Goal: Information Seeking & Learning: Check status

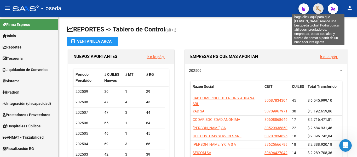
click at [320, 10] on icon "button" at bounding box center [318, 9] width 5 height 6
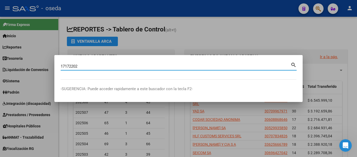
type input "17172202"
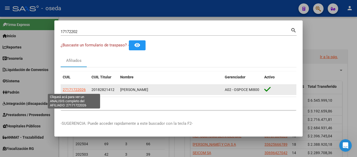
click at [72, 90] on span "27171722026" at bounding box center [74, 89] width 23 height 4
type textarea "27171722026"
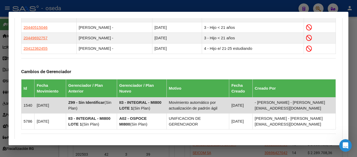
scroll to position [412, 0]
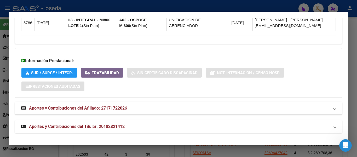
click at [117, 108] on span "Aportes y Contribuciones del Afiliado: 27171722026" at bounding box center [78, 107] width 98 height 5
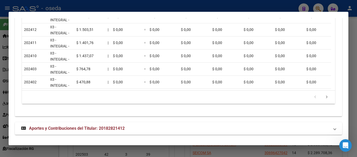
scroll to position [645, 0]
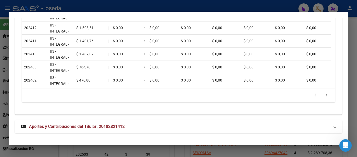
click at [104, 126] on span "Aportes y Contribuciones del Titular: 20182821412" at bounding box center [77, 126] width 96 height 5
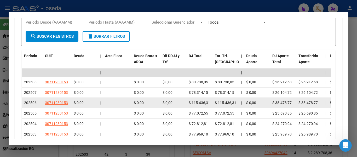
scroll to position [820, 0]
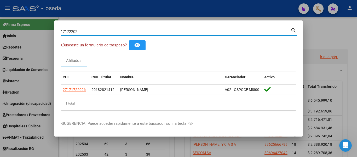
drag, startPoint x: 125, startPoint y: 30, endPoint x: 0, endPoint y: 12, distance: 126.0
click at [0, 12] on div "17172202 Buscar (apellido, dni, cuil, nro traspaso, cuit, obra social) search ¿…" at bounding box center [178, 78] width 357 height 157
type input "[PERSON_NAME]"
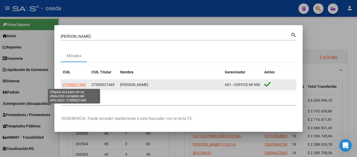
click at [66, 85] on span "27308521449" at bounding box center [74, 84] width 23 height 4
type textarea "27308521449"
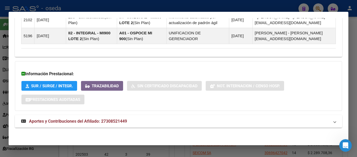
scroll to position [397, 0]
click at [108, 119] on span "Aportes y Contribuciones del Afiliado: 27308521449" at bounding box center [78, 120] width 98 height 5
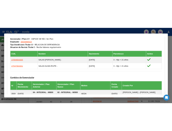
scroll to position [266, 0]
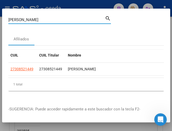
drag, startPoint x: 41, startPoint y: 21, endPoint x: -9, endPoint y: 12, distance: 50.0
click at [0, 12] on html "menu - oseda person Firma Express Inicio Calendario SSS Instructivos Contacto O…" at bounding box center [86, 65] width 172 height 131
paste input "42340906"
type input "42340906"
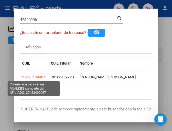
click at [36, 77] on span "27423409067" at bounding box center [33, 77] width 23 height 4
type textarea "27423409067"
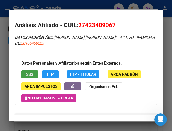
click at [23, 72] on button "SSS" at bounding box center [29, 75] width 17 height 8
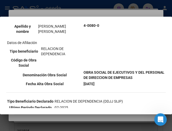
scroll to position [78, 0]
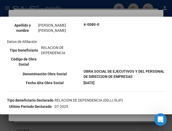
click at [72, 39] on td "Datos personales Parentesco TITULAR CUIL 27-42340906-7 Tipo de documento DOCUME…" at bounding box center [45, 24] width 76 height 87
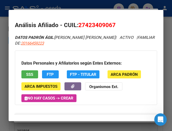
click at [100, 14] on mat-dialog-container "Análisis Afiliado - CUIL: 27423409067 DATOS PADRÓN ÁGIL: [PERSON_NAME] [PERSON_…" at bounding box center [86, 66] width 155 height 112
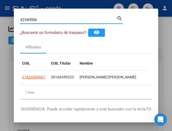
drag, startPoint x: 63, startPoint y: 19, endPoint x: -9, endPoint y: 18, distance: 71.9
click at [0, 18] on html "menu - oseda person Firma Express Inicio Calendario SSS Instructivos Contacto O…" at bounding box center [86, 65] width 172 height 131
paste input "19113859"
type input "19113859"
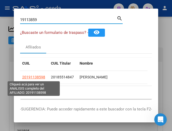
click at [41, 76] on span "20191138598" at bounding box center [33, 77] width 23 height 4
type textarea "20191138598"
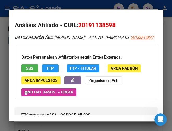
click at [28, 71] on span "SSS" at bounding box center [29, 68] width 7 height 5
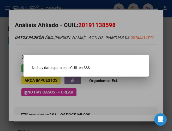
click at [122, 69] on div "--No hay datos para este CUIL en SSS--" at bounding box center [86, 67] width 113 height 5
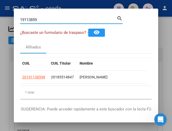
drag, startPoint x: 52, startPoint y: 21, endPoint x: -9, endPoint y: 9, distance: 62.1
click at [0, 9] on html "menu - oseda person Firma Express Inicio Calendario SSS Instructivos Contacto O…" at bounding box center [86, 65] width 172 height 131
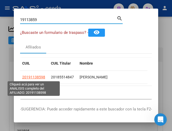
click at [38, 75] on span "20191138598" at bounding box center [33, 77] width 23 height 4
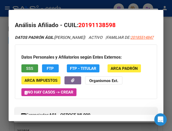
click at [31, 71] on span "SSS" at bounding box center [29, 68] width 7 height 5
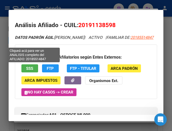
click at [131, 40] on span "20185514847" at bounding box center [142, 37] width 23 height 5
type textarea "20185514847"
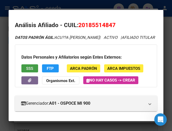
click at [30, 71] on span "SSS" at bounding box center [29, 68] width 7 height 5
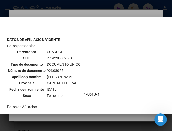
scroll to position [209, 0]
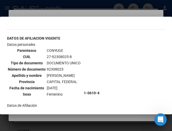
click at [93, 71] on td "1-0610-4" at bounding box center [125, 93] width 82 height 103
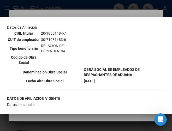
scroll to position [314, 0]
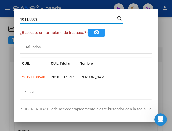
drag, startPoint x: 61, startPoint y: 20, endPoint x: -9, endPoint y: 4, distance: 72.0
click at [0, 4] on html "menu - oseda person Firma Express Inicio Calendario SSS Instructivos Contacto O…" at bounding box center [86, 65] width 172 height 131
paste input "43171050"
type input "43171050"
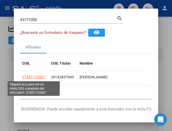
click at [37, 77] on span "27431710507" at bounding box center [33, 77] width 23 height 4
type textarea "27431710507"
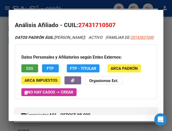
click at [28, 71] on span "SSS" at bounding box center [29, 68] width 7 height 5
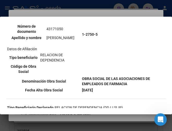
scroll to position [78, 0]
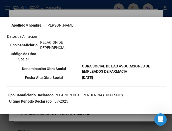
click at [68, 28] on td "[PERSON_NAME]" at bounding box center [63, 25] width 35 height 6
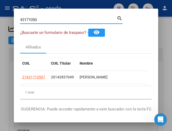
drag, startPoint x: 48, startPoint y: 20, endPoint x: -9, endPoint y: 4, distance: 58.9
click at [0, 4] on html "menu - oseda person Firma Express Inicio Calendario SSS Instructivos Contacto O…" at bounding box center [86, 65] width 172 height 131
paste input "17106679"
type input "17106679"
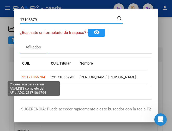
click at [43, 79] on span "23171066794" at bounding box center [33, 77] width 23 height 4
type textarea "23171066794"
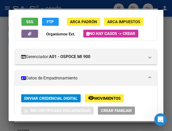
scroll to position [0, 0]
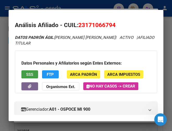
click at [31, 72] on span "SSS" at bounding box center [29, 74] width 7 height 5
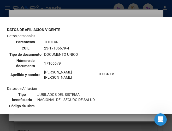
scroll to position [52, 0]
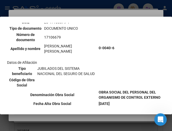
click at [8, 40] on th "Número de documento" at bounding box center [26, 37] width 36 height 11
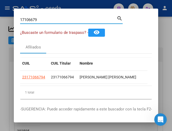
drag, startPoint x: 50, startPoint y: 19, endPoint x: -9, endPoint y: 7, distance: 60.1
click at [0, 7] on html "menu - oseda person Firma Express Inicio Calendario SSS Instructivos Contacto O…" at bounding box center [86, 65] width 172 height 131
paste input "44797460"
type input "44797460"
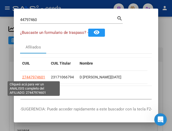
click at [33, 77] on span "27447974601" at bounding box center [33, 77] width 23 height 4
type textarea "27447974601"
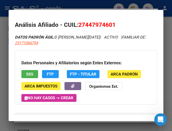
scroll to position [0, 0]
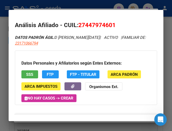
click at [31, 73] on span "SSS" at bounding box center [29, 74] width 7 height 5
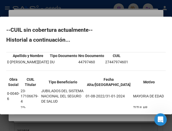
click at [97, 23] on mat-dialog-content "--CUIL sin cobertura actualmente-- Historial a continuación... Apellido y Nombr…" at bounding box center [86, 65] width 172 height 85
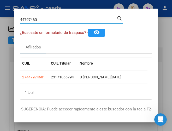
drag, startPoint x: 55, startPoint y: 20, endPoint x: -9, endPoint y: 11, distance: 64.6
click at [0, 11] on html "menu - oseda person Firma Express Inicio Calendario SSS Instructivos Contacto O…" at bounding box center [86, 65] width 172 height 131
paste input "1619012"
type input "16190120"
drag, startPoint x: 34, startPoint y: 74, endPoint x: 33, endPoint y: 76, distance: 2.7
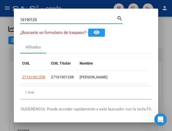
click at [34, 74] on datatable-body-cell "27161901208" at bounding box center [34, 77] width 29 height 13
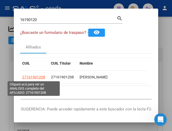
click at [33, 77] on span "27161901208" at bounding box center [33, 77] width 23 height 4
type textarea "27161901208"
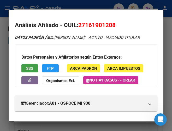
click at [31, 69] on span "SSS" at bounding box center [29, 68] width 7 height 5
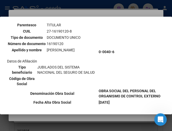
scroll to position [52, 0]
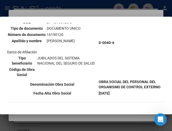
click at [126, 59] on td "0-0040-6" at bounding box center [132, 43] width 67 height 72
click at [91, 65] on td "JUBILADOS DEL SISTEMA NACIONAL DEL SEGURO DE SALUD" at bounding box center [67, 60] width 60 height 11
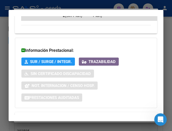
scroll to position [539, 0]
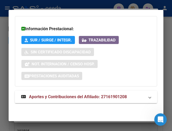
click at [91, 98] on span "Aportes y Contribuciones del Afiliado: 27161901208" at bounding box center [78, 97] width 98 height 5
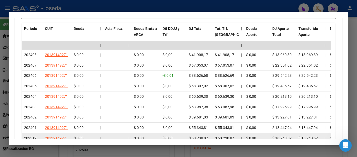
scroll to position [548, 0]
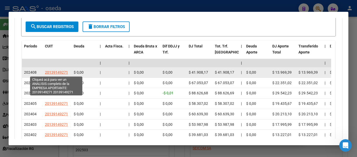
click at [53, 71] on span "20139149271" at bounding box center [56, 72] width 23 height 4
type textarea "20139149271"
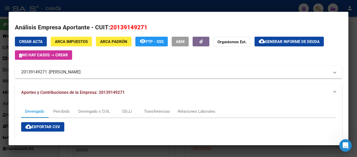
click at [130, 67] on mat-expansion-panel-header "20139149271 - [PERSON_NAME]" at bounding box center [178, 72] width 327 height 13
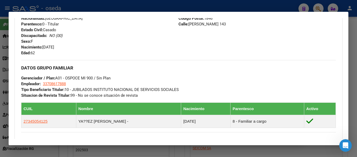
scroll to position [104, 0]
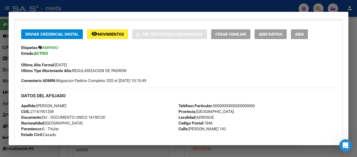
click at [109, 57] on div "Última Alta Formal: [DATE]" at bounding box center [178, 62] width 315 height 12
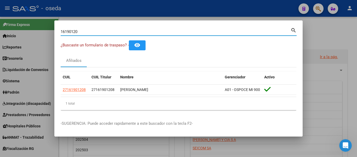
drag, startPoint x: 81, startPoint y: 31, endPoint x: 0, endPoint y: 15, distance: 82.6
click at [0, 15] on div "16190120 Buscar (apellido, dni, cuil, nro traspaso, cuit, obra social) search ¿…" at bounding box center [178, 78] width 357 height 157
paste input "34505412"
type input "34505412"
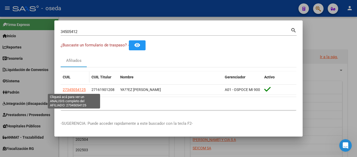
click at [70, 90] on span "27345054125" at bounding box center [74, 89] width 23 height 4
type textarea "27345054125"
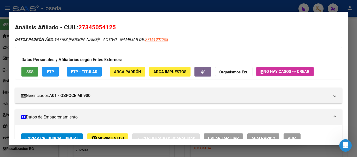
click at [32, 70] on span "SSS" at bounding box center [29, 71] width 7 height 5
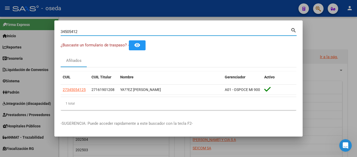
drag, startPoint x: 76, startPoint y: 29, endPoint x: 0, endPoint y: 6, distance: 79.6
click at [0, 15] on div "34505412 Buscar (apellido, dni, cuil, nro traspaso, cuit, obra social) search ¿…" at bounding box center [178, 78] width 357 height 157
paste input "17106679"
type input "17106679"
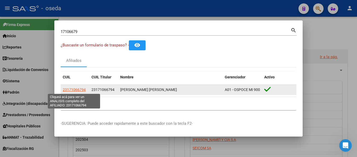
click at [75, 89] on span "23171066794" at bounding box center [74, 89] width 23 height 4
type textarea "23171066794"
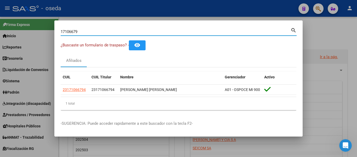
drag, startPoint x: 84, startPoint y: 31, endPoint x: 0, endPoint y: 13, distance: 85.5
click at [0, 14] on div "17106679 Buscar (apellido, dni, cuil, nro traspaso, cuit, obra social) search ¿…" at bounding box center [178, 78] width 357 height 157
paste input "6190120"
type input "16190120"
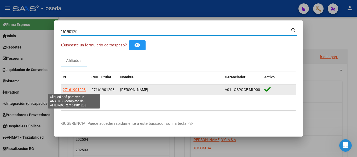
click at [80, 90] on span "27161901208" at bounding box center [74, 89] width 23 height 4
type textarea "27161901208"
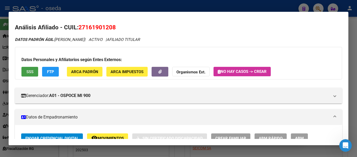
click at [28, 72] on span "SSS" at bounding box center [29, 71] width 7 height 5
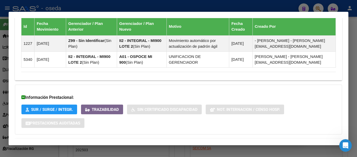
scroll to position [368, 0]
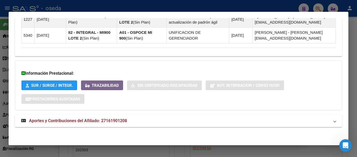
click at [119, 119] on span "Aportes y Contribuciones del Afiliado: 27161901208" at bounding box center [78, 120] width 98 height 5
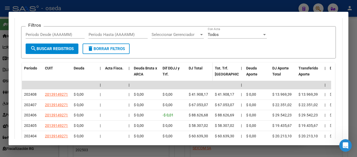
scroll to position [551, 0]
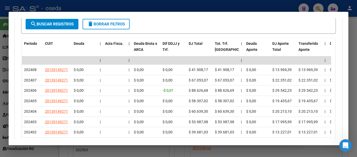
click at [107, 14] on mat-dialog-container "Análisis Afiliado - CUIL: 27161901208 DATOS PADRÓN ÁGIL: [PERSON_NAME] | ACTIVO…" at bounding box center [179, 78] width 340 height 133
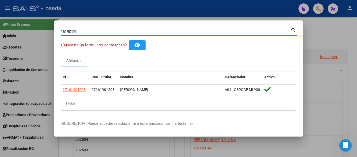
drag, startPoint x: 83, startPoint y: 31, endPoint x: 44, endPoint y: 26, distance: 39.8
click at [44, 26] on div "16190120 Buscar (apellido, dni, cuil, nro traspaso, cuit, obra social) search ¿…" at bounding box center [178, 78] width 357 height 157
paste input "34505412"
type input "34505412"
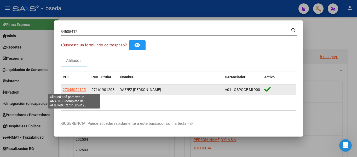
click at [79, 90] on span "27345054125" at bounding box center [74, 89] width 23 height 4
type textarea "27345054125"
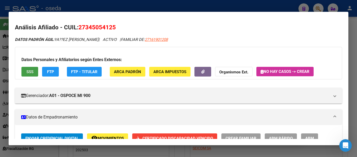
click at [22, 71] on button "SSS" at bounding box center [29, 72] width 17 height 10
click at [26, 71] on span "SSS" at bounding box center [29, 71] width 7 height 5
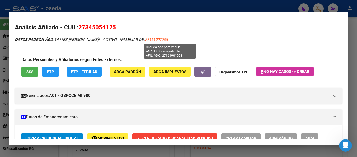
click at [168, 41] on span "27161901208" at bounding box center [156, 39] width 23 height 5
type textarea "27161901208"
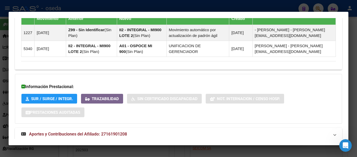
scroll to position [368, 0]
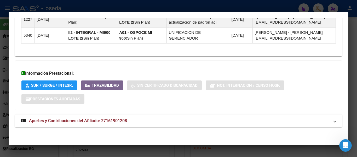
click at [96, 119] on span "Aportes y Contribuciones del Afiliado: 27161901208" at bounding box center [78, 120] width 98 height 5
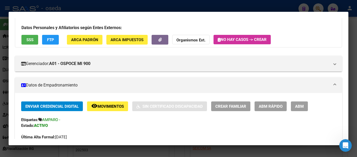
scroll to position [2, 0]
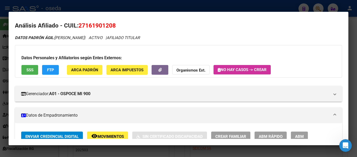
click at [26, 67] on span "SSS" at bounding box center [29, 69] width 7 height 5
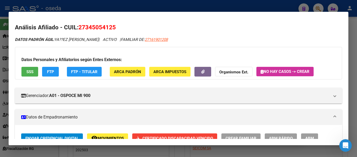
drag, startPoint x: 131, startPoint y: 52, endPoint x: 138, endPoint y: 48, distance: 7.3
click at [133, 51] on div "Datos Personales y Afiliatorios según Entes Externos: SSS FTP FTP - Titular ARC…" at bounding box center [178, 63] width 327 height 32
click at [167, 42] on app-link-go-to "27161901208" at bounding box center [156, 40] width 23 height 6
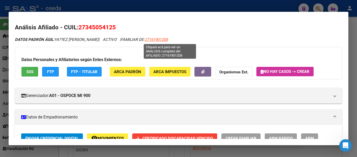
click at [167, 39] on span "27161901208" at bounding box center [156, 39] width 23 height 5
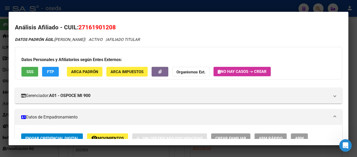
click at [27, 15] on mat-dialog-container "Análisis Afiliado - CUIL: 27161901208 DATOS PADRÓN ÁGIL: [PERSON_NAME] | ACTIVO…" at bounding box center [179, 78] width 340 height 133
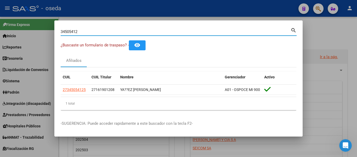
drag, startPoint x: 89, startPoint y: 32, endPoint x: 29, endPoint y: 25, distance: 60.9
click at [29, 25] on div "34505412 Buscar (apellido, dni, cuil, nro traspaso, cuit, obra social) search ¿…" at bounding box center [178, 78] width 357 height 157
paste input "0041130"
type input "30041130"
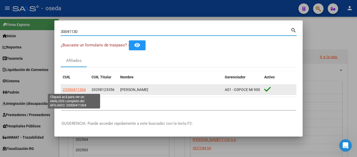
click at [70, 89] on span "23300411304" at bounding box center [74, 89] width 23 height 4
type textarea "23300411304"
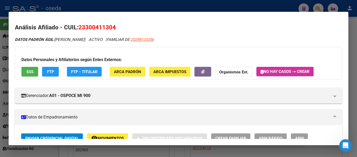
click at [30, 69] on span "SSS" at bounding box center [29, 71] width 7 height 5
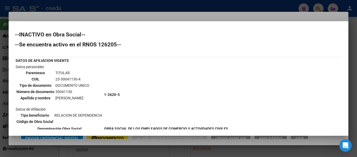
scroll to position [26, 0]
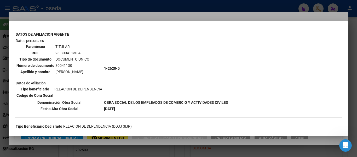
drag, startPoint x: 133, startPoint y: 36, endPoint x: 122, endPoint y: 33, distance: 11.3
click at [132, 36] on table "DATOS DE AFILIACION VIGENTE Datos personales Parentesco TITULAR CUIL 23-3004113…" at bounding box center [122, 71] width 214 height 81
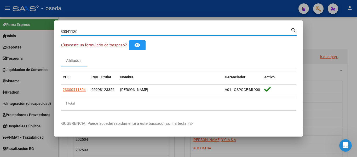
drag, startPoint x: 79, startPoint y: 30, endPoint x: 0, endPoint y: 0, distance: 84.4
click at [0, 7] on div "30041130 Buscar (apellido, dni, cuil, nro traspaso, cuit, obra social) search ¿…" at bounding box center [178, 78] width 357 height 157
paste input "54212832"
type input "54212832"
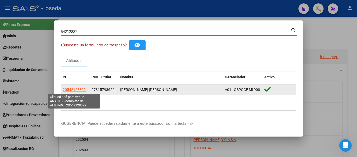
click at [65, 90] on span "20542128322" at bounding box center [74, 89] width 23 height 4
type textarea "20542128322"
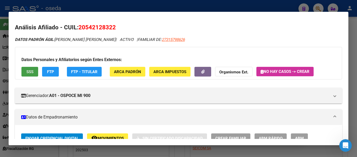
click at [32, 72] on span "SSS" at bounding box center [29, 71] width 7 height 5
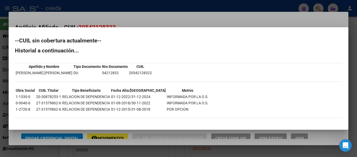
click at [96, 43] on h2 "--CUIL sin cobertura actualmente--" at bounding box center [178, 40] width 327 height 5
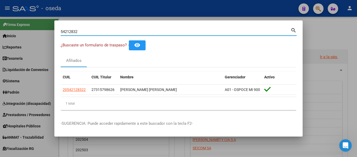
drag, startPoint x: 84, startPoint y: 29, endPoint x: 0, endPoint y: 8, distance: 86.2
click at [0, 10] on div "54212832 Buscar (apellido, dni, cuil, nro traspaso, cuit, obra social) search ¿…" at bounding box center [178, 78] width 357 height 157
paste input "94333936"
type input "94333936"
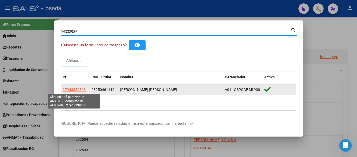
click at [76, 91] on span "27943339363" at bounding box center [74, 89] width 23 height 4
type textarea "27943339363"
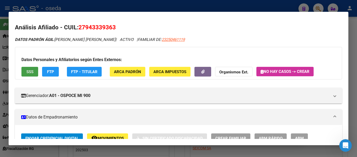
click at [32, 72] on span "SSS" at bounding box center [29, 71] width 7 height 5
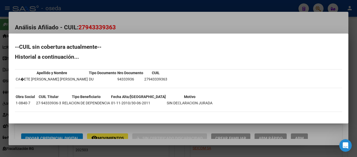
drag, startPoint x: 121, startPoint y: 44, endPoint x: 116, endPoint y: 42, distance: 5.7
click at [121, 44] on h2 "--CUIL sin cobertura actualmente--" at bounding box center [178, 46] width 327 height 5
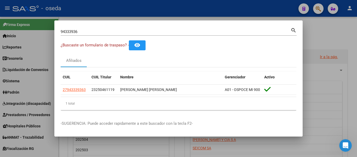
drag, startPoint x: 65, startPoint y: 25, endPoint x: 23, endPoint y: 21, distance: 42.2
click at [23, 21] on div "94333936 Buscar (apellido, dni, cuil, nro traspaso, cuit, obra social) search ¿…" at bounding box center [178, 78] width 357 height 157
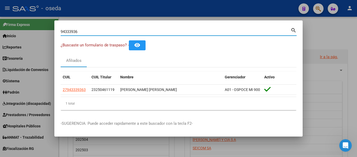
drag, startPoint x: 54, startPoint y: 30, endPoint x: 0, endPoint y: 17, distance: 55.6
click at [0, 17] on div "94333936 Buscar (apellido, dni, cuil, nro traspaso, cuit, obra social) search ¿…" at bounding box center [178, 78] width 357 height 157
paste input "46414113"
type input "46414113"
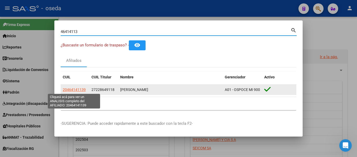
click at [69, 89] on span "20464141139" at bounding box center [74, 89] width 23 height 4
type textarea "20464141139"
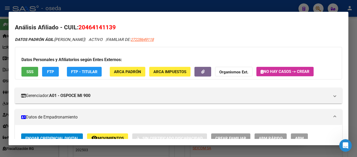
click at [32, 70] on span "SSS" at bounding box center [29, 71] width 7 height 5
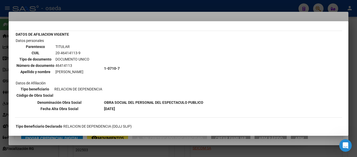
click at [96, 37] on table "DATOS DE AFILIACION VIGENTE Datos personales Parentesco TITULAR CUIL 20-4641411…" at bounding box center [109, 71] width 189 height 81
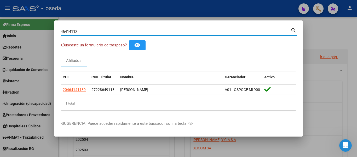
drag, startPoint x: 94, startPoint y: 29, endPoint x: 0, endPoint y: 29, distance: 93.8
click at [0, 29] on div "46414113 Buscar (apellido, dni, cuil, nro traspaso, cuit, obra social) search ¿…" at bounding box center [178, 78] width 357 height 157
paste input "6245598"
type input "6245598"
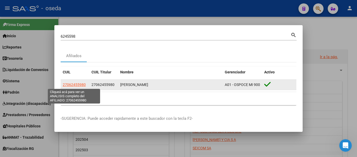
click at [77, 85] on span "27062455980" at bounding box center [74, 84] width 23 height 4
type textarea "27062455980"
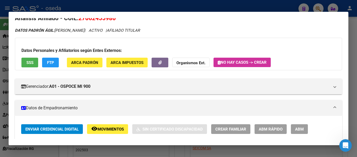
scroll to position [0, 0]
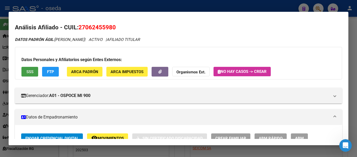
click at [32, 72] on span "SSS" at bounding box center [29, 71] width 7 height 5
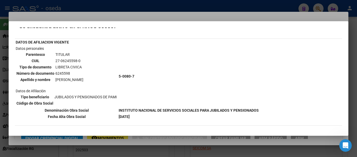
scroll to position [26, 0]
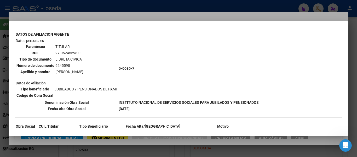
click at [97, 28] on div "--INACTIVO en Obra Social-- --Se encuentra activo en el RNOS 500807-- DATOS DE …" at bounding box center [178, 76] width 327 height 141
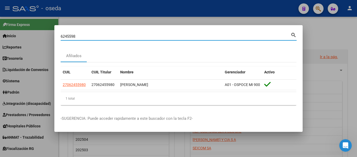
drag, startPoint x: 83, startPoint y: 34, endPoint x: 0, endPoint y: 13, distance: 85.8
click at [0, 13] on div "6245598 Buscar (apellido, dni, cuil, nro traspaso, cuit, obra social) search Af…" at bounding box center [178, 78] width 357 height 157
paste input "26885813"
type input "26885813"
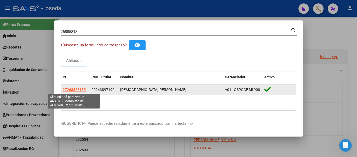
click at [73, 89] on span "27268858135" at bounding box center [74, 89] width 23 height 4
type textarea "27268858135"
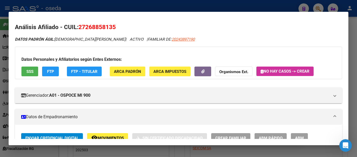
scroll to position [0, 0]
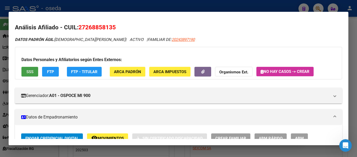
click at [28, 69] on span "SSS" at bounding box center [29, 71] width 7 height 5
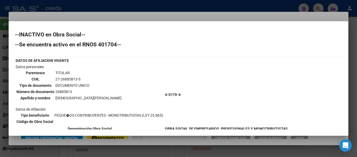
scroll to position [26, 0]
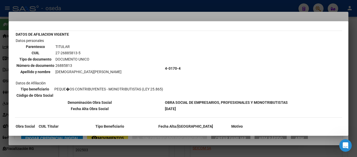
drag, startPoint x: 71, startPoint y: 22, endPoint x: 75, endPoint y: 27, distance: 6.5
click at [71, 22] on mat-dialog-container "--INACTIVO en Obra Social-- --Se encuentra activo en el RNOS 401704-- DATOS DE …" at bounding box center [179, 78] width 340 height 114
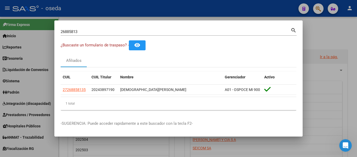
drag, startPoint x: 93, startPoint y: 33, endPoint x: 49, endPoint y: 31, distance: 43.4
click at [34, 30] on div "26885813 Buscar (apellido, dni, cuil, nro traspaso, cuit, obra social) search ¿…" at bounding box center [178, 78] width 357 height 157
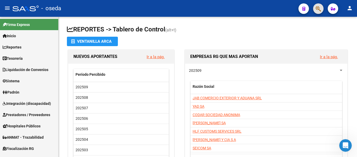
click at [315, 8] on button "button" at bounding box center [318, 8] width 10 height 10
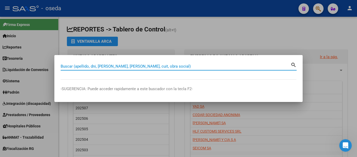
paste input "33779064"
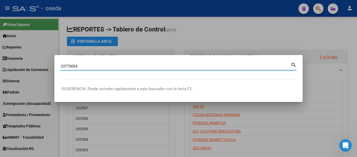
type input "33779064"
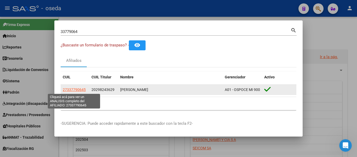
click at [82, 90] on span "27337790645" at bounding box center [74, 89] width 23 height 4
type textarea "27337790645"
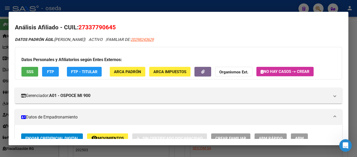
click at [29, 72] on span "SSS" at bounding box center [29, 71] width 7 height 5
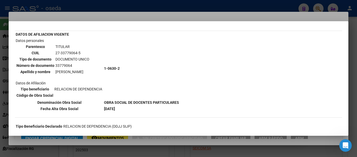
click at [148, 80] on td "1-0630-2" at bounding box center [142, 68] width 76 height 61
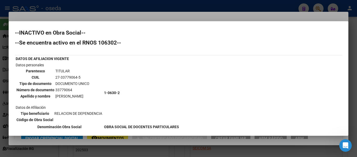
scroll to position [0, 0]
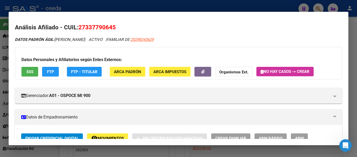
click at [108, 16] on mat-dialog-container "Análisis Afiliado - CUIL: 27337790645 DATOS PADRÓN ÁGIL: [PERSON_NAME] | ACTIVO…" at bounding box center [179, 78] width 340 height 133
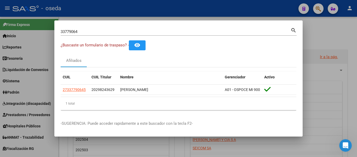
drag, startPoint x: 99, startPoint y: 27, endPoint x: 15, endPoint y: 28, distance: 84.2
click at [15, 28] on div "33779064 Buscar (apellido, dni, cuil, nro traspaso, cuit, obra social) search ¿…" at bounding box center [178, 78] width 357 height 157
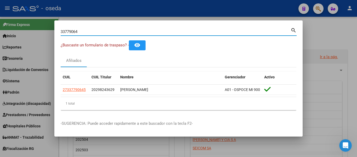
drag, startPoint x: 94, startPoint y: 32, endPoint x: 0, endPoint y: 19, distance: 94.8
click at [0, 19] on div "33779064 Buscar (apellido, dni, cuil, nro traspaso, cuit, obra social) search ¿…" at bounding box center [178, 78] width 357 height 157
paste input "004595"
type input "30045954"
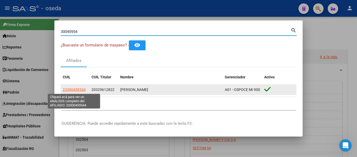
click at [79, 90] on span "23300459544" at bounding box center [74, 89] width 23 height 4
type textarea "23300459544"
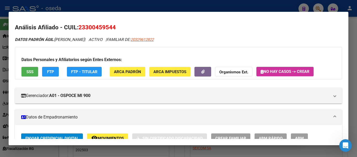
click at [33, 71] on span "SSS" at bounding box center [29, 71] width 7 height 5
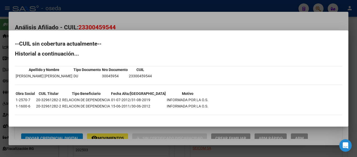
click at [123, 37] on mat-dialog-content "--CUIL sin cobertura actualmente-- Historial a continuación... Apellido y Nombr…" at bounding box center [179, 78] width 340 height 83
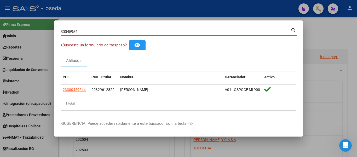
drag, startPoint x: 102, startPoint y: 29, endPoint x: 3, endPoint y: 29, distance: 99.1
click at [3, 29] on div "30045954 Buscar (apellido, dni, cuil, nro traspaso, cuit, obra social) search ¿…" at bounding box center [178, 78] width 357 height 157
paste input "51570720"
type input "51570720"
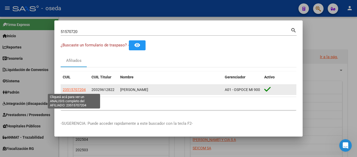
click at [80, 90] on span "23515707204" at bounding box center [74, 89] width 23 height 4
type textarea "23515707204"
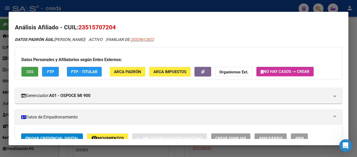
click at [30, 72] on span "SSS" at bounding box center [29, 71] width 7 height 5
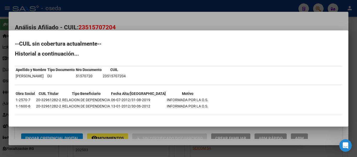
click at [71, 33] on mat-dialog-container "--CUIL sin cobertura actualmente-- Historial a continuación... Apellido y Nombr…" at bounding box center [179, 78] width 340 height 96
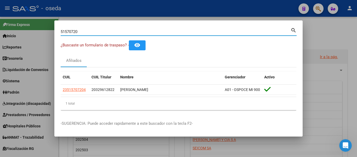
drag, startPoint x: 81, startPoint y: 30, endPoint x: 0, endPoint y: 18, distance: 82.0
click at [0, 25] on div "51570720 Buscar (apellido, dni, cuil, nro traspaso, cuit, obra social) search ¿…" at bounding box center [178, 78] width 357 height 157
paste input "7238577"
type input "57238577"
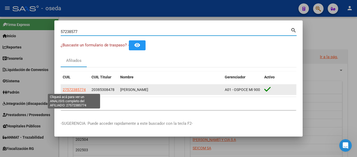
click at [77, 90] on span "27572385774" at bounding box center [74, 89] width 23 height 4
type textarea "27572385774"
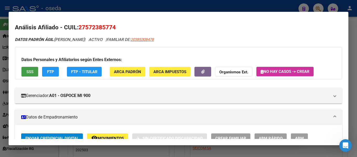
click at [26, 72] on span "SSS" at bounding box center [29, 71] width 7 height 5
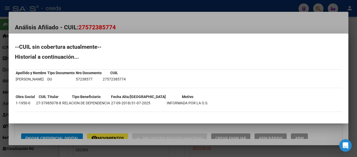
click at [68, 25] on div at bounding box center [178, 78] width 357 height 157
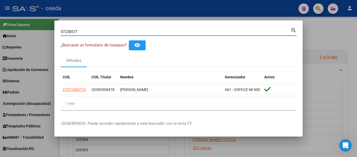
drag, startPoint x: 81, startPoint y: 30, endPoint x: 0, endPoint y: 16, distance: 82.5
click at [0, 16] on div "57238577 Buscar (apellido, dni, cuil, nro traspaso, cuit, obra social) search ¿…" at bounding box center [178, 78] width 357 height 157
paste input "9516661"
type input "59516661"
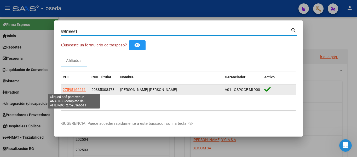
click at [63, 89] on span "27595166611" at bounding box center [74, 89] width 23 height 4
type textarea "27595166611"
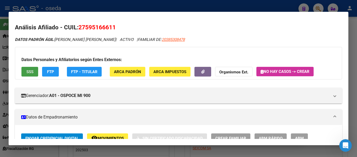
click at [26, 72] on span "SSS" at bounding box center [29, 71] width 7 height 5
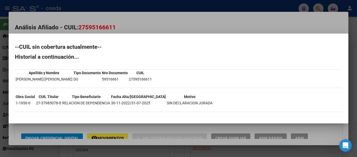
click at [94, 45] on h2 "--CUIL sin cobertura actualmente--" at bounding box center [178, 46] width 327 height 5
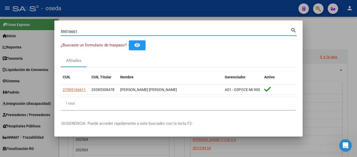
drag, startPoint x: 91, startPoint y: 30, endPoint x: 0, endPoint y: 12, distance: 93.1
click at [0, 12] on div "59516661 Buscar (apellido, dni, cuil, nro traspaso, cuit, obra social) search ¿…" at bounding box center [178, 78] width 357 height 157
paste input "1395532"
type input "13955321"
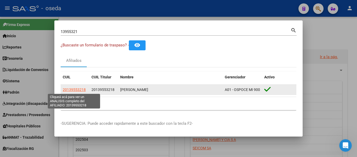
click at [75, 91] on span "20139553218" at bounding box center [74, 89] width 23 height 4
type textarea "20139553218"
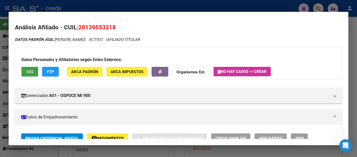
click at [31, 71] on span "SSS" at bounding box center [29, 71] width 7 height 5
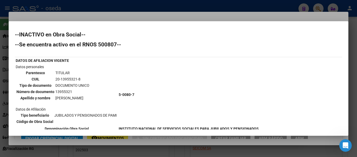
scroll to position [26, 0]
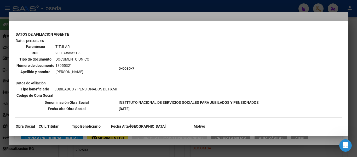
click at [75, 37] on td "DATOS DE AFILIACION VIGENTE" at bounding box center [66, 34] width 102 height 6
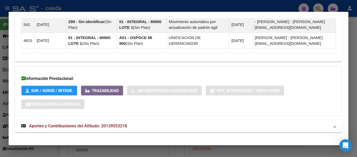
scroll to position [356, 0]
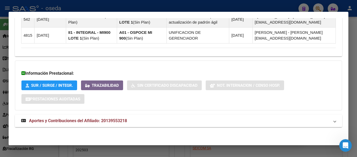
click at [106, 121] on span "Aportes y Contribuciones del Afiliado: 20139553218" at bounding box center [78, 120] width 98 height 5
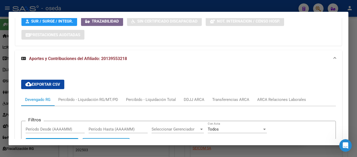
scroll to position [496, 0]
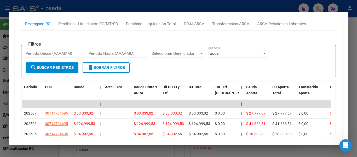
click at [162, 67] on form "Filtros Período Desde (AAAAMM) Período Hasta (AAAAMM) Seleccionar Gerenciador S…" at bounding box center [178, 61] width 315 height 32
click at [69, 34] on div "Filtros Período Desde (AAAAMM) Período Hasta (AAAAMM) Seleccionar Gerenciador S…" at bounding box center [178, 130] width 315 height 201
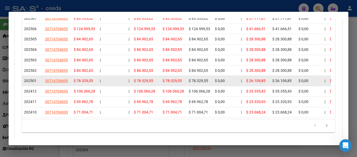
scroll to position [615, 0]
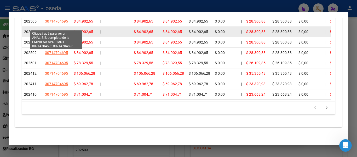
click at [58, 30] on span "30714704695" at bounding box center [56, 32] width 23 height 4
type textarea "30714704695"
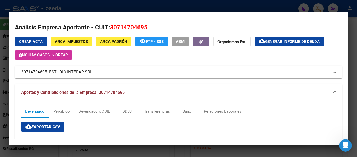
drag, startPoint x: 105, startPoint y: 41, endPoint x: 115, endPoint y: 55, distance: 17.3
click at [112, 53] on div "Crear Acta ARCA Impuestos ARCA Padrón remove_red_eye FTP - SSS ABM Organismos E…" at bounding box center [178, 48] width 327 height 23
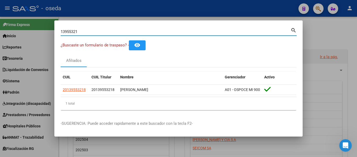
drag, startPoint x: 89, startPoint y: 30, endPoint x: 0, endPoint y: 9, distance: 91.8
click at [0, 9] on div "13955321 Buscar (apellido, dni, cuil, nro traspaso, cuit, obra social) search ¿…" at bounding box center [178, 78] width 357 height 157
paste input "45014777"
type input "45014777"
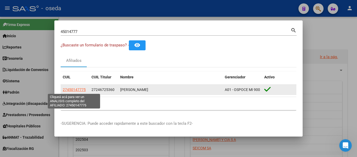
click at [84, 88] on span "27450147775" at bounding box center [74, 89] width 23 height 4
type textarea "27450147775"
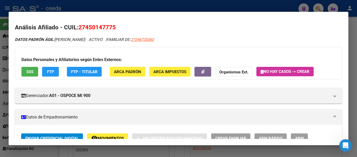
click at [26, 71] on button "SSS" at bounding box center [29, 72] width 17 height 10
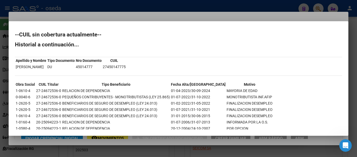
click at [161, 43] on h2 "Historial a continuación..." at bounding box center [178, 44] width 327 height 5
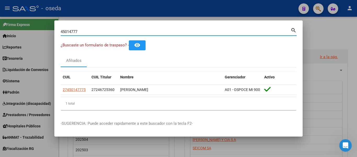
drag, startPoint x: 85, startPoint y: 31, endPoint x: 0, endPoint y: 3, distance: 89.3
click at [0, 3] on div "45014777 Buscar (apellido, dni, cuil, nro traspaso, cuit, obra social) search ¿…" at bounding box center [178, 78] width 357 height 157
paste input "30513435"
type input "30513435"
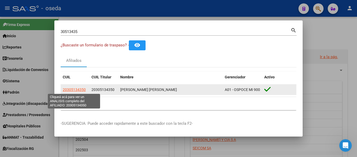
click at [76, 89] on span "20305134350" at bounding box center [74, 89] width 23 height 4
type textarea "20305134350"
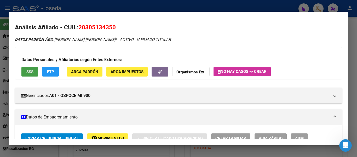
click at [23, 71] on button "SSS" at bounding box center [29, 72] width 17 height 10
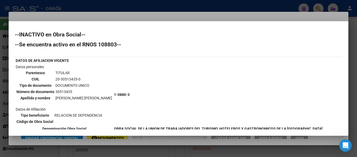
scroll to position [26, 0]
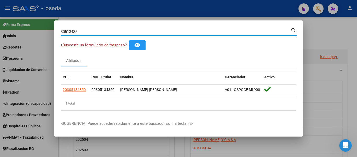
drag, startPoint x: 104, startPoint y: 31, endPoint x: 37, endPoint y: 24, distance: 67.3
click at [37, 24] on div "30513435 Buscar (apellido, dni, cuil, nro traspaso, cuit, obra social) search ¿…" at bounding box center [178, 78] width 357 height 157
paste input "70677817"
type input "70677817"
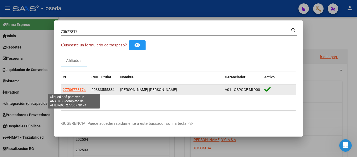
click at [81, 87] on span "27706778174" at bounding box center [74, 89] width 23 height 4
type textarea "27706778174"
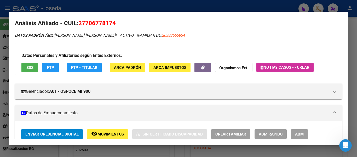
scroll to position [0, 0]
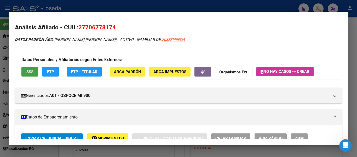
click at [27, 73] on span "SSS" at bounding box center [29, 71] width 7 height 5
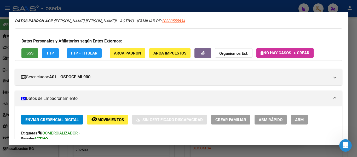
scroll to position [26, 0]
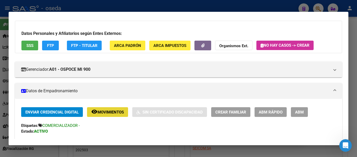
click at [112, 111] on span "Movimientos" at bounding box center [111, 112] width 26 height 5
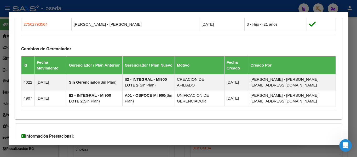
scroll to position [389, 0]
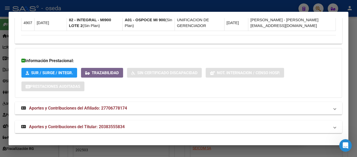
click at [109, 128] on span "Aportes y Contribuciones del Titular: 20383555834" at bounding box center [77, 126] width 96 height 5
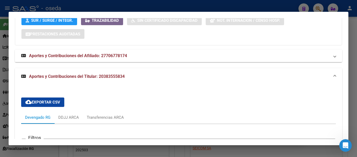
scroll to position [415, 0]
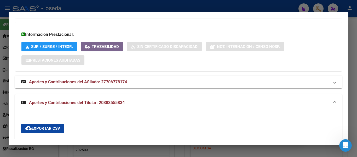
click at [109, 82] on span "Aportes y Contribuciones del Afiliado: 27706778174" at bounding box center [78, 81] width 98 height 5
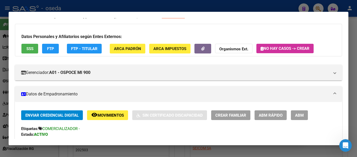
scroll to position [0, 0]
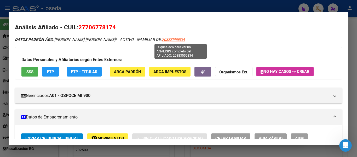
click at [182, 41] on span "20383555834" at bounding box center [173, 39] width 23 height 5
type textarea "20383555834"
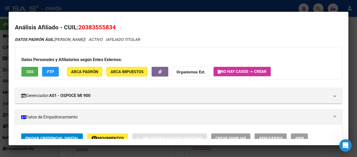
click at [32, 69] on span "SSS" at bounding box center [29, 71] width 7 height 5
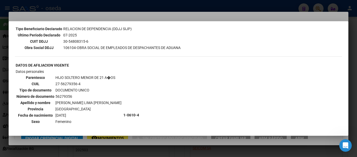
scroll to position [157, 0]
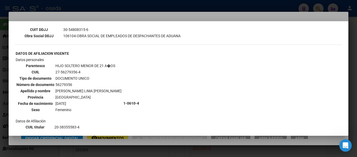
click at [112, 99] on td "[GEOGRAPHIC_DATA]" at bounding box center [88, 97] width 67 height 6
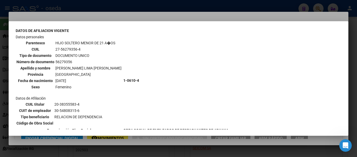
scroll to position [183, 0]
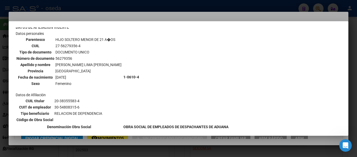
click at [136, 48] on td "1-0610-4" at bounding box center [176, 77] width 106 height 93
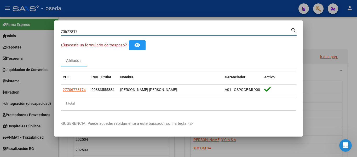
drag, startPoint x: 91, startPoint y: 30, endPoint x: 0, endPoint y: 18, distance: 91.8
click at [0, 18] on div "70677817 Buscar (apellido, dni, cuil, nro traspaso, cuit, obra social) search ¿…" at bounding box center [178, 78] width 357 height 157
paste input "3716963"
type input "37169637"
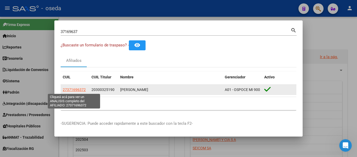
click at [81, 89] on span "27371696372" at bounding box center [74, 89] width 23 height 4
type textarea "27371696372"
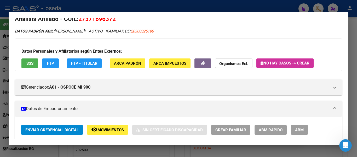
scroll to position [0, 0]
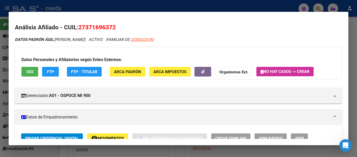
click at [31, 72] on span "SSS" at bounding box center [29, 71] width 7 height 5
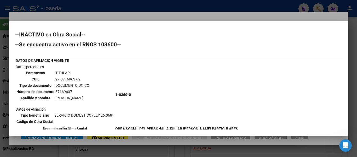
scroll to position [26, 0]
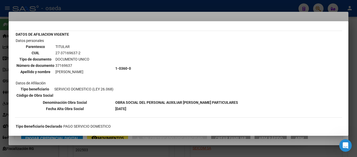
click at [115, 61] on td "1-0360-0" at bounding box center [176, 68] width 123 height 61
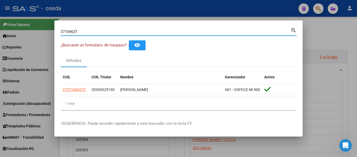
drag, startPoint x: 93, startPoint y: 30, endPoint x: 22, endPoint y: 24, distance: 71.1
click at [22, 24] on div "37169637 Buscar (apellido, dni, cuil, nro traspaso, cuit, obra social) search ¿…" at bounding box center [178, 78] width 357 height 157
paste input "41894320"
type input "41894320"
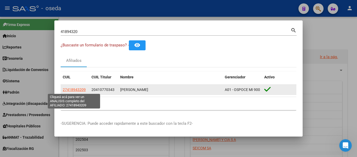
click at [79, 88] on span "27418943209" at bounding box center [74, 89] width 23 height 4
type textarea "27418943209"
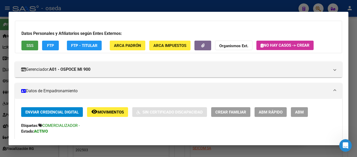
click at [33, 46] on span "SSS" at bounding box center [29, 45] width 7 height 5
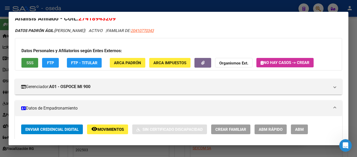
scroll to position [0, 0]
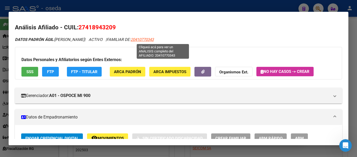
click at [154, 40] on span "20410770343" at bounding box center [142, 39] width 23 height 5
type textarea "20410770343"
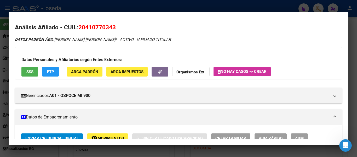
click at [26, 73] on span "SSS" at bounding box center [29, 71] width 7 height 5
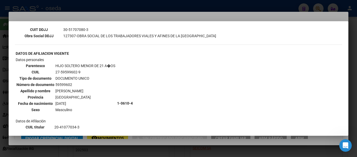
scroll to position [183, 0]
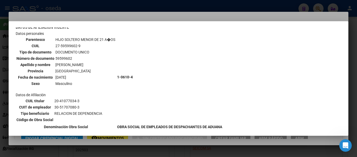
click at [129, 104] on td "1-0610-4" at bounding box center [170, 77] width 106 height 93
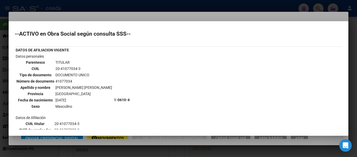
scroll to position [0, 0]
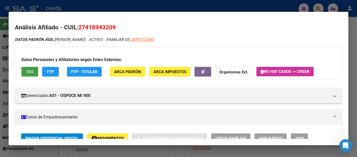
click at [32, 70] on span "SSS" at bounding box center [29, 71] width 7 height 5
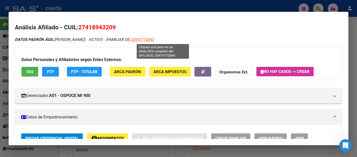
click at [154, 39] on span "20410770343" at bounding box center [142, 39] width 23 height 5
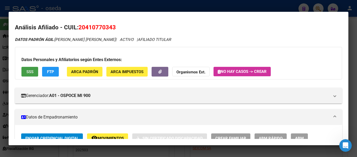
click at [32, 71] on span "SSS" at bounding box center [29, 71] width 7 height 5
click at [132, 9] on div at bounding box center [178, 78] width 357 height 157
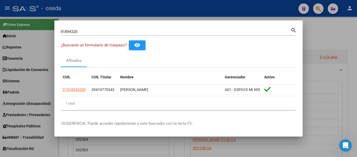
drag, startPoint x: 99, startPoint y: 27, endPoint x: 39, endPoint y: 29, distance: 59.1
click at [3, 27] on div "41894320 Buscar (apellido, dni, cuil, nro traspaso, cuit, obra social) search ¿…" at bounding box center [178, 78] width 357 height 157
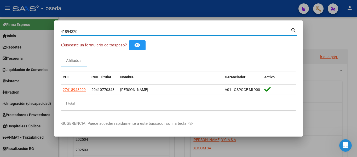
drag, startPoint x: 87, startPoint y: 30, endPoint x: 0, endPoint y: 20, distance: 87.6
click at [0, 20] on div "41894320 Buscar (apellido, dni, cuil, nro traspaso, cuit, obra social) search ¿…" at bounding box center [178, 78] width 357 height 157
drag, startPoint x: 102, startPoint y: 30, endPoint x: 0, endPoint y: 18, distance: 103.2
click at [0, 18] on div "41894320 Buscar (apellido, dni, cuil, nro traspaso, cuit, obra social) search ¿…" at bounding box center [178, 78] width 357 height 157
paste input "26799137"
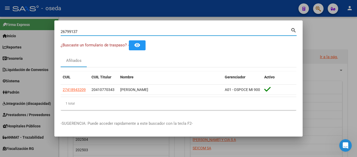
type input "26799137"
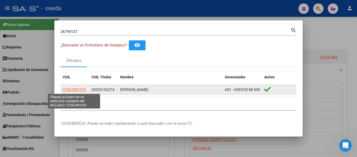
click at [66, 89] on span "27267991370" at bounding box center [74, 89] width 23 height 4
type textarea "27267991370"
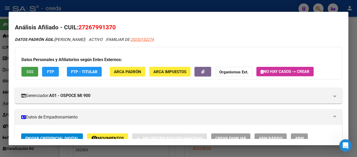
click at [22, 68] on button "SSS" at bounding box center [29, 72] width 17 height 10
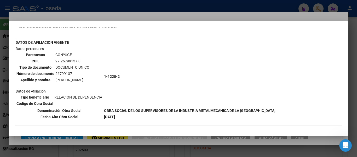
scroll to position [26, 0]
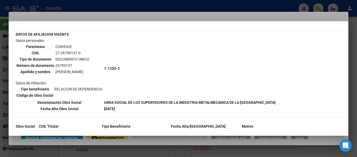
click at [127, 86] on td "1-1220-2" at bounding box center [190, 68] width 172 height 61
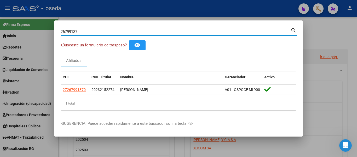
drag, startPoint x: 83, startPoint y: 29, endPoint x: 0, endPoint y: 5, distance: 86.7
click at [0, 5] on div "26799137 Buscar (apellido, dni, cuil, nro traspaso, cuit, obra social) search ¿…" at bounding box center [178, 78] width 357 height 157
paste input "5352261"
type input "53522617"
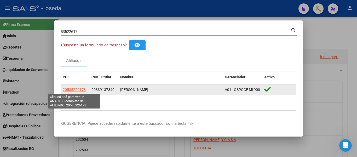
click at [75, 90] on span "20535226173" at bounding box center [74, 89] width 23 height 4
type textarea "20535226173"
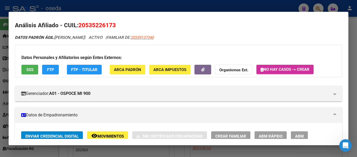
scroll to position [0, 0]
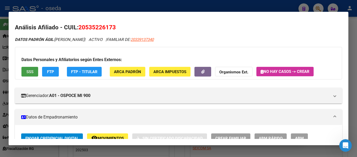
click at [27, 72] on span "SSS" at bounding box center [29, 71] width 7 height 5
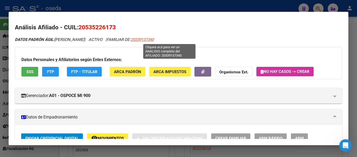
click at [154, 39] on span "20339137340" at bounding box center [142, 39] width 23 height 5
type textarea "20339137340"
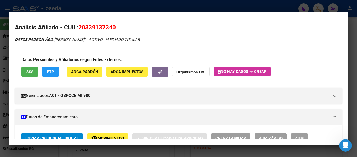
click at [26, 71] on button "SSS" at bounding box center [29, 72] width 17 height 10
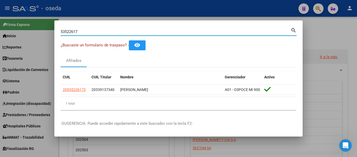
drag, startPoint x: 92, startPoint y: 30, endPoint x: 0, endPoint y: 19, distance: 92.7
click at [0, 19] on div "53522617 Buscar (apellido, dni, cuil, nro traspaso, cuit, obra social) search ¿…" at bounding box center [178, 78] width 357 height 157
paste input "20339137340"
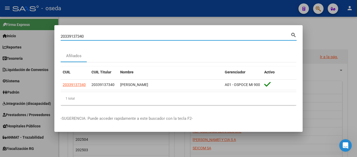
drag, startPoint x: 90, startPoint y: 35, endPoint x: 0, endPoint y: 16, distance: 91.6
click at [0, 16] on div "20339137340 Buscar (apellido, dni, cuil, nro traspaso, cuit, obra social) searc…" at bounding box center [178, 78] width 357 height 157
paste input "70789785"
type input "70789785"
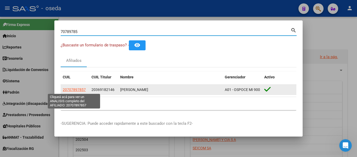
click at [72, 88] on span "20707897857" at bounding box center [74, 89] width 23 height 4
type textarea "20707897857"
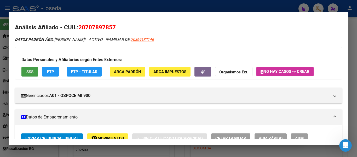
click at [30, 72] on span "SSS" at bounding box center [29, 71] width 7 height 5
drag, startPoint x: 146, startPoint y: 33, endPoint x: 141, endPoint y: 30, distance: 6.0
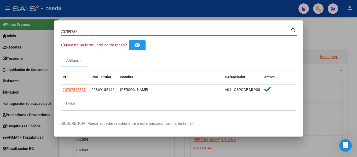
drag, startPoint x: 99, startPoint y: 28, endPoint x: 10, endPoint y: 27, distance: 88.6
click at [10, 27] on div "70789785 Buscar (apellido, dni, cuil, nro traspaso, cuit, obra social) search ¿…" at bounding box center [178, 78] width 357 height 157
paste input "26621104"
type input "26621104"
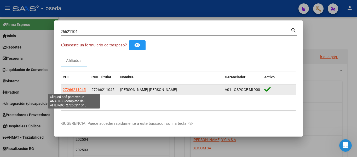
click at [71, 89] on span "27266211045" at bounding box center [74, 89] width 23 height 4
type textarea "27266211045"
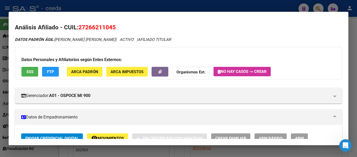
click at [25, 71] on button "SSS" at bounding box center [29, 72] width 17 height 10
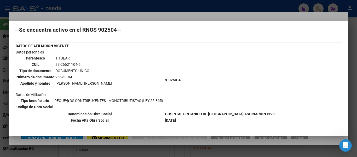
scroll to position [26, 0]
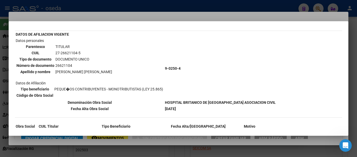
click at [118, 73] on td "Datos personales Parentesco TITULAR CUIL 27-26621104-5 Tipo de documento DOCUME…" at bounding box center [89, 68] width 149 height 61
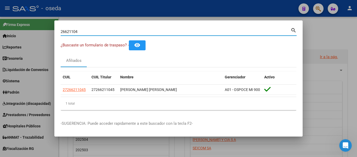
drag, startPoint x: 83, startPoint y: 30, endPoint x: 0, endPoint y: 17, distance: 83.9
click at [0, 17] on div "26621104 Buscar (apellido, dni, cuil, nro traspaso, cuit, obra social) search ¿…" at bounding box center [178, 78] width 357 height 157
paste input "2359052"
type input "22359052"
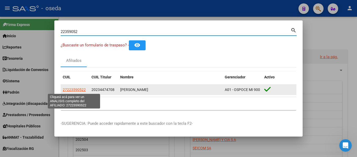
click at [70, 88] on span "27223590522" at bounding box center [74, 89] width 23 height 4
type textarea "27223590522"
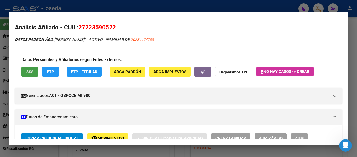
click at [31, 70] on span "SSS" at bounding box center [29, 71] width 7 height 5
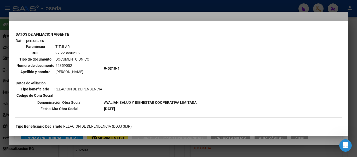
drag, startPoint x: 128, startPoint y: 63, endPoint x: 125, endPoint y: 59, distance: 4.5
click at [128, 62] on td "9-0310-1" at bounding box center [150, 68] width 93 height 61
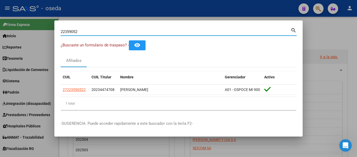
drag, startPoint x: 89, startPoint y: 31, endPoint x: 15, endPoint y: 17, distance: 74.8
click at [22, 21] on div "22359052 Buscar (apellido, dni, cuil, nro traspaso, cuit, obra social) search ¿…" at bounding box center [178, 78] width 357 height 157
paste input "32946069"
type input "32946069"
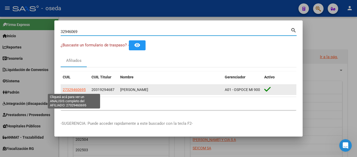
click at [66, 90] on span "27329460695" at bounding box center [74, 89] width 23 height 4
type textarea "27329460695"
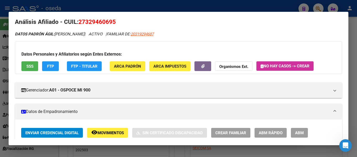
scroll to position [0, 0]
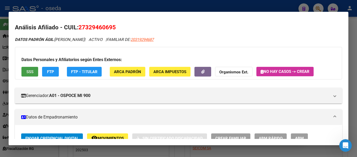
click at [26, 73] on span "SSS" at bounding box center [29, 71] width 7 height 5
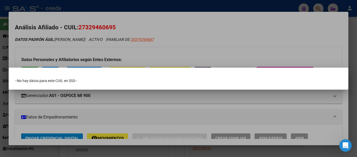
click at [84, 80] on div "--No hay datos para este CUIL en SSS--" at bounding box center [178, 80] width 327 height 5
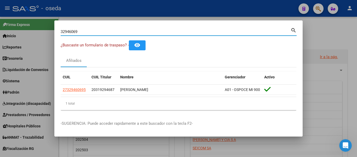
drag, startPoint x: 90, startPoint y: 29, endPoint x: 1, endPoint y: 18, distance: 89.1
click at [3, 18] on div "32946069 Buscar (apellido, dni, cuil, nro traspaso, cuit, obra social) search ¿…" at bounding box center [178, 78] width 357 height 157
paste input "70789970"
type input "70789970"
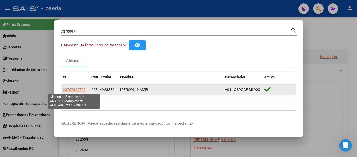
click at [78, 90] on span "20707899701" at bounding box center [74, 89] width 23 height 4
type textarea "20707899701"
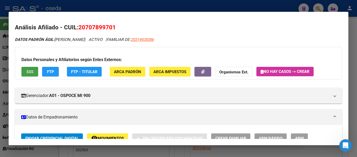
click at [29, 71] on span "SSS" at bounding box center [29, 71] width 7 height 5
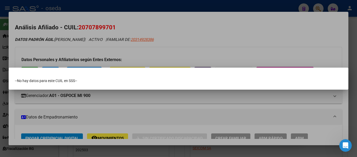
click at [99, 26] on div at bounding box center [178, 78] width 357 height 157
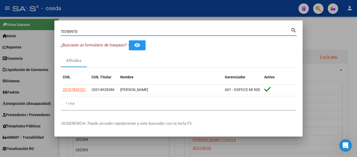
drag, startPoint x: 88, startPoint y: 30, endPoint x: 0, endPoint y: 17, distance: 89.3
click at [3, 18] on div "70789970 Buscar (apellido, dni, cuil, nro traspaso, cuit, obra social) search ¿…" at bounding box center [178, 78] width 357 height 157
paste input "26566041"
type input "26566041"
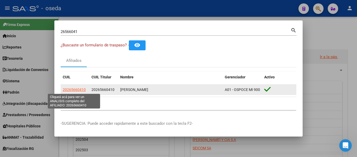
click at [75, 90] on span "20265660410" at bounding box center [74, 89] width 23 height 4
type textarea "20265660410"
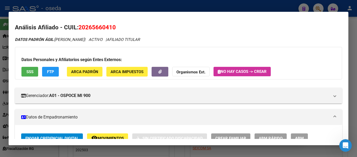
click at [35, 73] on button "SSS" at bounding box center [29, 72] width 17 height 10
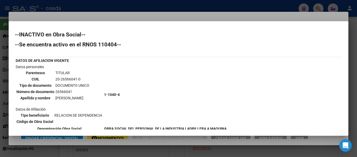
scroll to position [26, 0]
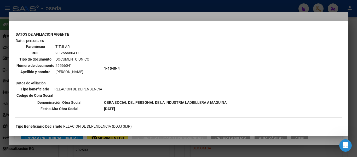
click at [113, 58] on td "1-1040-4" at bounding box center [165, 68] width 123 height 61
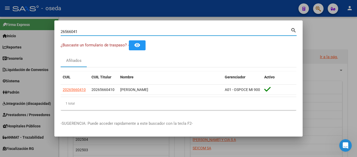
drag, startPoint x: 85, startPoint y: 30, endPoint x: 0, endPoint y: 12, distance: 87.2
click at [0, 13] on div "26566041 Buscar (apellido, dni, cuil, nro traspaso, cuit, obra social) search ¿…" at bounding box center [178, 78] width 357 height 157
paste input "399825"
type input "23998251"
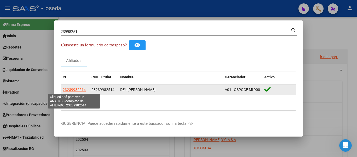
click at [72, 91] on span "23239982514" at bounding box center [74, 89] width 23 height 4
type textarea "23239982514"
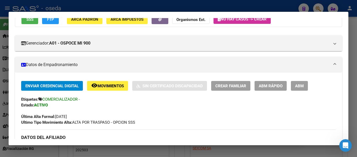
scroll to position [0, 0]
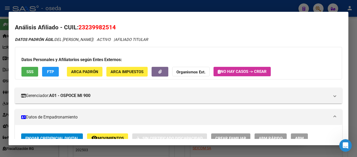
click at [27, 71] on span "SSS" at bounding box center [29, 71] width 7 height 5
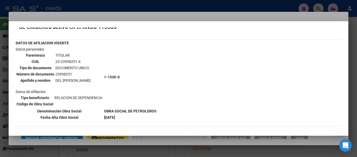
scroll to position [26, 0]
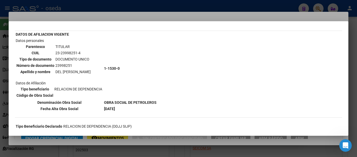
click at [111, 40] on td "1-1530-0" at bounding box center [130, 68] width 53 height 61
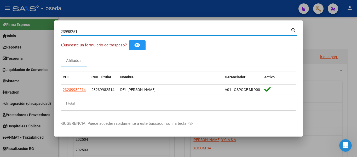
drag, startPoint x: 110, startPoint y: 28, endPoint x: 0, endPoint y: 4, distance: 112.7
click at [0, 4] on div "23998251 Buscar (apellido, dni, cuil, nro traspaso, cuit, obra social) search ¿…" at bounding box center [178, 78] width 357 height 157
paste input "38620938"
type input "38620938"
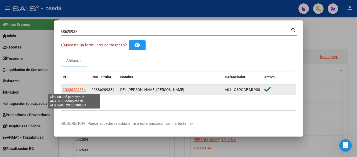
click at [80, 89] on span "20386209384" at bounding box center [74, 89] width 23 height 4
type textarea "20386209384"
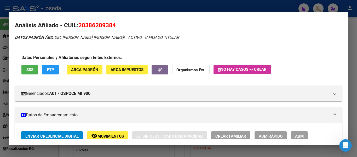
scroll to position [0, 0]
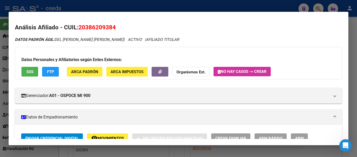
click at [27, 71] on span "SSS" at bounding box center [29, 71] width 7 height 5
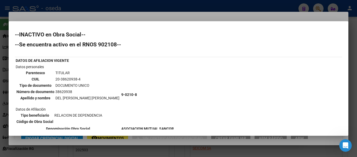
scroll to position [26, 0]
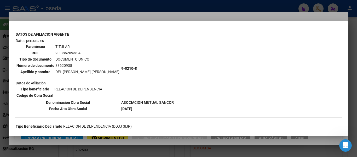
click at [121, 39] on td "9-0210-8" at bounding box center [147, 68] width 53 height 61
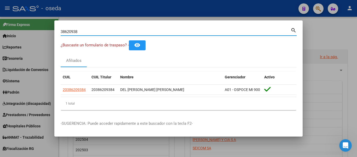
drag, startPoint x: 87, startPoint y: 31, endPoint x: 0, endPoint y: 4, distance: 91.3
click at [0, 4] on div "38620938 Buscar (apellido, dni, cuil, [PERSON_NAME], cuit, obra social) search …" at bounding box center [178, 78] width 357 height 157
paste input "0049845"
type input "30049845"
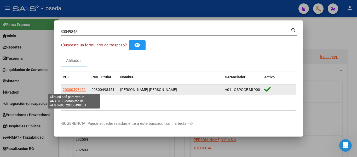
click at [68, 90] on span "20300498451" at bounding box center [74, 89] width 23 height 4
type textarea "20300498451"
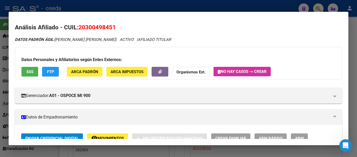
click at [28, 74] on button "SSS" at bounding box center [29, 72] width 17 height 10
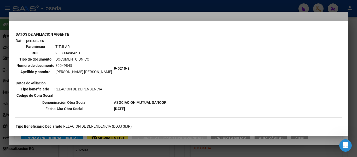
click at [138, 45] on td "9-0210-8" at bounding box center [140, 68] width 53 height 61
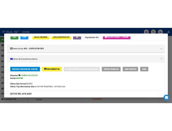
scroll to position [0, 0]
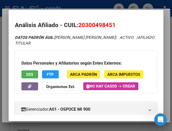
click at [118, 11] on mat-dialog-container "Análisis Afiliado - CUIL: 20300498451 DATOS PADRÓN ÁGIL: [PERSON_NAME] [PERSON_…" at bounding box center [86, 66] width 155 height 112
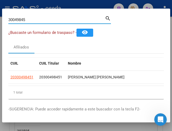
drag, startPoint x: 41, startPoint y: 21, endPoint x: -9, endPoint y: 1, distance: 53.9
click at [0, 1] on html "menu - oseda person Firma Express Inicio Calendario SSS Instructivos Contacto O…" at bounding box center [86, 65] width 172 height 131
paste input "2676446"
type input "32676446"
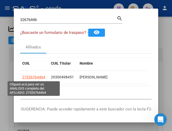
click at [41, 77] on span "27326764464" at bounding box center [33, 77] width 23 height 4
type textarea "27326764464"
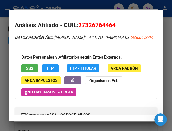
click at [28, 71] on span "SSS" at bounding box center [29, 68] width 7 height 5
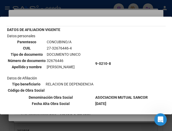
scroll to position [52, 0]
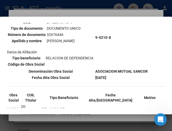
click at [102, 89] on div "--INACTIVO en Obra Social-- --Se encuentra activo en el RNOS 902108-- DATOS DE …" at bounding box center [86, 70] width 160 height 190
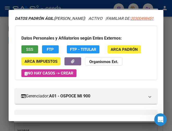
scroll to position [0, 0]
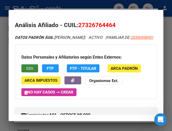
click at [28, 71] on span "SSS" at bounding box center [29, 68] width 7 height 5
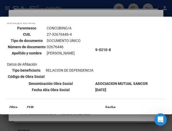
scroll to position [52, 0]
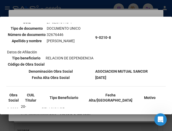
click at [140, 32] on td "9-0210-8" at bounding box center [121, 37] width 53 height 61
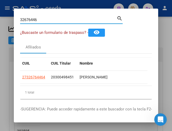
drag, startPoint x: 64, startPoint y: 21, endPoint x: -9, endPoint y: 8, distance: 73.6
click at [0, 8] on html "menu - oseda person Firma Express Inicio Calendario SSS Instructivos Contacto O…" at bounding box center [86, 65] width 172 height 131
paste input "49674199"
type input "49674199"
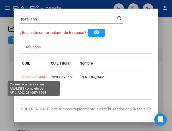
click at [31, 77] on span "23496741994" at bounding box center [33, 77] width 23 height 4
type textarea "23496741994"
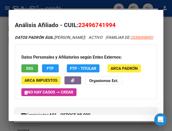
click at [30, 71] on span "SSS" at bounding box center [29, 68] width 7 height 5
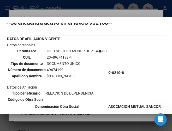
scroll to position [26, 0]
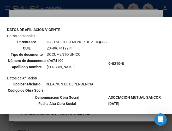
click at [96, 27] on td "DATOS DE AFILIACION VIGENTE" at bounding box center [57, 30] width 101 height 6
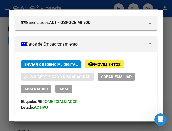
scroll to position [105, 0]
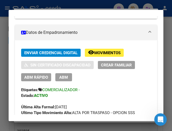
click at [124, 19] on mat-expansion-panel-header "Gerenciador: A01 - OSPOCE MI 900" at bounding box center [86, 11] width 142 height 16
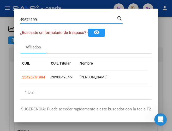
drag, startPoint x: 49, startPoint y: 20, endPoint x: -9, endPoint y: 18, distance: 57.5
click at [0, 18] on html "menu - oseda person Firma Express Inicio Calendario SSS Instructivos Contacto O…" at bounding box center [86, 65] width 172 height 131
paste input "35424686"
type input "35424686"
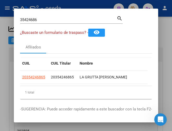
click at [30, 80] on app-link-go-to "20354246865" at bounding box center [33, 78] width 23 height 6
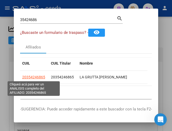
click at [30, 77] on span "20354246865" at bounding box center [33, 77] width 23 height 4
type textarea "20354246865"
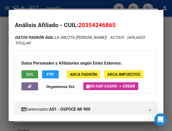
click at [28, 75] on span "SSS" at bounding box center [29, 74] width 7 height 5
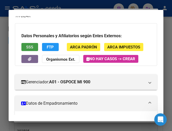
scroll to position [26, 0]
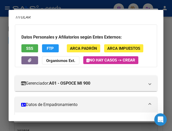
click at [110, 27] on div "Datos Personales y Afiliatorios según Entes Externos: SSS FTP ARCA Padrón ARCA …" at bounding box center [86, 46] width 142 height 43
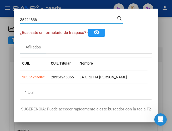
drag, startPoint x: 58, startPoint y: 21, endPoint x: -9, endPoint y: 5, distance: 68.0
click at [0, 5] on html "menu - oseda person Firma Express Inicio Calendario SSS Instructivos Contacto O…" at bounding box center [86, 65] width 172 height 131
paste input "6699462"
type input "36699462"
click at [33, 80] on app-link-go-to "27366994624" at bounding box center [33, 78] width 23 height 6
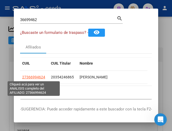
click at [33, 77] on span "27366994624" at bounding box center [33, 77] width 23 height 4
type textarea "27366994624"
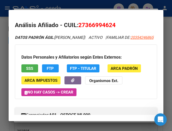
click at [29, 71] on span "SSS" at bounding box center [29, 68] width 7 height 5
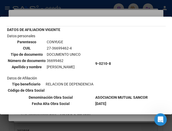
drag, startPoint x: 100, startPoint y: 30, endPoint x: 100, endPoint y: 24, distance: 5.5
click at [100, 30] on table "DATOS DE AFILIACION VIGENTE Datos personales Parentesco CONYUGE CUIL 27-3669946…" at bounding box center [77, 66] width 142 height 81
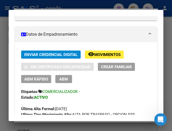
scroll to position [52, 0]
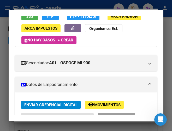
click at [141, 44] on div "Datos Personales y Afiliatorios según Entes Externos: SSS FTP FTP - Titular ARC…" at bounding box center [86, 19] width 142 height 55
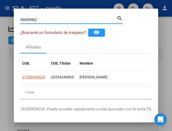
drag, startPoint x: 51, startPoint y: 21, endPoint x: -9, endPoint y: -3, distance: 64.2
click at [0, 0] on html "menu - oseda person Firma Express Inicio Calendario SSS Instructivos Contacto O…" at bounding box center [86, 65] width 172 height 131
paste input "55502916"
type input "55502916"
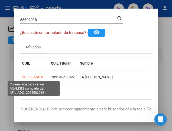
click at [34, 79] on span "20555029161" at bounding box center [33, 77] width 23 height 4
type textarea "20555029161"
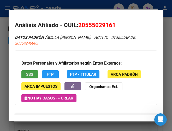
click at [32, 73] on span "SSS" at bounding box center [29, 74] width 7 height 5
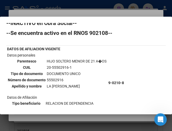
scroll to position [26, 0]
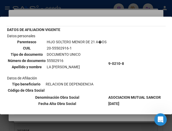
click at [99, 77] on td "Datos personales Parentesco HIJO SOLTERO MENOR DE 21 A�OS CUIL 20-55502916-1 Ti…" at bounding box center [57, 63] width 101 height 61
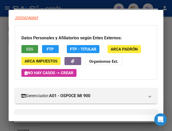
scroll to position [0, 0]
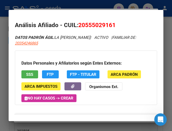
click at [60, 14] on mat-dialog-container "Análisis Afiliado - CUIL: 20555029161 DATOS PADRÓN ÁGIL: LA [PERSON_NAME] | ACT…" at bounding box center [86, 66] width 155 height 112
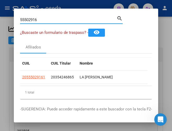
drag, startPoint x: 52, startPoint y: 19, endPoint x: -9, endPoint y: 7, distance: 62.1
click at [0, 7] on html "menu - oseda person Firma Express Inicio Calendario SSS Instructivos Contacto O…" at bounding box center [86, 65] width 172 height 131
paste input "29800438"
type input "29800438"
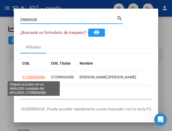
click at [39, 78] on span "27298004386" at bounding box center [33, 77] width 23 height 4
type textarea "27298004386"
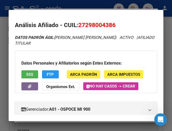
click at [26, 73] on button "SSS" at bounding box center [29, 75] width 17 height 8
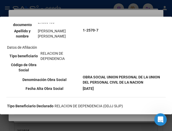
scroll to position [78, 0]
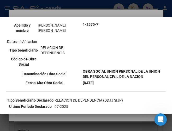
click at [63, 42] on td "Datos personales Parentesco TITULAR CUIL 27-29800438-6 Tipo de documento DOCUME…" at bounding box center [44, 24] width 75 height 87
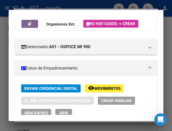
scroll to position [131, 0]
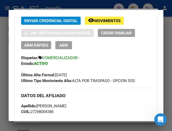
click at [134, 53] on div "Enviar Credencial Digital remove_red_eye Movimientos Sin Certificado Discapacid…" at bounding box center [86, 50] width 130 height 67
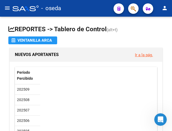
click at [133, 12] on span "button" at bounding box center [133, 8] width 5 height 11
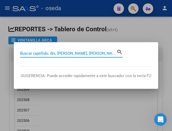
paste input "70404163"
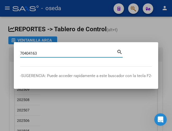
type input "70404163"
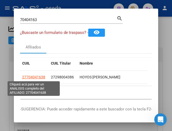
click at [36, 79] on span "27704041638" at bounding box center [33, 77] width 23 height 4
type textarea "27704041638"
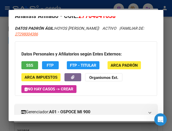
scroll to position [0, 0]
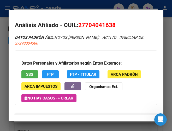
click at [26, 74] on button "SSS" at bounding box center [29, 75] width 17 height 8
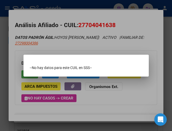
click at [91, 32] on div at bounding box center [86, 65] width 172 height 131
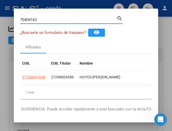
drag, startPoint x: 51, startPoint y: 22, endPoint x: -9, endPoint y: 11, distance: 61.0
click at [0, 11] on html "menu - oseda person Firma Express Inicio Calendario SSS Instructivos Contacto O…" at bounding box center [86, 65] width 172 height 131
paste input "36942698"
type input "36942698"
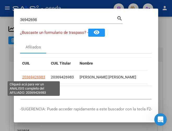
click at [35, 77] on span "20369426983" at bounding box center [33, 77] width 23 height 4
type textarea "20369426983"
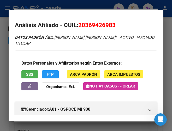
click at [24, 72] on button "SSS" at bounding box center [29, 75] width 17 height 8
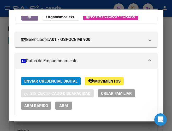
scroll to position [105, 0]
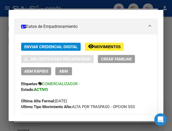
click at [86, 14] on mat-dialog-container "Análisis Afiliado - CUIL: 20369426983 DATOS PADRÓN ÁGIL: [PERSON_NAME] [PERSON_…" at bounding box center [86, 66] width 155 height 112
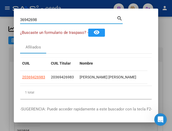
drag, startPoint x: 58, startPoint y: 18, endPoint x: -9, endPoint y: 19, distance: 66.9
click at [0, 19] on html "menu - oseda person Firma Express Inicio Calendario SSS Instructivos Contacto O…" at bounding box center [86, 65] width 172 height 131
paste input "007381"
type input "30073818"
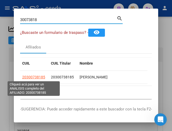
click at [37, 76] on span "20300738185" at bounding box center [33, 77] width 23 height 4
type textarea "20300738185"
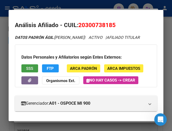
click at [27, 71] on span "SSS" at bounding box center [29, 68] width 7 height 5
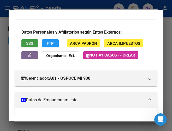
scroll to position [78, 0]
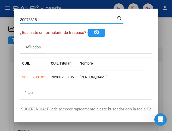
drag, startPoint x: 60, startPoint y: 22, endPoint x: -9, endPoint y: 4, distance: 70.4
click at [0, 4] on html "menu - oseda person Firma Express Inicio Calendario SSS Instructivos Contacto O…" at bounding box center [86, 65] width 172 height 131
paste input "29775749"
type input "29775749"
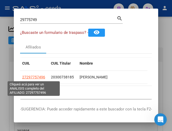
click at [32, 77] on span "27297757496" at bounding box center [33, 77] width 23 height 4
type textarea "27297757496"
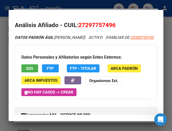
click at [27, 71] on span "SSS" at bounding box center [29, 68] width 7 height 5
click at [29, 71] on span "SSS" at bounding box center [29, 68] width 7 height 5
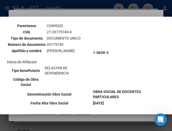
scroll to position [52, 0]
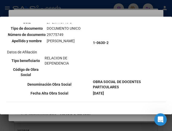
click at [30, 38] on th "Número de documento" at bounding box center [27, 35] width 38 height 6
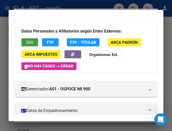
scroll to position [0, 0]
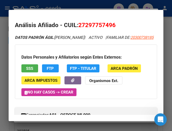
click at [76, 13] on mat-dialog-container "Análisis Afiliado - CUIL: 27297757496 DATOS PADRÓN ÁGIL: [PERSON_NAME] | ACTIVO…" at bounding box center [86, 66] width 155 height 112
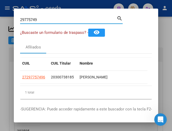
drag, startPoint x: 67, startPoint y: 20, endPoint x: -9, endPoint y: 8, distance: 76.7
click at [0, 8] on html "menu - oseda person Firma Express Inicio Calendario SSS Instructivos Contacto O…" at bounding box center [86, 65] width 172 height 131
paste input "55340041"
type input "55340041"
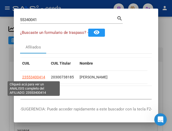
click at [40, 75] on span "23553400414" at bounding box center [33, 77] width 23 height 4
type textarea "23553400414"
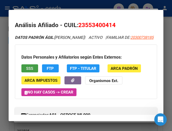
click at [25, 71] on button "SSS" at bounding box center [29, 69] width 17 height 8
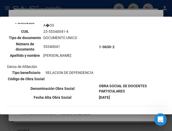
scroll to position [52, 0]
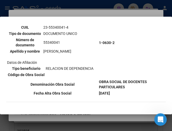
click at [139, 35] on td "1-0630-2" at bounding box center [132, 43] width 67 height 72
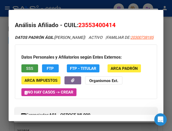
scroll to position [105, 0]
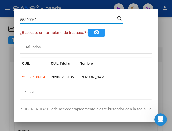
drag, startPoint x: 51, startPoint y: 20, endPoint x: -9, endPoint y: 13, distance: 60.6
click at [0, 13] on html "menu - oseda person Firma Express Inicio Calendario SSS Instructivos Contacto O…" at bounding box center [86, 65] width 172 height 131
paste input "775407"
type input "57754071"
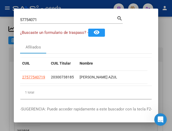
click at [30, 74] on datatable-body-cell "27577540719" at bounding box center [34, 77] width 29 height 13
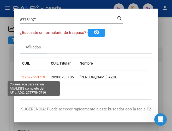
click at [31, 79] on span "27577540719" at bounding box center [33, 77] width 23 height 4
type textarea "27577540719"
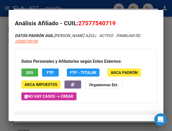
scroll to position [0, 0]
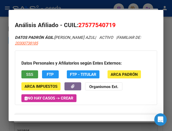
click at [30, 73] on span "SSS" at bounding box center [29, 74] width 7 height 5
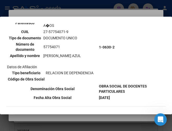
scroll to position [51, 0]
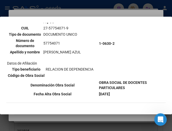
click at [142, 33] on td "1-0630-2" at bounding box center [132, 44] width 67 height 72
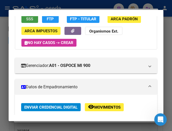
scroll to position [26, 0]
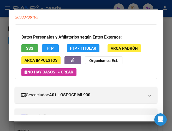
drag, startPoint x: 148, startPoint y: 29, endPoint x: 140, endPoint y: 24, distance: 9.0
click at [148, 28] on div "Datos Personales y Afiliatorios según Entes Externos: SSS FTP FTP - Titular ARC…" at bounding box center [86, 52] width 142 height 55
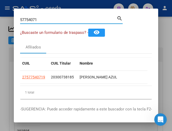
drag, startPoint x: 58, startPoint y: 20, endPoint x: -9, endPoint y: -8, distance: 72.3
click at [0, 0] on html "menu - oseda person Firma Express Inicio Calendario SSS Instructivos Contacto O…" at bounding box center [86, 65] width 172 height 131
paste input "26718478"
type input "26718478"
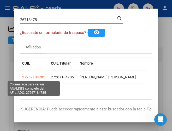
click at [42, 78] on span "27267184785" at bounding box center [33, 77] width 23 height 4
type textarea "27267184785"
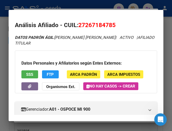
click at [31, 75] on span "SSS" at bounding box center [29, 74] width 7 height 5
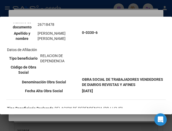
scroll to position [78, 0]
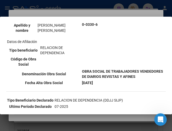
click at [119, 46] on td "0-0330-6" at bounding box center [124, 24] width 84 height 87
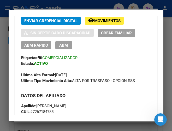
scroll to position [26, 0]
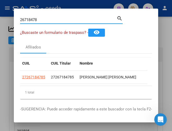
drag, startPoint x: 66, startPoint y: 20, endPoint x: -9, endPoint y: 3, distance: 76.3
click at [0, 3] on html "menu - oseda person Firma Express Inicio Calendario SSS Instructivos Contacto O…" at bounding box center [86, 65] width 172 height 131
paste input "5010393"
type input "25010393"
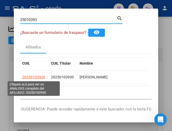
click at [31, 77] on span "20250103930" at bounding box center [33, 77] width 23 height 4
type textarea "20250103930"
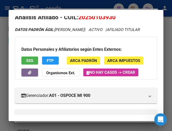
scroll to position [0, 0]
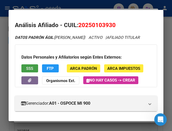
click at [29, 71] on span "SSS" at bounding box center [29, 68] width 7 height 5
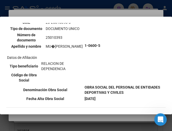
scroll to position [52, 0]
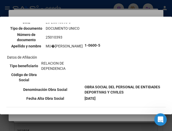
click at [109, 41] on td "1-0600-5" at bounding box center [124, 45] width 81 height 77
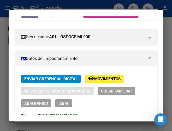
scroll to position [0, 0]
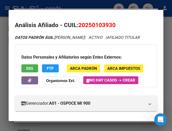
click at [121, 21] on h2 "Análisis Afiliado - CUIL: 20250103930" at bounding box center [86, 25] width 142 height 9
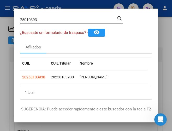
drag, startPoint x: 49, startPoint y: 17, endPoint x: -9, endPoint y: 12, distance: 57.4
click at [0, 12] on html "menu - oseda person Firma Express Inicio Calendario SSS Instructivos Contacto O…" at bounding box center [86, 65] width 172 height 131
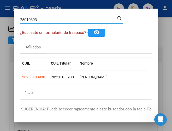
drag, startPoint x: 50, startPoint y: 19, endPoint x: -9, endPoint y: 11, distance: 58.9
click at [0, 11] on html "menu - oseda person Firma Express Inicio Calendario SSS Instructivos Contacto O…" at bounding box center [86, 65] width 172 height 131
paste input "94153991"
type input "94153991"
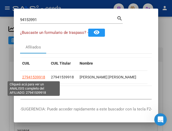
click at [41, 77] on span "27941539918" at bounding box center [33, 77] width 23 height 4
type textarea "27941539918"
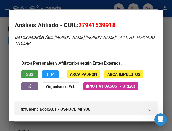
click at [23, 74] on button "SSS" at bounding box center [29, 75] width 17 height 8
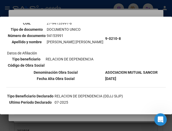
scroll to position [52, 0]
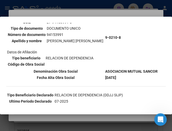
click at [104, 27] on td "DOCUMENTO UNICO" at bounding box center [75, 29] width 57 height 6
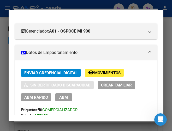
scroll to position [105, 0]
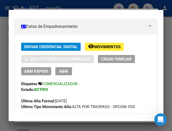
click at [105, 13] on mat-dialog-container "Análisis Afiliado - CUIL: 27941539918 DATOS PADRÓN ÁGIL: [PERSON_NAME] [PERSON_…" at bounding box center [86, 66] width 155 height 112
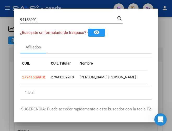
drag, startPoint x: 47, startPoint y: 16, endPoint x: 5, endPoint y: 16, distance: 42.1
click at [0, 16] on html "menu - oseda person Firma Express Inicio Calendario SSS Instructivos Contacto O…" at bounding box center [86, 65] width 172 height 131
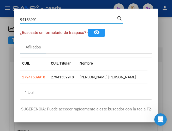
drag, startPoint x: 44, startPoint y: 19, endPoint x: -9, endPoint y: 19, distance: 52.3
click at [0, 19] on html "menu - oseda person Firma Express Inicio Calendario SSS Instructivos Contacto O…" at bounding box center [86, 65] width 172 height 131
paste input "35881093"
type input "35881093"
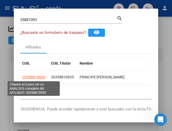
click at [27, 77] on span "20358810935" at bounding box center [33, 77] width 23 height 4
type textarea "20358810935"
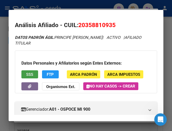
click at [33, 74] on span "SSS" at bounding box center [29, 74] width 7 height 5
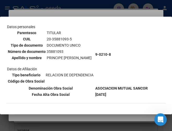
scroll to position [52, 0]
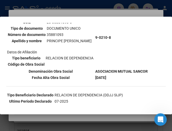
click at [119, 26] on td "9-0210-8" at bounding box center [121, 37] width 53 height 61
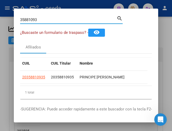
drag, startPoint x: 60, startPoint y: 21, endPoint x: -9, endPoint y: 20, distance: 68.2
click at [0, 20] on html "menu - oseda person Firma Express Inicio Calendario SSS Instructivos Contacto O…" at bounding box center [86, 65] width 172 height 131
paste input "9813872"
type input "39813872"
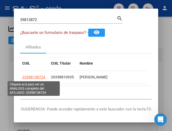
click at [41, 78] on span "23398138724" at bounding box center [33, 77] width 23 height 4
type textarea "23398138724"
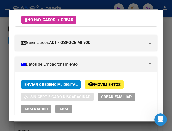
scroll to position [26, 0]
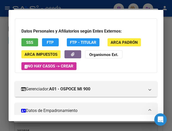
click at [28, 45] on span "SSS" at bounding box center [29, 42] width 7 height 5
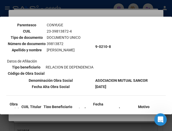
scroll to position [52, 0]
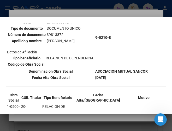
drag, startPoint x: 130, startPoint y: 39, endPoint x: 118, endPoint y: 35, distance: 12.8
click at [130, 39] on td "9-0210-8" at bounding box center [121, 37] width 53 height 61
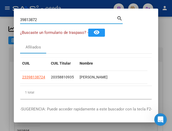
drag, startPoint x: 45, startPoint y: 20, endPoint x: -9, endPoint y: 3, distance: 56.5
click at [0, 3] on html "menu - oseda person Firma Express Inicio Calendario SSS Instructivos Contacto O…" at bounding box center [86, 65] width 172 height 131
paste input "70701756"
type input "70701756"
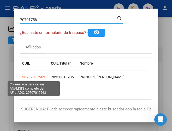
click at [25, 78] on span "20707017563" at bounding box center [33, 77] width 23 height 4
type textarea "20707017563"
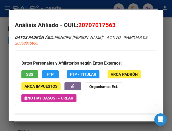
click at [27, 74] on span "SSS" at bounding box center [29, 74] width 7 height 5
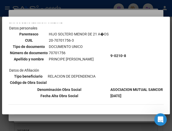
scroll to position [36, 0]
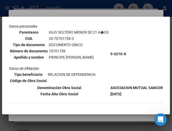
click at [132, 43] on td "9-0210-8" at bounding box center [136, 54] width 53 height 61
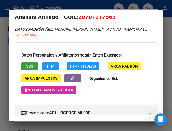
scroll to position [0, 0]
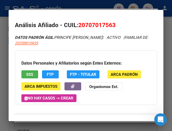
click at [102, 8] on div at bounding box center [86, 65] width 172 height 131
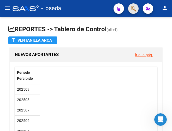
click at [136, 9] on button "button" at bounding box center [133, 8] width 10 height 10
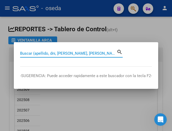
paste input "30409851"
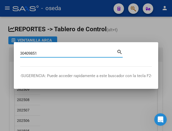
type input "30409851"
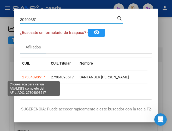
click at [35, 78] on span "27304098517" at bounding box center [33, 77] width 23 height 4
type textarea "27304098517"
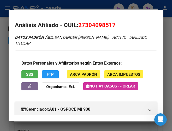
click at [27, 73] on span "SSS" at bounding box center [29, 74] width 7 height 5
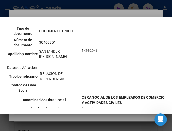
scroll to position [78, 0]
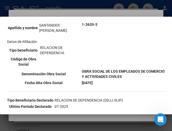
click at [128, 28] on td "1-2620-5" at bounding box center [124, 24] width 84 height 87
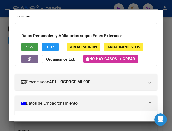
scroll to position [26, 0]
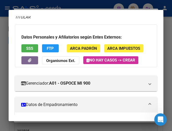
click at [81, 16] on div "DATOS PADRÓN ÁGIL: SANTANDER [PERSON_NAME] | ACTIVO | AFILIADO TITULAR" at bounding box center [86, 15] width 142 height 12
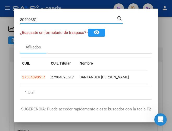
click at [0, 16] on html "menu - oseda person Firma Express Inicio Calendario SSS Instructivos Contacto O…" at bounding box center [86, 65] width 172 height 131
paste input "54381078"
type input "54381078"
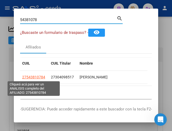
click at [39, 76] on span "27543810784" at bounding box center [33, 77] width 23 height 4
type textarea "27543810784"
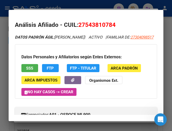
scroll to position [0, 0]
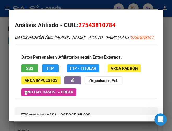
click at [26, 73] on button "SSS" at bounding box center [29, 69] width 17 height 8
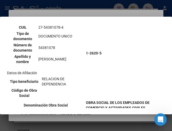
scroll to position [72, 0]
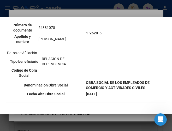
click at [139, 33] on td "1-2620-5" at bounding box center [126, 33] width 80 height 93
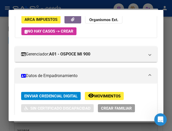
scroll to position [0, 0]
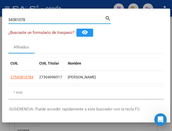
drag, startPoint x: 37, startPoint y: 20, endPoint x: -9, endPoint y: 0, distance: 49.8
click at [0, 0] on html "menu - oseda person Firma Express Inicio Calendario SSS Instructivos Contacto O…" at bounding box center [86, 65] width 172 height 131
paste input "39845150"
type input "39845150"
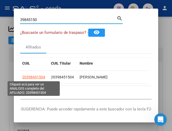
click at [30, 79] on span "20398451504" at bounding box center [33, 77] width 23 height 4
type textarea "20398451504"
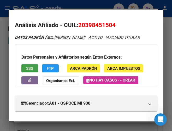
click at [25, 73] on button "SSS" at bounding box center [29, 69] width 17 height 8
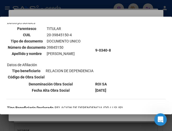
scroll to position [52, 0]
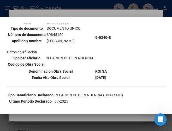
click at [126, 49] on div "--INACTIVO en Obra Social-- --Se encuentra activo en el RNOS 903408-- DATOS DE …" at bounding box center [86, 98] width 160 height 247
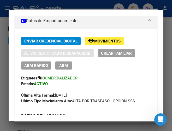
scroll to position [26, 0]
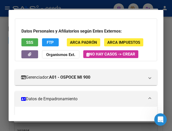
click at [132, 15] on mat-dialog-container "Análisis Afiliado - CUIL: 20398451504 DATOS PADRÓN ÁGIL: [PERSON_NAME] | ACTIVO…" at bounding box center [86, 66] width 155 height 112
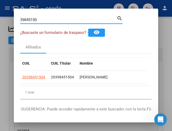
drag, startPoint x: 50, startPoint y: 18, endPoint x: -9, endPoint y: 4, distance: 59.9
click at [0, 4] on html "menu - oseda person Firma Express Inicio Calendario SSS Instructivos Contacto O…" at bounding box center [86, 65] width 172 height 131
paste input "95854069"
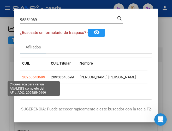
click at [37, 76] on span "20958540699" at bounding box center [33, 77] width 23 height 4
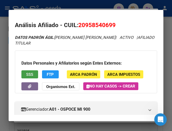
click at [32, 73] on span "SSS" at bounding box center [29, 74] width 7 height 5
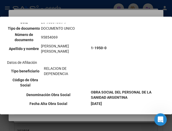
scroll to position [78, 0]
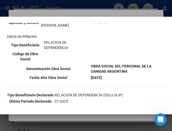
click at [111, 73] on b "OBRA SOCIAL DEL PERSONAL DE LA SANIDAD ARGENTINA" at bounding box center [121, 68] width 61 height 9
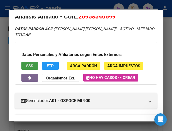
scroll to position [0, 0]
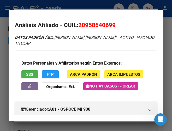
click at [30, 14] on mat-dialog-container "Análisis Afiliado - CUIL: 20958540699 DATOS PADRÓN ÁGIL: [PERSON_NAME] [PERSON_…" at bounding box center [86, 66] width 155 height 112
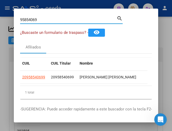
drag, startPoint x: 45, startPoint y: 18, endPoint x: -9, endPoint y: 5, distance: 54.8
click at [0, 5] on html "menu - oseda person Firma Express Inicio Calendario SSS Instructivos Contacto O…" at bounding box center [86, 65] width 172 height 131
paste input "30401368"
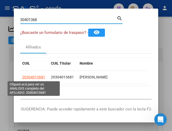
click at [36, 76] on span "20304013681" at bounding box center [33, 77] width 23 height 4
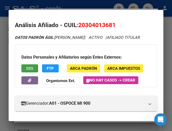
click at [24, 72] on button "SSS" at bounding box center [29, 69] width 17 height 8
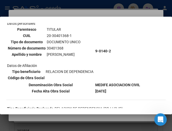
scroll to position [52, 0]
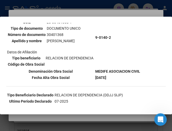
click at [155, 42] on div "--INACTIVO en Obra Social-- --Se encuentra activo en el RNOS 901402-- DATOS DE …" at bounding box center [86, 79] width 160 height 209
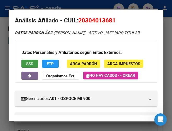
scroll to position [0, 0]
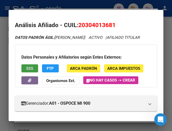
click at [119, 16] on mat-dialog-container "Análisis Afiliado - CUIL: 20304013681 DATOS PADRÓN ÁGIL: [PERSON_NAME] | ACTIVO…" at bounding box center [86, 66] width 155 height 112
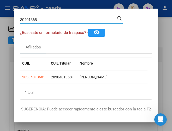
drag, startPoint x: 43, startPoint y: 19, endPoint x: -9, endPoint y: 6, distance: 53.5
click at [0, 6] on html "menu - oseda person Firma Express Inicio Calendario SSS Instructivos Contacto O…" at bounding box center [86, 65] width 172 height 131
paste input "3875911"
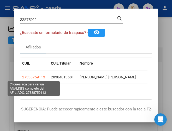
click at [34, 79] on span "27338759113" at bounding box center [33, 77] width 23 height 4
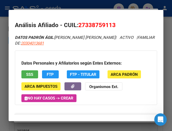
click at [25, 74] on button "SSS" at bounding box center [29, 75] width 17 height 8
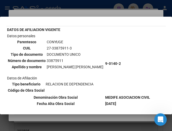
scroll to position [52, 0]
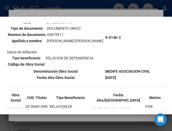
click at [100, 21] on mat-dialog-container "--INACTIVO en Obra Social-- --Se encuentra activo en el RNOS 901402-- DATOS DE …" at bounding box center [86, 66] width 172 height 98
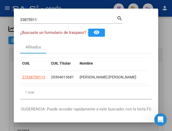
drag, startPoint x: 58, startPoint y: 22, endPoint x: 34, endPoint y: 15, distance: 25.5
click at [0, 16] on html "menu - oseda person Firma Express Inicio Calendario SSS Instructivos Contacto O…" at bounding box center [86, 65] width 172 height 131
drag, startPoint x: 61, startPoint y: 22, endPoint x: 53, endPoint y: 20, distance: 8.9
click at [60, 22] on input "33875911" at bounding box center [68, 20] width 97 height 5
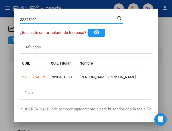
drag, startPoint x: 50, startPoint y: 20, endPoint x: -8, endPoint y: 10, distance: 59.1
click at [0, 10] on html "menu - oseda person Firma Express Inicio Calendario SSS Instructivos Contacto O…" at bounding box center [86, 65] width 172 height 131
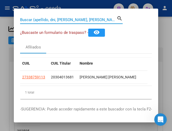
paste input "54605899"
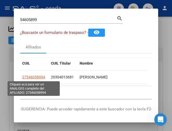
click at [44, 76] on span "27546058994" at bounding box center [33, 77] width 23 height 4
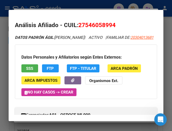
click at [27, 68] on div "Datos Personales y Afiliatorios según Entes Externos: SSS FTP FTP - Titular ARC…" at bounding box center [86, 72] width 142 height 55
click at [27, 71] on span "SSS" at bounding box center [29, 68] width 7 height 5
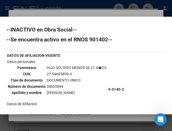
scroll to position [0, 0]
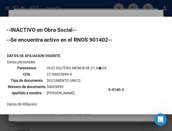
click at [112, 30] on h2 "--INACTIVO en Obra Social--" at bounding box center [86, 29] width 160 height 5
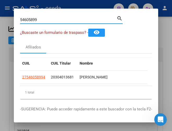
drag, startPoint x: 59, startPoint y: 18, endPoint x: -9, endPoint y: 3, distance: 68.7
click at [0, 3] on html "menu - oseda person Firma Express Inicio Calendario SSS Instructivos Contacto O…" at bounding box center [86, 65] width 172 height 131
paste input "70528417"
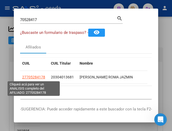
click at [37, 78] on span "27705284178" at bounding box center [33, 77] width 23 height 4
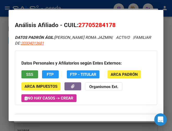
click at [23, 71] on button "SSS" at bounding box center [29, 75] width 17 height 8
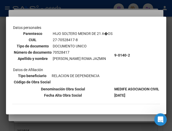
scroll to position [36, 0]
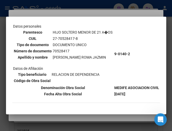
drag, startPoint x: 149, startPoint y: 54, endPoint x: 148, endPoint y: 51, distance: 3.5
click at [148, 54] on td "9-0140-2" at bounding box center [136, 54] width 45 height 61
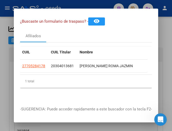
scroll to position [0, 0]
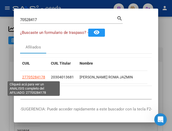
click at [42, 76] on span "27705284178" at bounding box center [33, 77] width 23 height 4
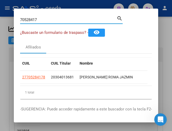
drag, startPoint x: 63, startPoint y: 20, endPoint x: -9, endPoint y: 19, distance: 71.6
click at [0, 19] on html "menu - oseda person Firma Express Inicio Calendario SSS Instructivos Contacto O…" at bounding box center [86, 65] width 172 height 131
paste input "22099649"
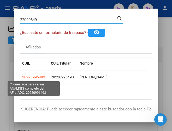
click at [35, 78] on span "20220996493" at bounding box center [33, 77] width 23 height 4
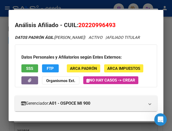
click at [31, 71] on span "SSS" at bounding box center [29, 68] width 7 height 5
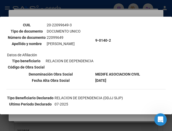
scroll to position [52, 0]
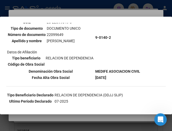
click at [129, 21] on mat-dialog-container "--INACTIVO en Obra Social-- --Se encuentra activo en el RNOS 901402-- DATOS DE …" at bounding box center [86, 66] width 172 height 98
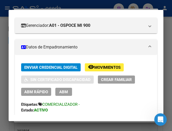
scroll to position [78, 0]
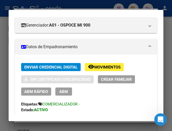
click at [91, 14] on mat-dialog-container "Análisis Afiliado - CUIL: 20220996493 DATOS PADRÓN ÁGIL: [PERSON_NAME] | ACTIVO…" at bounding box center [86, 66] width 155 height 112
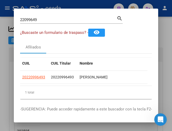
drag, startPoint x: 49, startPoint y: 18, endPoint x: 83, endPoint y: 24, distance: 34.1
click at [0, 19] on html "menu - oseda person Firma Express Inicio Calendario SSS Instructivos Contacto O…" at bounding box center [86, 65] width 172 height 131
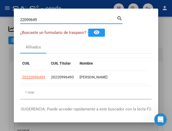
drag, startPoint x: 51, startPoint y: 19, endPoint x: -9, endPoint y: 19, distance: 59.3
click at [0, 19] on html "menu - oseda person Firma Express Inicio Calendario SSS Instructivos Contacto O…" at bounding box center [86, 65] width 172 height 131
paste input "36065141"
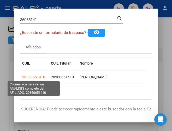
click at [36, 76] on span "20360651410" at bounding box center [33, 77] width 23 height 4
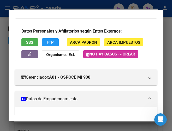
scroll to position [0, 0]
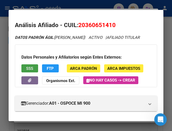
click at [28, 71] on span "SSS" at bounding box center [29, 68] width 7 height 5
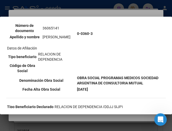
scroll to position [78, 0]
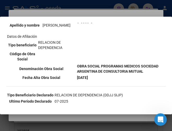
click at [88, 59] on td "0-0360-3" at bounding box center [121, 22] width 89 height 82
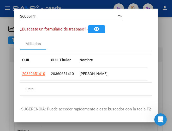
scroll to position [0, 0]
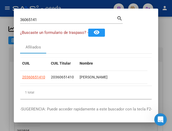
click at [36, 80] on app-link-go-to "20360651410" at bounding box center [33, 78] width 23 height 6
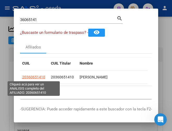
click at [37, 78] on span "20360651410" at bounding box center [33, 77] width 23 height 4
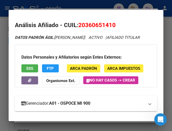
scroll to position [131, 0]
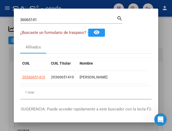
drag, startPoint x: 84, startPoint y: 20, endPoint x: 75, endPoint y: 20, distance: 9.7
click at [84, 20] on input "36065141" at bounding box center [68, 20] width 97 height 5
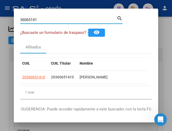
drag, startPoint x: 51, startPoint y: 21, endPoint x: -9, endPoint y: 16, distance: 60.1
click at [0, 16] on html "menu - oseda person Firma Express Inicio Calendario SSS Instructivos Contacto O…" at bounding box center [86, 65] width 172 height 131
paste input "54736074"
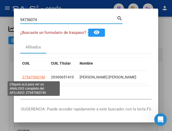
click at [35, 76] on span "27547360740" at bounding box center [33, 77] width 23 height 4
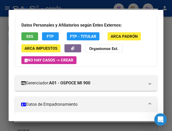
scroll to position [0, 0]
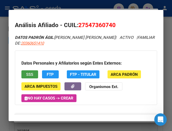
click at [25, 73] on button "SSS" at bounding box center [29, 75] width 17 height 8
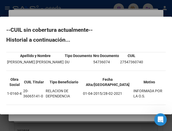
click at [121, 37] on div "--CUIL sin cobertura actualmente-- Historial a continuación... Apellido y Nombr…" at bounding box center [86, 68] width 160 height 83
click at [122, 37] on div "--CUIL sin cobertura actualmente-- Historial a continuación... Apellido y Nombr…" at bounding box center [86, 68] width 160 height 83
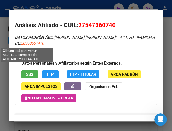
click at [31, 44] on span "20360651410" at bounding box center [32, 43] width 23 height 5
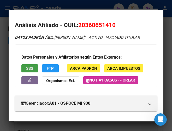
click at [26, 71] on span "SSS" at bounding box center [29, 68] width 7 height 5
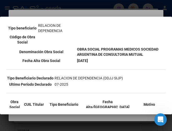
scroll to position [105, 0]
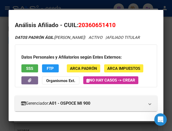
click at [68, 11] on mat-dialog-container "Análisis Afiliado - CUIL: 20360651410 DATOS PADRÓN ÁGIL: [PERSON_NAME] | ACTIVO…" at bounding box center [86, 66] width 155 height 112
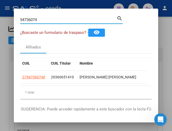
drag, startPoint x: 39, startPoint y: 20, endPoint x: -9, endPoint y: 11, distance: 48.4
click at [0, 11] on html "menu - oseda person Firma Express Inicio Calendario SSS Instructivos Contacto O…" at bounding box center [86, 65] width 172 height 131
paste input "31262103"
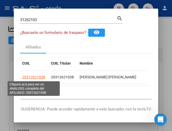
click at [35, 78] on span "20312621038" at bounding box center [33, 77] width 23 height 4
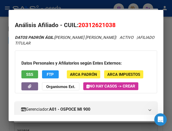
click at [35, 74] on button "SSS" at bounding box center [29, 75] width 17 height 8
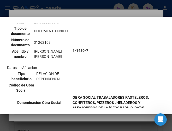
scroll to position [78, 0]
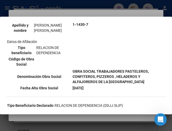
drag, startPoint x: 150, startPoint y: 31, endPoint x: 142, endPoint y: 32, distance: 8.6
click at [150, 31] on td "1-1430-7" at bounding box center [118, 24] width 93 height 87
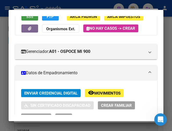
scroll to position [0, 0]
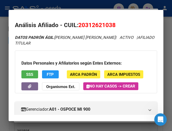
click at [128, 18] on mat-dialog-content "Análisis Afiliado - CUIL: 20312621038 DATOS PADRÓN ÁGIL: [PERSON_NAME] [PERSON_…" at bounding box center [86, 65] width 155 height 99
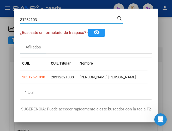
drag, startPoint x: 45, startPoint y: 19, endPoint x: -9, endPoint y: 10, distance: 54.2
click at [0, 10] on html "menu - oseda person Firma Express Inicio Calendario SSS Instructivos Contacto O…" at bounding box center [86, 65] width 172 height 131
paste input "24905422"
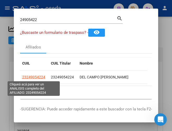
click at [42, 76] on span "23249054224" at bounding box center [33, 77] width 23 height 4
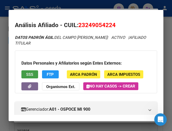
click at [30, 76] on span "SSS" at bounding box center [29, 74] width 7 height 5
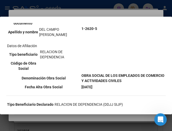
scroll to position [78, 0]
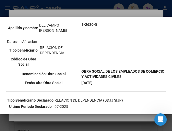
click at [122, 64] on td "1-2620-5" at bounding box center [123, 24] width 84 height 87
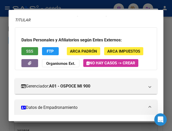
scroll to position [0, 0]
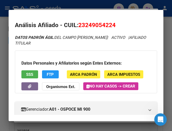
click at [134, 10] on mat-dialog-container "Análisis Afiliado - CUIL: 23249054224 DATOS PADRÓN ÁGIL: DEL CAMPO [PERSON_NAME…" at bounding box center [86, 66] width 155 height 112
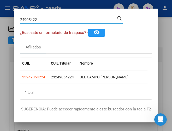
drag, startPoint x: 64, startPoint y: 20, endPoint x: -9, endPoint y: 10, distance: 73.2
click at [0, 10] on html "menu - oseda person Firma Express Inicio Calendario SSS Instructivos Contacto O…" at bounding box center [86, 65] width 172 height 131
paste input "41171138"
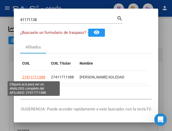
click at [36, 76] on span "27411711388" at bounding box center [33, 77] width 23 height 4
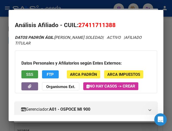
click at [31, 73] on span "SSS" at bounding box center [29, 74] width 7 height 5
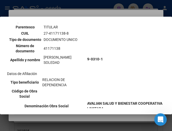
scroll to position [52, 0]
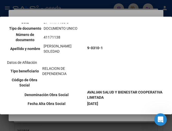
drag, startPoint x: 82, startPoint y: 40, endPoint x: 86, endPoint y: 38, distance: 4.3
click at [82, 40] on td "41171138" at bounding box center [64, 37] width 42 height 11
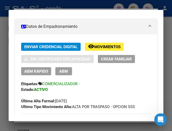
scroll to position [26, 0]
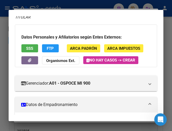
click at [68, 13] on mat-dialog-container "Análisis Afiliado - CUIL: 27411711388 DATOS PADRÓN ÁGIL: [PERSON_NAME] SOLEDAD …" at bounding box center [86, 66] width 155 height 112
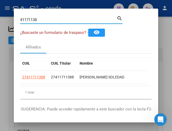
drag, startPoint x: 41, startPoint y: 21, endPoint x: -9, endPoint y: 21, distance: 49.9
click at [0, 21] on html "menu - oseda person Firma Express Inicio Calendario SSS Instructivos Contacto O…" at bounding box center [86, 65] width 172 height 131
paste input "14619627"
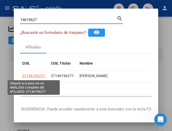
click at [41, 77] on span "27146196271" at bounding box center [33, 76] width 23 height 4
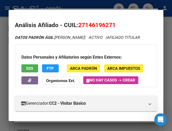
click at [33, 71] on span "SSS" at bounding box center [29, 68] width 7 height 5
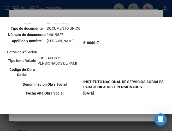
scroll to position [78, 0]
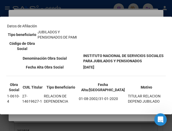
click at [121, 53] on td "5-0080-7" at bounding box center [124, 17] width 82 height 72
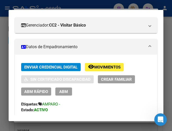
click at [125, 50] on mat-panel-title "Datos de Empadronamiento" at bounding box center [83, 47] width 124 height 6
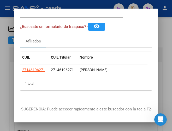
scroll to position [0, 0]
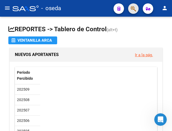
click at [129, 9] on button "button" at bounding box center [133, 8] width 10 height 10
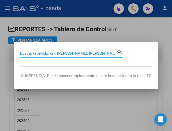
drag, startPoint x: 22, startPoint y: 55, endPoint x: 37, endPoint y: 55, distance: 15.2
click at [22, 55] on input "Buscar (apellido, dni, [PERSON_NAME], [PERSON_NAME], cuit, obra social)" at bounding box center [68, 53] width 97 height 5
paste input "14619627"
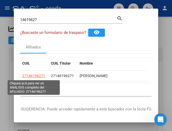
click at [33, 74] on span "27146196271" at bounding box center [33, 76] width 23 height 4
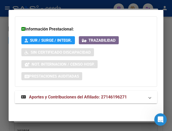
scroll to position [400, 0]
click at [84, 98] on span "Aportes y Contribuciones del Afiliado: 27146196271" at bounding box center [78, 97] width 98 height 5
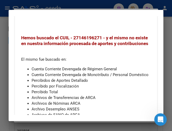
scroll to position [505, 0]
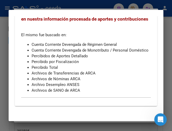
click at [113, 49] on div "Hemos buscado el CUIL - 27146196271 - y el mismo no existe en nuestra informaci…" at bounding box center [86, 51] width 130 height 83
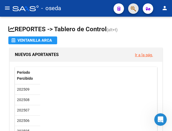
click at [133, 13] on span "button" at bounding box center [133, 8] width 5 height 11
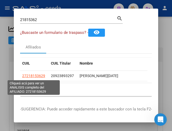
click at [33, 77] on span "27218153629" at bounding box center [33, 76] width 23 height 4
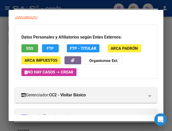
scroll to position [0, 0]
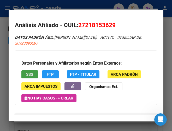
click at [27, 73] on span "SSS" at bounding box center [29, 74] width 7 height 5
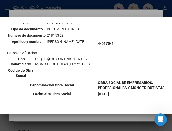
scroll to position [52, 0]
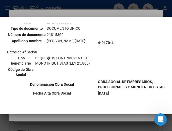
click at [126, 29] on td "4-0170-4" at bounding box center [132, 43] width 68 height 72
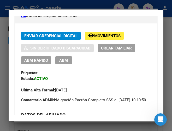
scroll to position [131, 0]
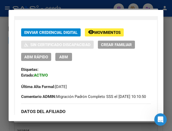
click at [91, 13] on mat-dialog-container "Análisis Afiliado - CUIL: 27218153629 DATOS PADRÓN ÁGIL: [PERSON_NAME][DATE] | …" at bounding box center [86, 66] width 155 height 112
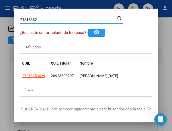
drag, startPoint x: 63, startPoint y: 18, endPoint x: -9, endPoint y: 13, distance: 71.5
click at [0, 13] on html "menu - oseda person Firma Express Inicio Calendario SSS Instructivos Contacto O…" at bounding box center [86, 65] width 172 height 131
paste input "1358582"
click at [34, 79] on app-link-go-to "27135858221" at bounding box center [33, 76] width 23 height 6
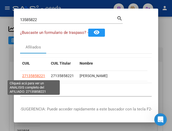
click at [34, 74] on span "27135858221" at bounding box center [33, 76] width 23 height 4
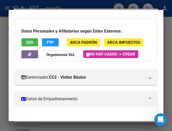
scroll to position [0, 0]
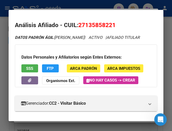
click at [34, 73] on button "SSS" at bounding box center [29, 69] width 17 height 8
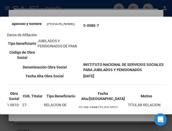
scroll to position [78, 0]
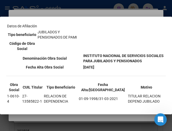
drag, startPoint x: 82, startPoint y: 48, endPoint x: 88, endPoint y: 48, distance: 5.8
click at [83, 48] on td "5-0080-7" at bounding box center [124, 17] width 82 height 72
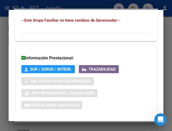
scroll to position [418, 0]
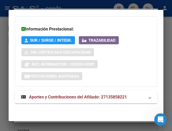
click at [81, 95] on span "Aportes y Contribuciones del Afiliado: 27135858221" at bounding box center [78, 97] width 98 height 5
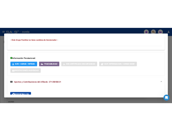
scroll to position [426, 0]
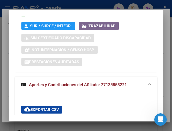
click at [122, 31] on div "Información Prestacional: SUR / SURGE / INTEGR. Trazabilidad Sin Certificado Di…" at bounding box center [86, 37] width 142 height 71
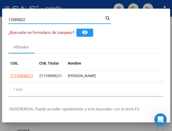
drag, startPoint x: 33, startPoint y: 22, endPoint x: -9, endPoint y: 6, distance: 44.3
click at [0, 6] on html "menu - oseda person Firma Express Inicio Calendario SSS Instructivos Contacto O…" at bounding box center [86, 65] width 172 height 131
paste input "45998144"
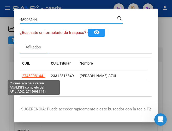
click at [41, 75] on span "27459981441" at bounding box center [33, 76] width 23 height 4
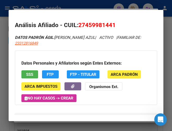
click at [31, 75] on span "SSS" at bounding box center [29, 74] width 7 height 5
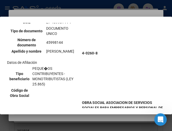
scroll to position [78, 0]
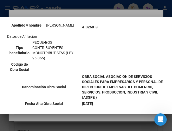
click at [96, 46] on td "4-0260-8" at bounding box center [124, 27] width 84 height 93
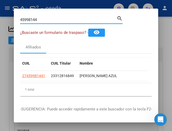
drag, startPoint x: 55, startPoint y: 20, endPoint x: -9, endPoint y: 6, distance: 64.7
click at [0, 6] on html "menu - oseda person Firma Express Inicio Calendario SSS Instructivos Contacto O…" at bounding box center [86, 65] width 172 height 131
paste input "24615"
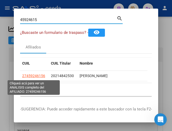
click at [29, 74] on span "27459246156" at bounding box center [33, 76] width 23 height 4
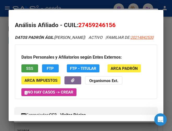
click at [31, 71] on span "SSS" at bounding box center [29, 68] width 7 height 5
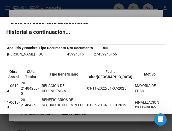
scroll to position [0, 0]
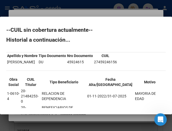
click at [150, 37] on div "--CUIL sin cobertura actualmente-- Historial a continuación... Apellido y Nombr…" at bounding box center [86, 88] width 160 height 122
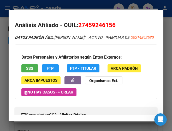
drag, startPoint x: 132, startPoint y: 12, endPoint x: 108, endPoint y: 13, distance: 24.3
click at [132, 13] on mat-dialog-container "Análisis Afiliado - CUIL: 27459246156 DATOS PADRÓN ÁGIL: [PERSON_NAME] | ACTIVO…" at bounding box center [86, 66] width 155 height 112
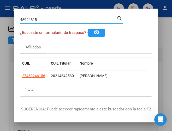
drag, startPoint x: 60, startPoint y: 19, endPoint x: -9, endPoint y: 2, distance: 70.9
click at [0, 2] on html "menu - oseda person Firma Express Inicio Calendario SSS Instructivos Contacto O…" at bounding box center [86, 65] width 172 height 131
paste input "92138330"
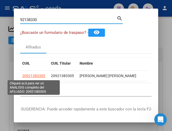
click at [35, 77] on span "20921383305" at bounding box center [33, 76] width 23 height 4
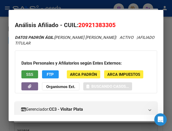
click at [31, 76] on span "SSS" at bounding box center [29, 74] width 7 height 5
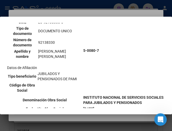
scroll to position [78, 0]
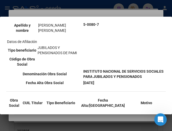
click at [126, 48] on td "5-0080-7" at bounding box center [124, 24] width 82 height 87
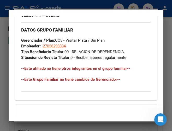
scroll to position [406, 0]
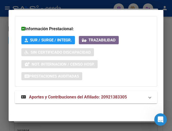
click at [79, 96] on span "Aportes y Contribuciones del Afiliado: 20921383305" at bounding box center [78, 97] width 98 height 5
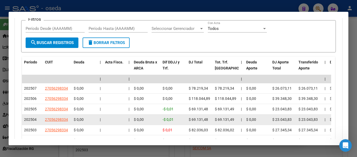
scroll to position [462, 0]
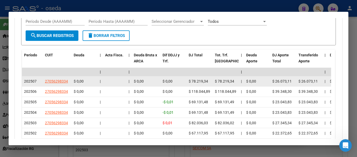
click at [48, 85] on datatable-body-cell "27056298334" at bounding box center [57, 81] width 29 height 10
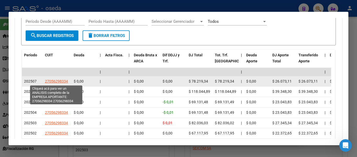
click at [50, 81] on span "27056298334" at bounding box center [56, 81] width 23 height 4
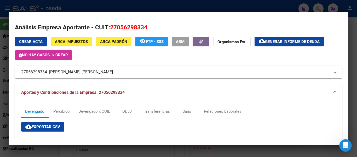
click at [142, 63] on div "Crear Acta ARCA Impuestos ARCA Padrón remove_red_eye FTP - SSS ABM Organismos E…" at bounding box center [178, 58] width 327 height 42
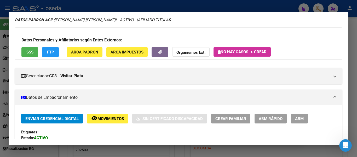
scroll to position [0, 0]
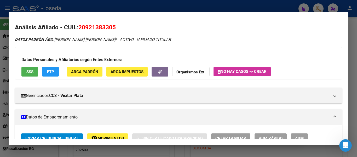
click at [137, 18] on mat-dialog-container "Análisis Afiliado - CUIL: 20921383305 DATOS PADRÓN ÁGIL: [PERSON_NAME] [PERSON_…" at bounding box center [179, 78] width 340 height 133
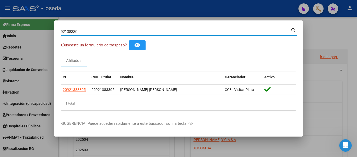
drag, startPoint x: 73, startPoint y: 31, endPoint x: 0, endPoint y: 21, distance: 73.3
click at [0, 21] on div "92138330 Buscar (apellido, dni, cuil, nro traspaso, cuit, obra social) search ¿…" at bounding box center [178, 78] width 357 height 157
drag, startPoint x: 88, startPoint y: 33, endPoint x: 0, endPoint y: 20, distance: 88.7
click at [0, 20] on div "92138330 Buscar (apellido, dni, cuil, nro traspaso, cuit, obra social) search ¿…" at bounding box center [178, 78] width 357 height 157
paste input "13021631"
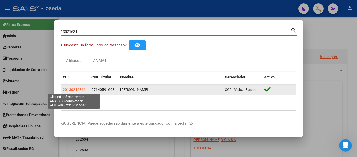
click at [80, 91] on span "20130216316" at bounding box center [74, 89] width 23 height 4
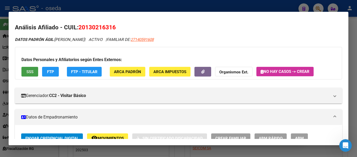
click at [28, 73] on span "SSS" at bounding box center [29, 71] width 7 height 5
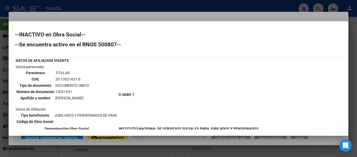
click at [93, 70] on td "Datos personales Parentesco TITULAR CUIL 20-13021631-6 Tipo de documento DOCUME…" at bounding box center [66, 94] width 102 height 61
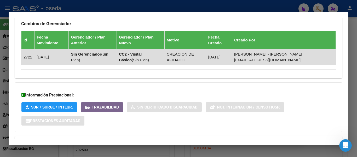
scroll to position [354, 0]
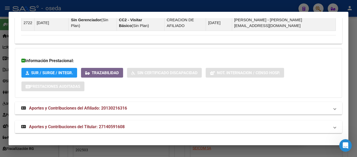
click at [108, 125] on span "Aportes y Contribuciones del Titular: 27140591608" at bounding box center [77, 126] width 96 height 5
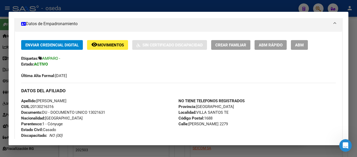
scroll to position [0, 0]
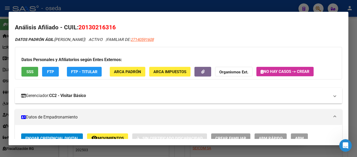
drag, startPoint x: 174, startPoint y: 100, endPoint x: 159, endPoint y: 97, distance: 15.1
click at [173, 100] on mat-expansion-panel-header "Gerenciador: CC2 - Visitar Básico" at bounding box center [178, 96] width 327 height 16
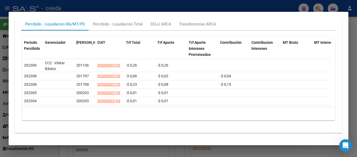
scroll to position [457, 0]
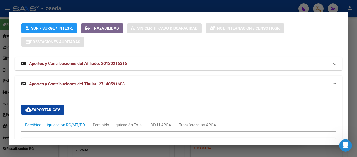
click at [87, 83] on span "Aportes y Contribuciones del Titular: 27140591608" at bounding box center [77, 83] width 96 height 5
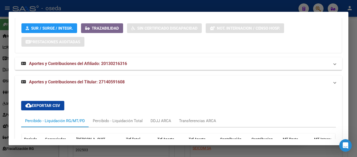
scroll to position [413, 0]
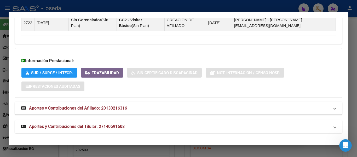
click at [63, 123] on mat-expansion-panel-header "Aportes y Contribuciones del Titular: 27140591608" at bounding box center [178, 126] width 327 height 13
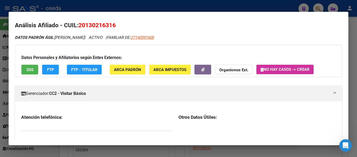
scroll to position [0, 0]
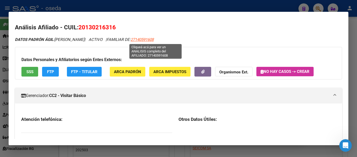
click at [150, 41] on span "27140591608" at bounding box center [142, 39] width 23 height 5
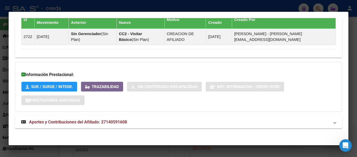
scroll to position [346, 0]
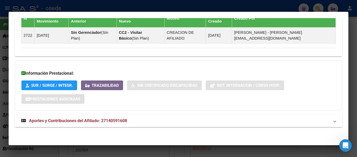
click at [98, 121] on span "Aportes y Contribuciones del Afiliado: 27140591608" at bounding box center [78, 120] width 98 height 5
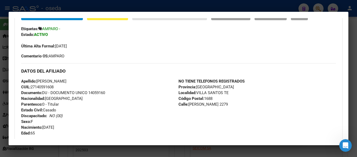
scroll to position [0, 0]
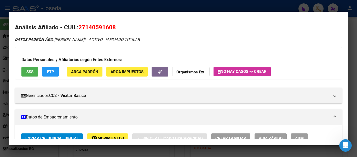
click at [92, 51] on div "Datos Personales y Afiliatorios según Entes Externos: SSS FTP ARCA Padrón ARCA …" at bounding box center [178, 63] width 327 height 32
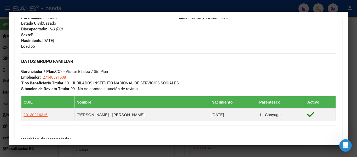
scroll to position [235, 0]
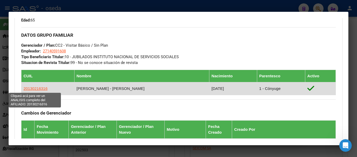
click at [36, 87] on span "20130216316" at bounding box center [36, 88] width 24 height 4
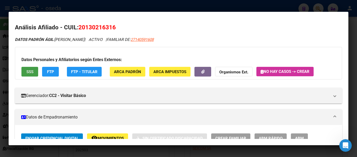
click at [30, 70] on span "SSS" at bounding box center [29, 71] width 7 height 5
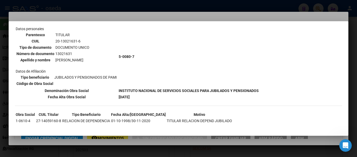
scroll to position [43, 0]
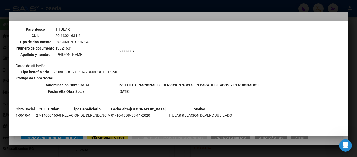
click at [101, 30] on td "Datos personales Parentesco TITULAR CUIL 20-13021631-6 Tipo de documento DOCUME…" at bounding box center [66, 50] width 102 height 61
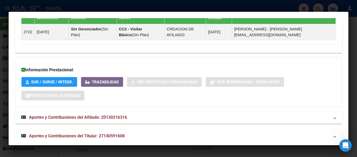
scroll to position [354, 0]
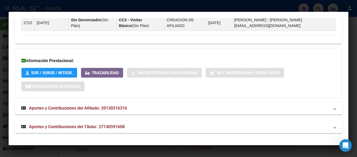
click at [100, 106] on span "Aportes y Contribuciones del Afiliado: 20130216316" at bounding box center [78, 107] width 98 height 5
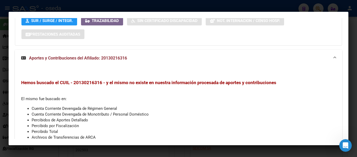
scroll to position [433, 0]
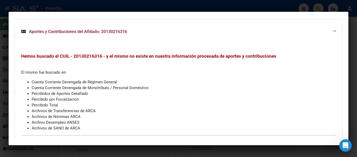
click at [77, 38] on mat-expansion-panel-header "Aportes y Contribuciones del Afiliado: 20130216316" at bounding box center [178, 31] width 327 height 17
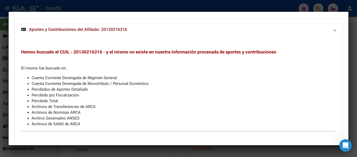
scroll to position [0, 0]
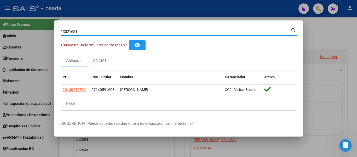
drag, startPoint x: 83, startPoint y: 30, endPoint x: 0, endPoint y: 14, distance: 84.3
click at [0, 14] on div "13021631 Buscar (apellido, dni, cuil, nro traspaso, cuit, obra social) search ¿…" at bounding box center [178, 78] width 357 height 157
paste input "92138330"
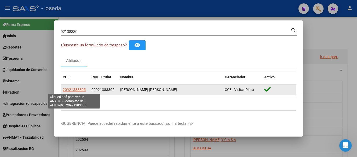
click at [66, 90] on span "20921383305" at bounding box center [74, 89] width 23 height 4
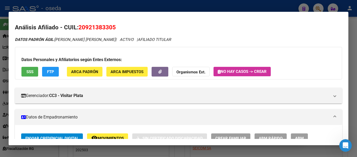
click at [24, 69] on button "SSS" at bounding box center [29, 72] width 17 height 10
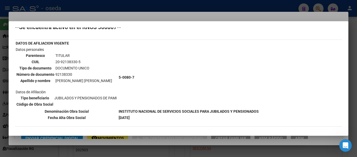
scroll to position [26, 0]
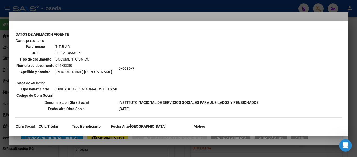
click at [122, 93] on td "5-0080-7" at bounding box center [188, 68] width 141 height 61
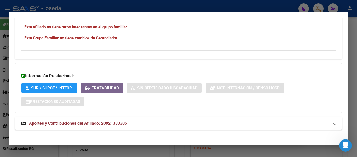
scroll to position [290, 0]
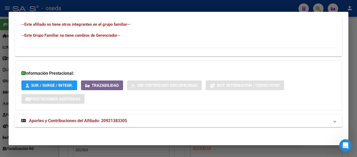
click at [100, 121] on span "Aportes y Contribuciones del Afiliado: 20921383305" at bounding box center [78, 120] width 98 height 5
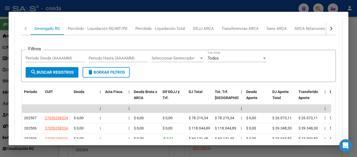
scroll to position [425, 0]
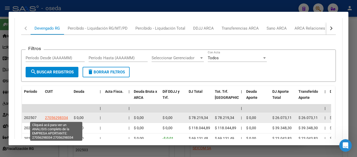
click at [59, 116] on span "27056298334" at bounding box center [56, 117] width 23 height 4
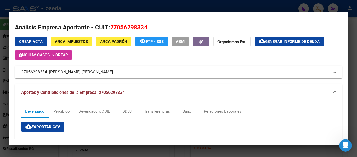
click at [140, 54] on div "Crear Acta ARCA Impuestos ARCA Padrón remove_red_eye FTP - SSS ABM Organismos E…" at bounding box center [178, 48] width 327 height 23
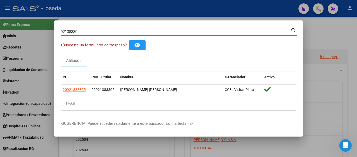
drag, startPoint x: 79, startPoint y: 31, endPoint x: 0, endPoint y: 19, distance: 80.3
click at [0, 19] on div "92138330 Buscar (apellido, dni, cuil, nro traspaso, cuit, obra social) search ¿…" at bounding box center [178, 78] width 357 height 157
paste input "16401962"
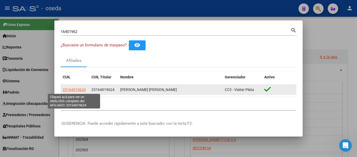
click at [73, 91] on span "23164019624" at bounding box center [74, 89] width 23 height 4
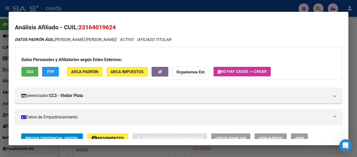
click at [33, 70] on span "SSS" at bounding box center [29, 71] width 7 height 5
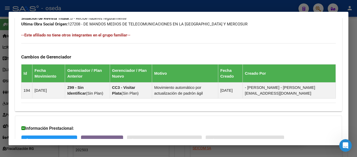
scroll to position [340, 0]
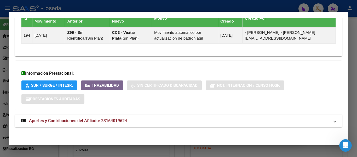
click at [76, 120] on span "Aportes y Contribuciones del Afiliado: 23164019624" at bounding box center [78, 120] width 98 height 5
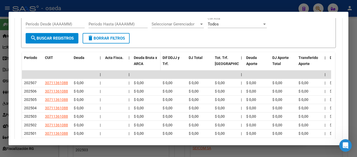
scroll to position [528, 0]
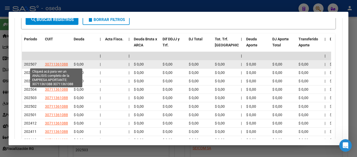
click at [59, 66] on span "30711361088" at bounding box center [56, 64] width 23 height 4
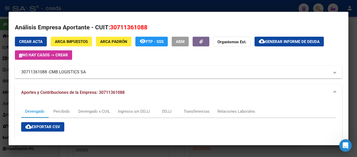
click at [82, 15] on mat-dialog-container "Análisis Empresa Aportante - CUIT: 30711361088 Crear Acta ARCA Impuestos ARCA P…" at bounding box center [179, 78] width 340 height 133
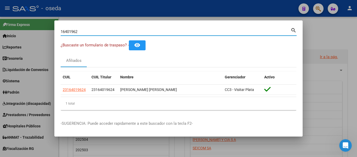
drag, startPoint x: 83, startPoint y: 31, endPoint x: 0, endPoint y: 17, distance: 83.9
click at [0, 17] on div "16401962 Buscar (apellido, dni, cuil, nro traspaso, cuit, obra social) search ¿…" at bounding box center [178, 78] width 357 height 157
paste input "458510"
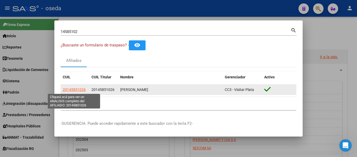
click at [81, 90] on span "20145851026" at bounding box center [74, 89] width 23 height 4
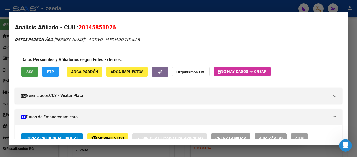
click at [32, 74] on span "SSS" at bounding box center [29, 71] width 7 height 5
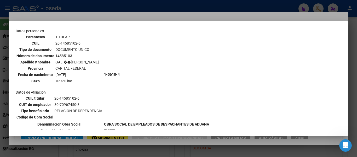
scroll to position [52, 0]
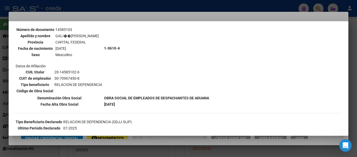
drag, startPoint x: 138, startPoint y: 72, endPoint x: 130, endPoint y: 70, distance: 8.5
click at [138, 72] on td "1-0610-4" at bounding box center [157, 48] width 106 height 93
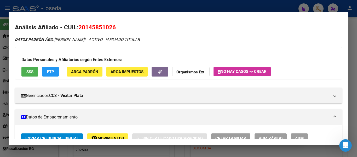
drag, startPoint x: 116, startPoint y: 27, endPoint x: 80, endPoint y: 25, distance: 36.7
click at [80, 25] on h2 "Análisis Afiliado - CUIL: 20145851026" at bounding box center [178, 27] width 327 height 9
copy span "20145851026"
click at [31, 74] on span "SSS" at bounding box center [29, 71] width 7 height 5
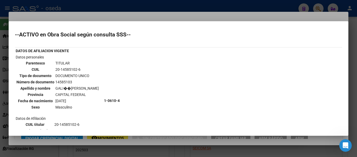
scroll to position [26, 0]
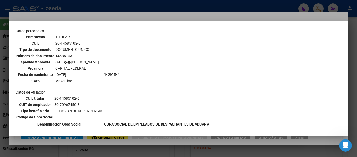
click at [144, 33] on td "1-0610-4" at bounding box center [157, 74] width 106 height 93
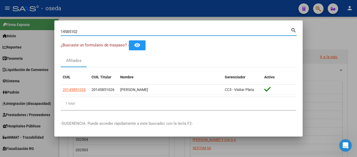
drag, startPoint x: 100, startPoint y: 31, endPoint x: 0, endPoint y: 17, distance: 100.8
click at [0, 22] on div "14585102 Buscar (apellido, dni, cuil, nro traspaso, cuit, obra social) search ¿…" at bounding box center [178, 78] width 357 height 157
paste input "3264457"
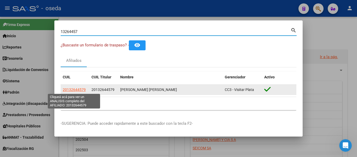
click at [77, 91] on span "20132644579" at bounding box center [74, 89] width 23 height 4
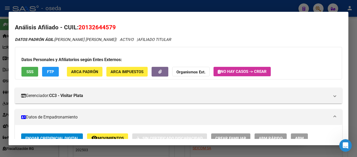
click at [27, 69] on span "SSS" at bounding box center [29, 71] width 7 height 5
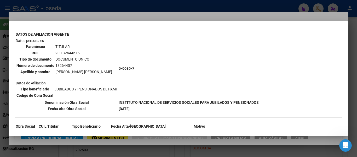
drag, startPoint x: 154, startPoint y: 72, endPoint x: 150, endPoint y: 72, distance: 3.9
click at [154, 72] on td "5-0080-7" at bounding box center [188, 68] width 141 height 61
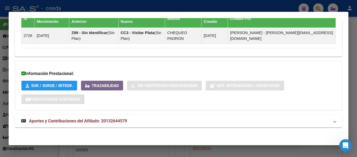
scroll to position [340, 0]
click at [116, 116] on mat-expansion-panel-header "Aportes y Contribuciones del Afiliado: 20132644579" at bounding box center [178, 120] width 327 height 13
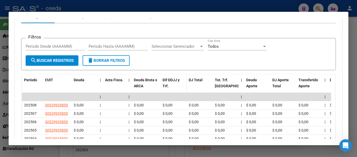
scroll to position [497, 0]
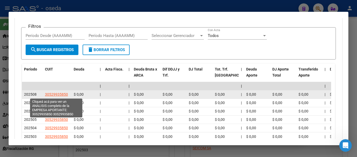
click at [50, 94] on span "30529935850" at bounding box center [56, 94] width 23 height 4
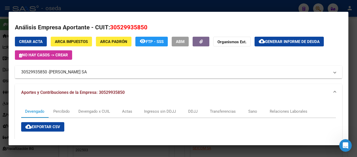
click at [122, 60] on div "Crear Acta ARCA Impuestos ARCA Padrón remove_red_eye FTP - SSS ABM Organismos E…" at bounding box center [178, 48] width 327 height 23
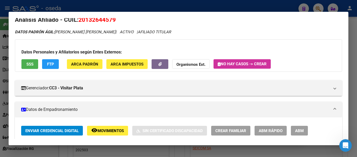
scroll to position [0, 0]
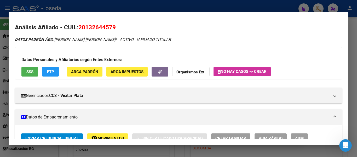
click at [93, 20] on mat-dialog-content "Análisis Afiliado - CUIL: 20132644579 DATOS PADRÓN ÁGIL: [PERSON_NAME] [PERSON_…" at bounding box center [179, 78] width 340 height 121
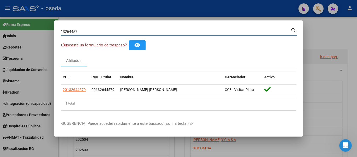
drag, startPoint x: 85, startPoint y: 31, endPoint x: 0, endPoint y: 17, distance: 86.1
click at [0, 18] on div "13264457 Buscar (apellido, dni, cuil, nro traspaso, cuit, obra social) search ¿…" at bounding box center [178, 78] width 357 height 157
paste input "628251"
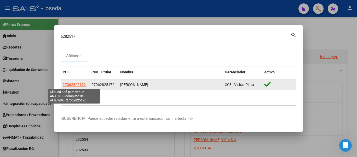
click at [81, 86] on span "27062825176" at bounding box center [74, 84] width 23 height 4
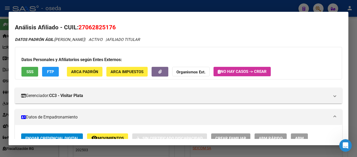
click at [27, 69] on span "SSS" at bounding box center [29, 71] width 7 height 5
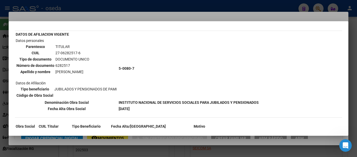
scroll to position [43, 0]
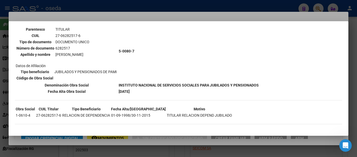
click at [90, 54] on td "[PERSON_NAME]" at bounding box center [72, 54] width 35 height 6
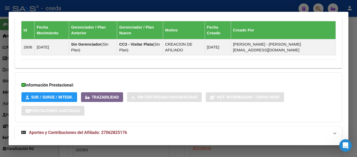
scroll to position [307, 0]
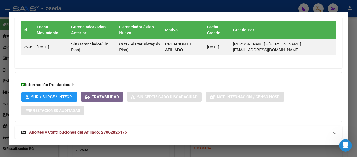
click at [110, 129] on span "Aportes y Contribuciones del Afiliado: 27062825176" at bounding box center [78, 131] width 98 height 5
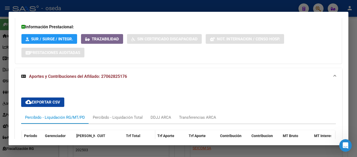
scroll to position [364, 0]
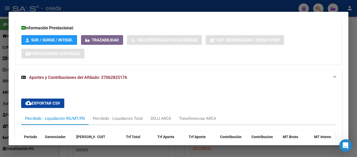
click at [104, 48] on div "Información Prestacional: SUR / SURGE / INTEGR. Trazabilidad Sin Certificado Di…" at bounding box center [178, 40] width 327 height 50
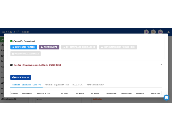
scroll to position [0, 0]
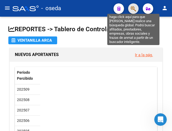
click at [131, 9] on button "button" at bounding box center [133, 8] width 10 height 10
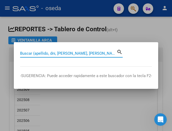
paste input "47515930"
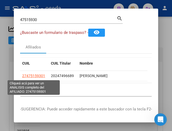
click at [32, 75] on span "27475159301" at bounding box center [33, 76] width 23 height 4
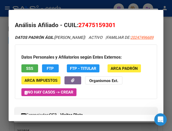
click at [31, 71] on span "SSS" at bounding box center [29, 68] width 7 height 5
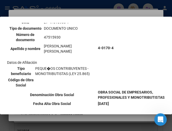
scroll to position [78, 0]
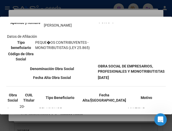
click at [90, 41] on td "PEQUE�OS CONTRIBUYENTES - MONOTRIBUTISTAS (LEY 25.865)" at bounding box center [65, 45] width 61 height 11
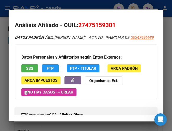
drag, startPoint x: 109, startPoint y: 12, endPoint x: 103, endPoint y: 16, distance: 6.9
click at [108, 13] on mat-dialog-container "Análisis Afiliado - CUIL: 27475159301 DATOS PADRÓN ÁGIL: [PERSON_NAME] | ACTIVO…" at bounding box center [86, 66] width 155 height 112
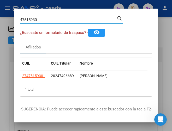
drag, startPoint x: 47, startPoint y: 20, endPoint x: -9, endPoint y: -8, distance: 62.2
click at [0, 0] on html "menu - oseda person Firma Express Inicio Calendario SSS Instructivos Contacto O…" at bounding box center [86, 65] width 172 height 131
paste input "7377619"
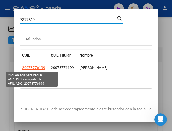
click at [29, 68] on span "20073776199" at bounding box center [33, 68] width 23 height 4
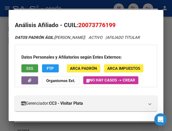
click at [31, 71] on span "SSS" at bounding box center [29, 68] width 7 height 5
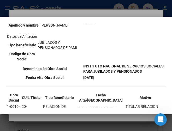
click at [85, 44] on td "5-0080-7" at bounding box center [124, 22] width 82 height 82
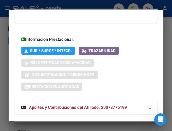
scroll to position [463, 0]
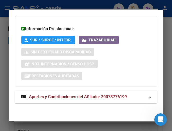
click at [87, 98] on span "Aportes y Contribuciones del Afiliado: 20073776199" at bounding box center [78, 97] width 98 height 5
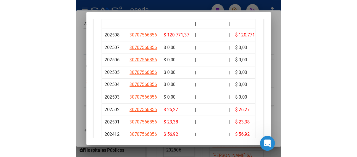
scroll to position [497, 0]
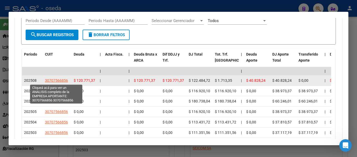
click at [53, 79] on span "30707566856" at bounding box center [56, 80] width 23 height 4
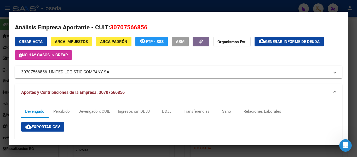
click at [145, 67] on mat-expansion-panel-header "30707566856 - UNITED LOGISTIC COMPANY SA" at bounding box center [178, 72] width 327 height 13
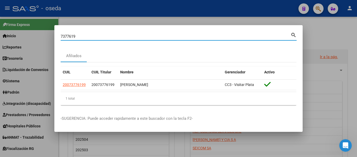
drag, startPoint x: 105, startPoint y: 37, endPoint x: 0, endPoint y: 28, distance: 105.2
click at [0, 28] on div "7377619 Buscar (apellido, dni, cuil, nro traspaso, cuit, obra social) search Af…" at bounding box center [178, 78] width 357 height 157
paste input "16902264"
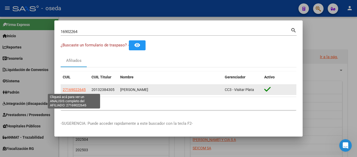
click at [81, 89] on span "27169022645" at bounding box center [74, 89] width 23 height 4
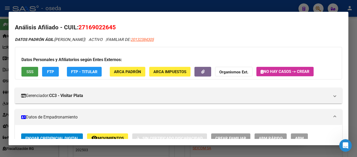
click at [30, 69] on span "SSS" at bounding box center [29, 71] width 7 height 5
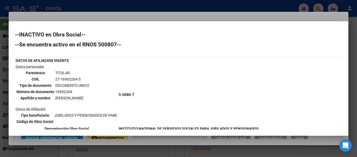
scroll to position [26, 0]
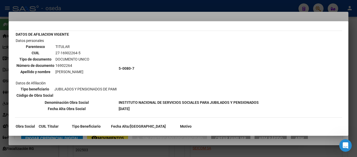
click at [133, 88] on td "5-0080-7" at bounding box center [188, 68] width 141 height 61
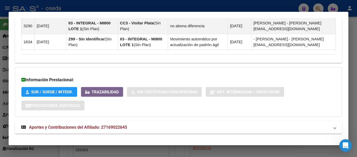
scroll to position [380, 0]
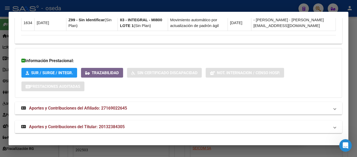
click at [113, 108] on span "Aportes y Contribuciones del Afiliado: 27169022645" at bounding box center [78, 107] width 98 height 5
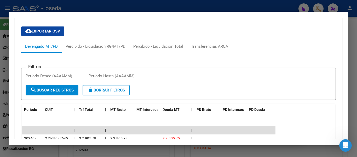
scroll to position [511, 0]
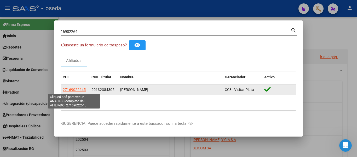
click at [70, 88] on span "27169022645" at bounding box center [74, 89] width 23 height 4
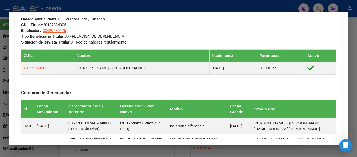
scroll to position [380, 0]
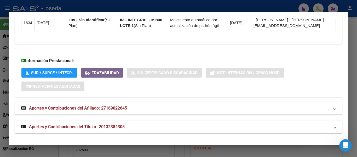
click at [92, 126] on span "Aportes y Contribuciones del Titular: 20132384305" at bounding box center [77, 126] width 96 height 5
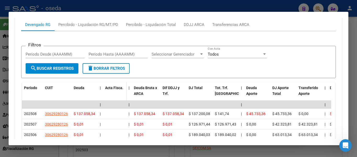
scroll to position [533, 0]
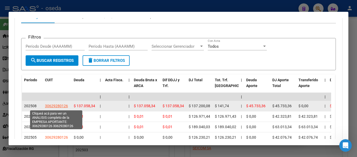
click at [53, 106] on span "30629280126" at bounding box center [56, 106] width 23 height 4
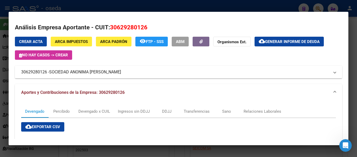
click at [117, 24] on span "30629280126" at bounding box center [128, 27] width 37 height 7
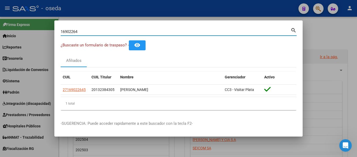
drag, startPoint x: 80, startPoint y: 31, endPoint x: 0, endPoint y: 8, distance: 83.4
click at [0, 8] on div "16902264 Buscar (apellido, dni, cuil, [PERSON_NAME], cuit, obra social) search …" at bounding box center [178, 78] width 357 height 157
paste input "47494303"
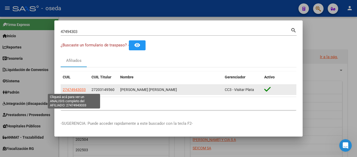
click at [79, 88] on span "27474943033" at bounding box center [74, 89] width 23 height 4
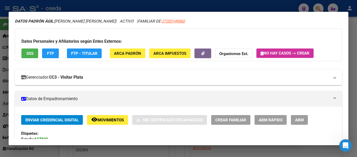
scroll to position [26, 0]
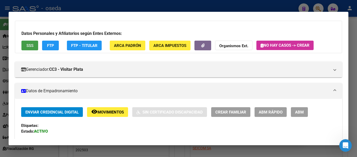
click at [32, 43] on span "SSS" at bounding box center [29, 45] width 7 height 5
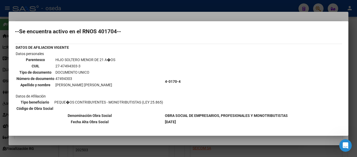
scroll to position [20, 0]
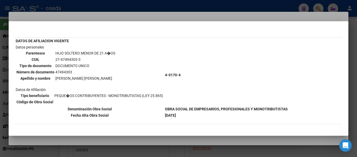
click at [127, 53] on td "Datos personales Parentesco HIJO SOLTERO MENOR DE 21 A�OS CUIL 27-47494303-3 Ti…" at bounding box center [89, 74] width 149 height 61
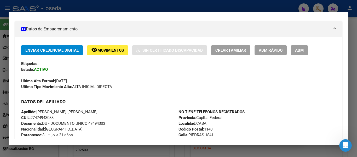
scroll to position [105, 0]
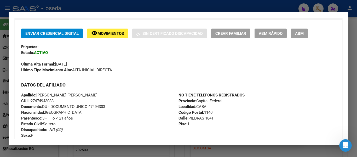
click at [140, 63] on div "Última Alta Formal: [DATE]" at bounding box center [178, 61] width 315 height 12
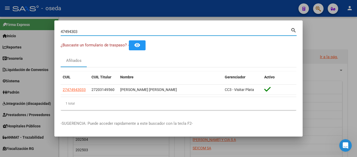
drag, startPoint x: 61, startPoint y: 28, endPoint x: 0, endPoint y: 13, distance: 63.3
click at [0, 13] on div "47494303 Buscar (apellido, dni, cuil, nro traspaso, cuit, obra social) search ¿…" at bounding box center [178, 78] width 357 height 157
paste input "56384495"
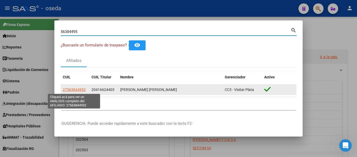
click at [73, 88] on span "27563844952" at bounding box center [74, 89] width 23 height 4
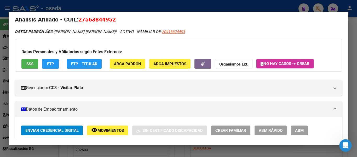
scroll to position [0, 0]
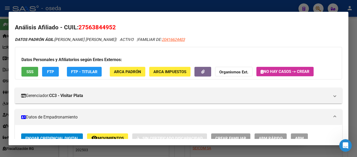
click at [34, 69] on button "SSS" at bounding box center [29, 72] width 17 height 10
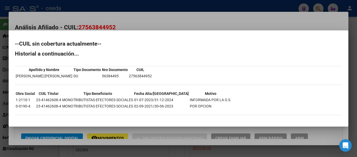
click at [131, 39] on mat-dialog-content "--CUIL sin cobertura actualmente-- Historial a continuación... Apellido y Nombr…" at bounding box center [179, 78] width 340 height 83
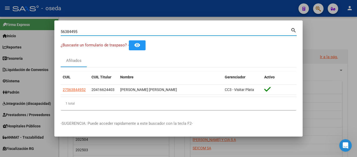
drag, startPoint x: 81, startPoint y: 31, endPoint x: 0, endPoint y: 9, distance: 83.9
click at [0, 9] on div "56384495 Buscar (apellido, dni, cuil, nro traspaso, cuit, obra social) search ¿…" at bounding box center [178, 78] width 357 height 157
paste input "2402057"
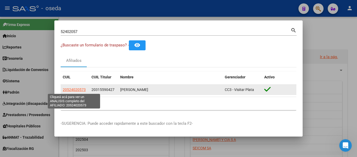
click at [83, 91] on span "20524020573" at bounding box center [74, 89] width 23 height 4
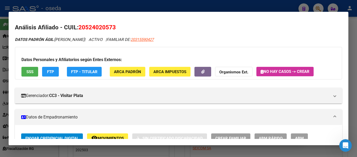
click at [35, 73] on button "SSS" at bounding box center [29, 72] width 17 height 10
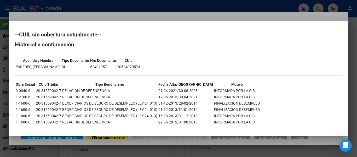
click at [75, 65] on td "DU" at bounding box center [75, 67] width 28 height 6
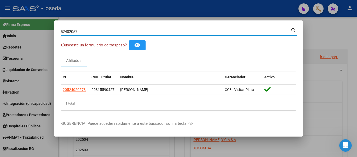
drag, startPoint x: 102, startPoint y: 31, endPoint x: 0, endPoint y: 3, distance: 106.3
click at [0, 3] on div "52402057 Buscar (apellido, dni, cuil, nro traspaso, cuit, obra social) search ¿…" at bounding box center [178, 78] width 357 height 157
paste input "70767154"
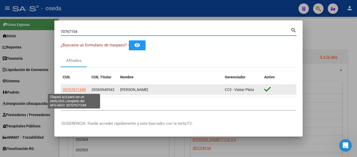
click at [75, 89] on span "20707671549" at bounding box center [74, 89] width 23 height 4
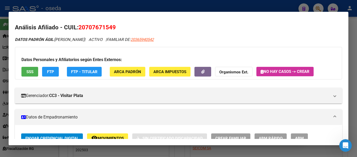
click at [33, 70] on button "SSS" at bounding box center [29, 72] width 17 height 10
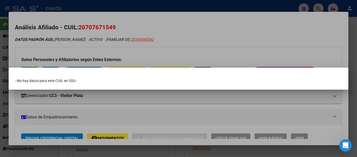
click at [123, 57] on div at bounding box center [178, 78] width 357 height 157
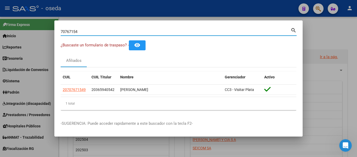
drag, startPoint x: 82, startPoint y: 33, endPoint x: 0, endPoint y: 4, distance: 87.1
click at [0, 5] on div "70767154 Buscar (apellido, dni, cuil, nro traspaso, cuit, obra social) search ¿…" at bounding box center [178, 78] width 357 height 157
paste input "44483225"
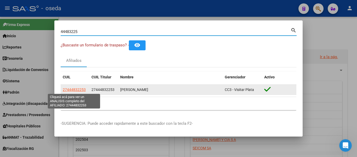
click at [75, 90] on span "27444832253" at bounding box center [74, 89] width 23 height 4
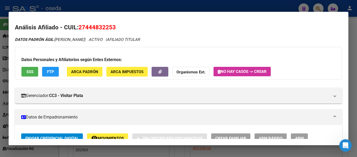
click at [28, 68] on button "SSS" at bounding box center [29, 72] width 17 height 10
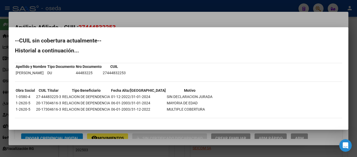
click at [129, 43] on h2 "--CUIL sin cobertura actualmente--" at bounding box center [178, 40] width 327 height 5
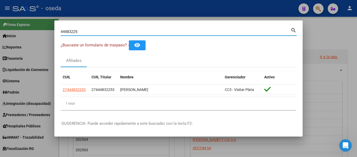
drag, startPoint x: 82, startPoint y: 32, endPoint x: 0, endPoint y: 21, distance: 83.0
click at [0, 21] on div "44483225 Buscar (apellido, dni, cuil, nro traspaso, cuit, obra social) search ¿…" at bounding box center [178, 78] width 357 height 157
paste input "2213309"
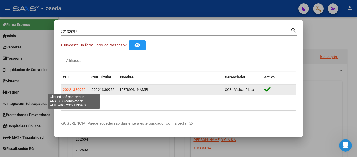
click at [72, 88] on span "20221330952" at bounding box center [74, 89] width 23 height 4
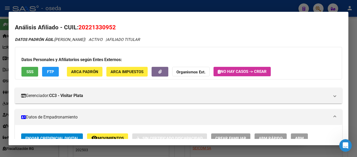
click at [33, 69] on button "SSS" at bounding box center [29, 72] width 17 height 10
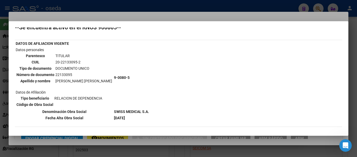
scroll to position [26, 0]
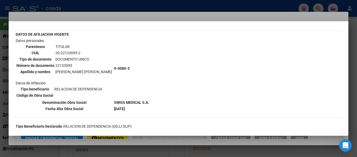
click at [133, 31] on hr at bounding box center [178, 31] width 327 height 0
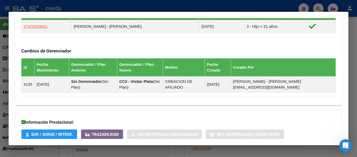
scroll to position [330, 0]
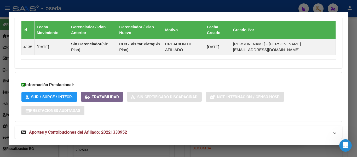
click at [102, 129] on span "Aportes y Contribuciones del Afiliado: 20221330952" at bounding box center [78, 131] width 98 height 5
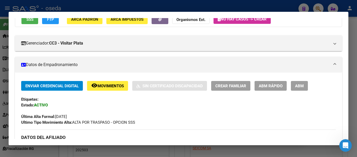
scroll to position [0, 0]
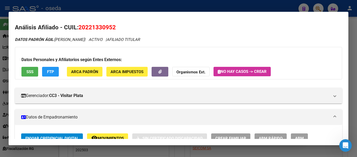
click at [134, 28] on h2 "Análisis Afiliado - CUIL: 20221330952" at bounding box center [178, 27] width 327 height 9
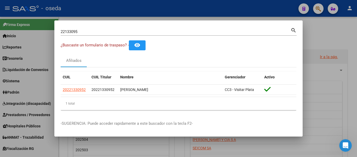
drag, startPoint x: 78, startPoint y: 31, endPoint x: 95, endPoint y: 31, distance: 17.0
click at [83, 31] on input "22133095" at bounding box center [176, 31] width 230 height 5
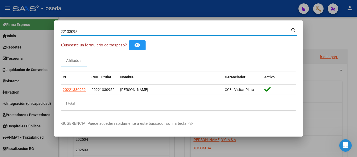
drag, startPoint x: 82, startPoint y: 31, endPoint x: 35, endPoint y: 25, distance: 48.0
click at [35, 25] on div "22133095 Buscar (apellido, dni, cuil, nro traspaso, cuit, obra social) search ¿…" at bounding box center [178, 78] width 357 height 157
paste input "47693384"
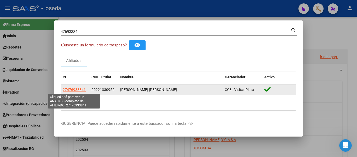
click at [78, 89] on span "27476933841" at bounding box center [74, 89] width 23 height 4
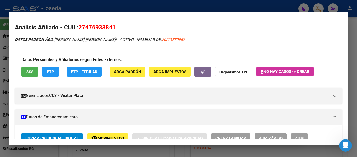
click at [26, 74] on span "SSS" at bounding box center [29, 71] width 7 height 5
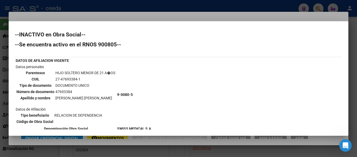
scroll to position [26, 0]
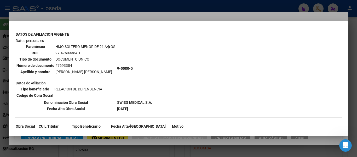
click at [126, 61] on td "9-0080-5" at bounding box center [135, 68] width 36 height 61
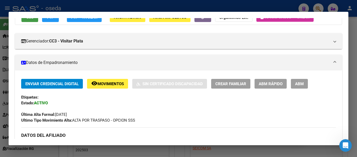
scroll to position [0, 0]
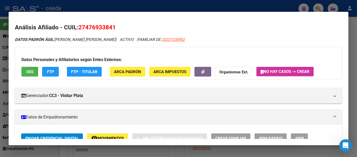
click at [141, 19] on mat-dialog-container "Análisis Afiliado - CUIL: 27476933841 DATOS PADRÓN ÁGIL: [PERSON_NAME] [PERSON_…" at bounding box center [179, 78] width 340 height 133
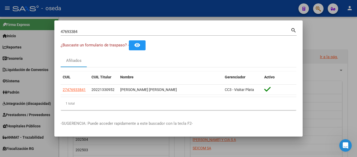
drag, startPoint x: 86, startPoint y: 35, endPoint x: 24, endPoint y: 33, distance: 62.3
click at [4, 28] on div "47693384 Buscar (apellido, dni, cuil, nro traspaso, cuit, obra social) search ¿…" at bounding box center [178, 78] width 357 height 157
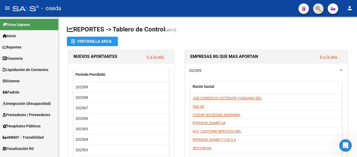
click at [314, 9] on button "button" at bounding box center [318, 8] width 10 height 10
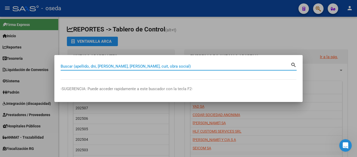
paste input "48029997"
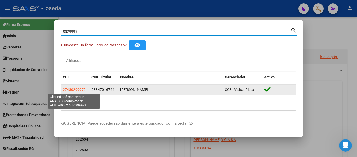
click at [75, 87] on span "27480299979" at bounding box center [74, 89] width 23 height 4
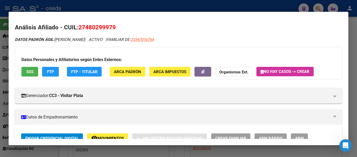
click at [33, 73] on span "SSS" at bounding box center [29, 71] width 7 height 5
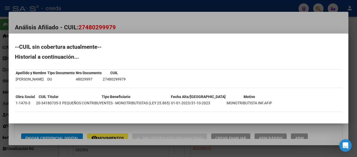
click at [115, 55] on h2 "Historial a continuación..." at bounding box center [178, 56] width 327 height 5
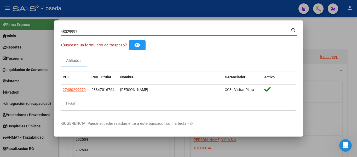
drag, startPoint x: 83, startPoint y: 31, endPoint x: 0, endPoint y: -1, distance: 88.7
click at [0, 0] on html "menu - oseda person Firma Express Inicio Calendario SSS Instructivos Contacto O…" at bounding box center [178, 78] width 357 height 157
paste input "50891851"
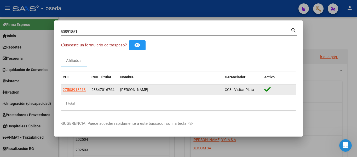
drag, startPoint x: 77, startPoint y: 92, endPoint x: 77, endPoint y: 88, distance: 4.2
click at [77, 88] on app-link-go-to "27508918513" at bounding box center [74, 90] width 23 height 6
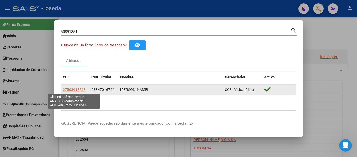
click at [76, 88] on span "27508918513" at bounding box center [74, 89] width 23 height 4
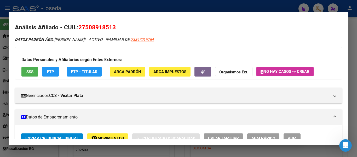
click at [26, 72] on button "SSS" at bounding box center [29, 72] width 17 height 10
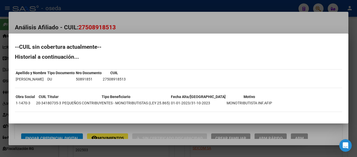
click at [130, 44] on mat-dialog-content "--CUIL sin cobertura actualmente-- Historial a continuación... Apellido y Nombr…" at bounding box center [179, 78] width 340 height 77
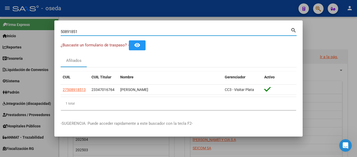
drag, startPoint x: 81, startPoint y: 32, endPoint x: 0, endPoint y: 28, distance: 80.9
click at [0, 27] on div "50891851 Buscar (apellido, dni, cuil, nro traspaso, cuit, obra social) search ¿…" at bounding box center [178, 78] width 357 height 157
paste input "10984140"
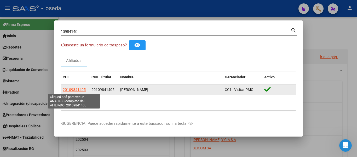
click at [81, 87] on span "20109841405" at bounding box center [74, 89] width 23 height 4
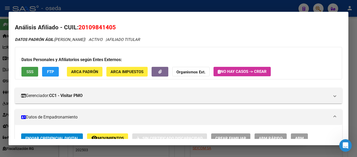
click at [28, 72] on span "SSS" at bounding box center [29, 71] width 7 height 5
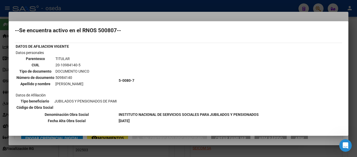
scroll to position [26, 0]
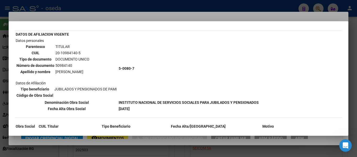
click at [130, 80] on td "5-0080-7" at bounding box center [188, 68] width 141 height 61
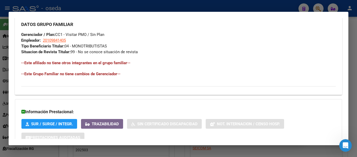
scroll to position [274, 0]
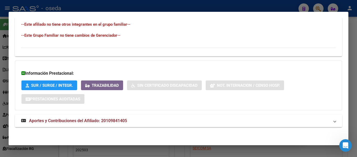
click at [112, 119] on span "Aportes y Contribuciones del Afiliado: 20109841405" at bounding box center [78, 120] width 98 height 5
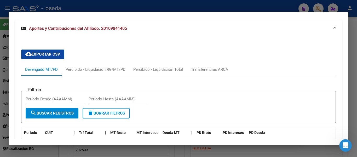
scroll to position [353, 0]
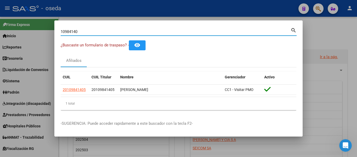
drag, startPoint x: 90, startPoint y: 32, endPoint x: 0, endPoint y: 8, distance: 93.2
click at [0, 8] on div "10984140 Buscar (apellido, dni, cuil, nro traspaso, cuit, obra social) search ¿…" at bounding box center [178, 78] width 357 height 157
paste input "2946446"
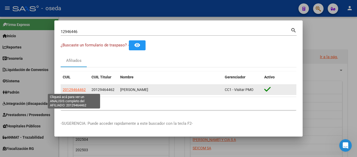
click at [76, 89] on span "20129464462" at bounding box center [74, 89] width 23 height 4
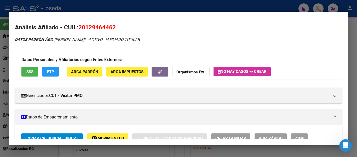
click at [32, 70] on span "SSS" at bounding box center [29, 71] width 7 height 5
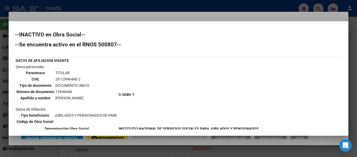
scroll to position [26, 0]
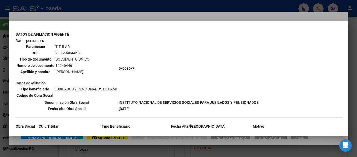
click at [138, 73] on td "5-0080-7" at bounding box center [188, 68] width 141 height 61
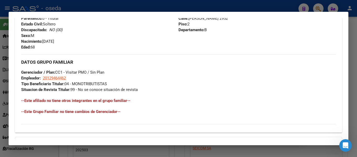
scroll to position [274, 0]
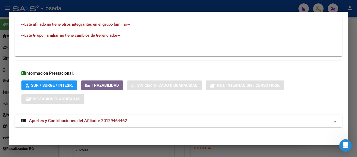
click at [109, 117] on mat-expansion-panel-header "Aportes y Contribuciones del Afiliado: 20129464462" at bounding box center [178, 120] width 327 height 13
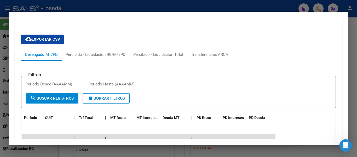
scroll to position [410, 0]
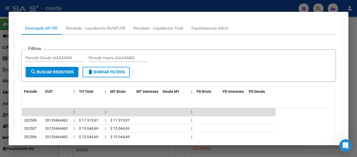
click at [121, 18] on div "cloud_download Exportar CSV Devengado MT/PD Percibido - Liquidación RG/MT/PD Pe…" at bounding box center [178, 111] width 315 height 214
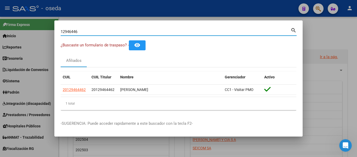
drag, startPoint x: 88, startPoint y: 31, endPoint x: 0, endPoint y: 7, distance: 90.7
click at [0, 7] on div "12946446 Buscar (apellido, dni, cuil, nro traspaso, cuit, obra social) search ¿…" at bounding box center [178, 78] width 357 height 157
paste input "3460123"
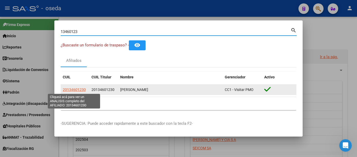
click at [70, 91] on span "20134601230" at bounding box center [74, 89] width 23 height 4
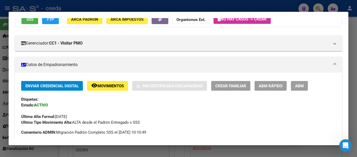
scroll to position [0, 0]
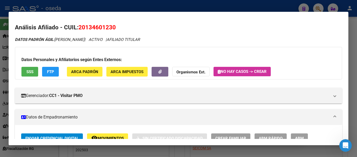
click at [28, 73] on span "SSS" at bounding box center [29, 71] width 7 height 5
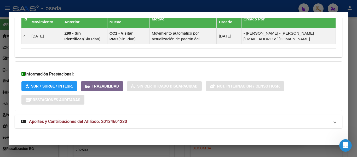
scroll to position [365, 0]
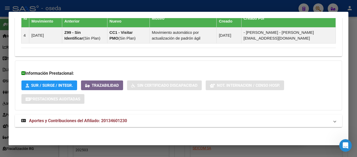
click at [125, 121] on span "Aportes y Contribuciones del Afiliado: 20134601230" at bounding box center [78, 120] width 98 height 5
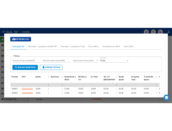
scroll to position [500, 0]
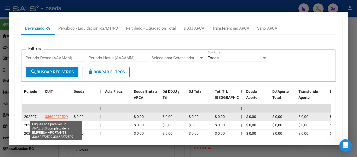
click at [63, 115] on span "33662272529" at bounding box center [56, 116] width 23 height 4
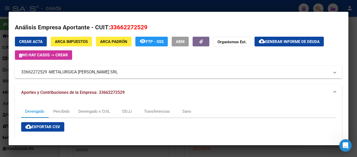
click at [130, 16] on mat-dialog-container "Análisis Empresa Aportante - CUIT: 33662272529 Crear Acta ARCA Impuestos ARCA P…" at bounding box center [179, 78] width 340 height 133
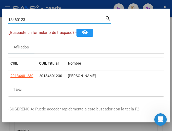
drag, startPoint x: 27, startPoint y: 20, endPoint x: -9, endPoint y: 6, distance: 38.1
click at [0, 6] on html "menu - oseda person Firma Express Inicio Calendario SSS Instructivos Contacto O…" at bounding box center [86, 65] width 172 height 131
paste input "7444952"
type input "17444952"
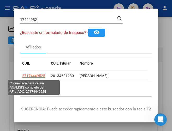
click at [38, 77] on span "27174449525" at bounding box center [33, 76] width 23 height 4
type textarea "27174449525"
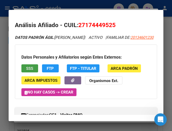
click at [28, 71] on span "SSS" at bounding box center [29, 68] width 7 height 5
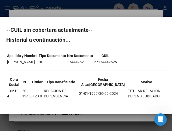
click at [143, 30] on h2 "--CUIL sin cobertura actualmente--" at bounding box center [86, 29] width 160 height 5
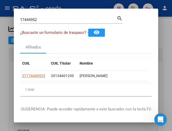
drag, startPoint x: 61, startPoint y: 23, endPoint x: -9, endPoint y: 7, distance: 71.7
click at [0, 7] on html "menu - oseda person Firma Express Inicio Calendario SSS Instructivos Contacto O…" at bounding box center [86, 65] width 172 height 131
click at [42, 21] on input "17444952" at bounding box center [68, 20] width 97 height 5
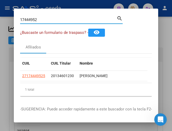
drag, startPoint x: 42, startPoint y: 21, endPoint x: -9, endPoint y: 12, distance: 51.1
click at [0, 12] on html "menu - oseda person Firma Express Inicio Calendario SSS Instructivos Contacto O…" at bounding box center [86, 65] width 172 height 131
paste input "457360"
type input "45736052"
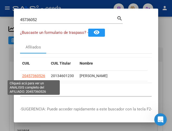
click at [36, 77] on span "20457360526" at bounding box center [33, 76] width 23 height 4
type textarea "20457360526"
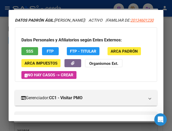
scroll to position [26, 0]
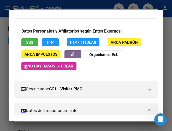
click at [34, 47] on button "SSS" at bounding box center [29, 42] width 17 height 8
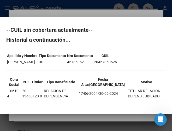
click at [94, 24] on mat-dialog-content "--CUIL sin cobertura actualmente-- Historial a continuación... Apellido y Nombr…" at bounding box center [86, 65] width 172 height 85
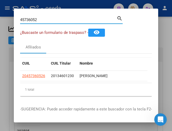
drag, startPoint x: 57, startPoint y: 22, endPoint x: -9, endPoint y: 13, distance: 66.0
click at [0, 13] on html "menu - oseda person Firma Express Inicio Calendario SSS Instructivos Contacto O…" at bounding box center [86, 65] width 172 height 131
paste input "13924873"
type input "13924873"
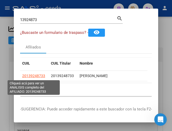
click at [32, 76] on span "20139248733" at bounding box center [33, 76] width 23 height 4
type textarea "20139248733"
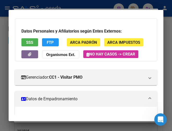
click at [29, 45] on span "SSS" at bounding box center [29, 42] width 7 height 5
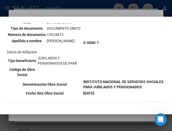
scroll to position [78, 0]
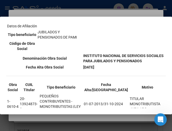
click at [91, 40] on td "5-0080-7" at bounding box center [124, 17] width 82 height 72
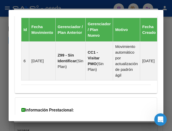
scroll to position [511, 0]
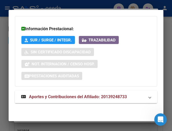
click at [83, 99] on span "Aportes y Contribuciones del Afiliado: 20139248733" at bounding box center [78, 97] width 98 height 5
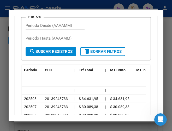
scroll to position [647, 0]
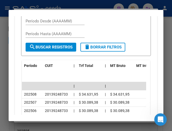
click at [136, 18] on app-list-header "Filtros Período Desde (AAAAMM) Período Hasta (AAAAMM) search Buscar Registros d…" at bounding box center [86, 30] width 130 height 52
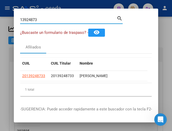
drag, startPoint x: 47, startPoint y: 19, endPoint x: -9, endPoint y: 20, distance: 55.2
click at [0, 20] on html "menu - oseda person Firma Express Inicio Calendario SSS Instructivos Contacto O…" at bounding box center [86, 65] width 172 height 131
paste input "7106130"
type input "17106130"
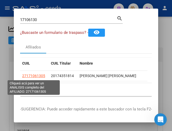
click at [33, 75] on span "27171061305" at bounding box center [33, 76] width 23 height 4
type textarea "27171061305"
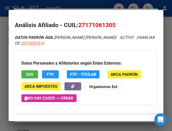
scroll to position [26, 0]
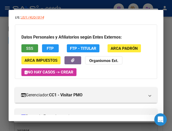
click at [25, 48] on button "SSS" at bounding box center [29, 48] width 17 height 8
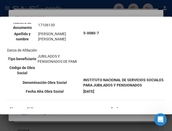
scroll to position [78, 0]
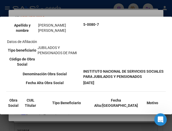
drag, startPoint x: 139, startPoint y: 31, endPoint x: 138, endPoint y: 35, distance: 4.1
click at [139, 31] on td "5-0080-7" at bounding box center [124, 24] width 82 height 87
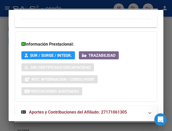
scroll to position [536, 0]
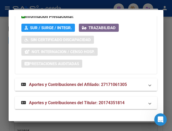
click at [90, 87] on strong "Aportes y Contribuciones del Afiliado: 27171061305" at bounding box center [74, 85] width 106 height 6
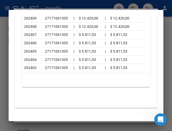
scroll to position [776, 0]
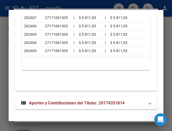
click at [100, 103] on span "Aportes y Contribuciones del Titular: 20174351814" at bounding box center [77, 103] width 96 height 5
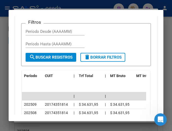
scroll to position [928, 0]
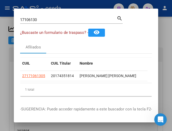
drag, startPoint x: 56, startPoint y: 15, endPoint x: 39, endPoint y: 22, distance: 18.8
click at [40, 22] on div "17106130 Buscar (apellido, dni, cuil, nro traspaso, cuit, obra social) search" at bounding box center [71, 19] width 103 height 9
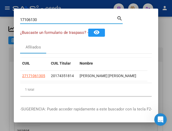
drag, startPoint x: 39, startPoint y: 21, endPoint x: -9, endPoint y: 8, distance: 49.6
click at [0, 8] on html "menu - oseda person Firma Express Inicio Calendario SSS Instructivos Contacto O…" at bounding box center [86, 65] width 172 height 131
paste input "266824"
type input "12668240"
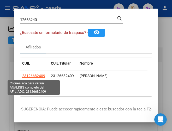
click at [37, 74] on span "23126682409" at bounding box center [33, 76] width 23 height 4
type textarea "23126682409"
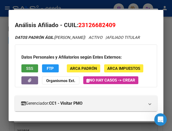
click at [29, 71] on span "SSS" at bounding box center [29, 68] width 7 height 5
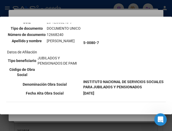
scroll to position [78, 0]
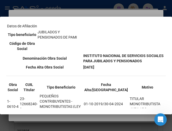
click at [91, 45] on td "5-0080-7" at bounding box center [124, 17] width 82 height 72
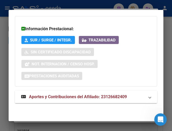
click at [73, 97] on span "Aportes y Contribuciones del Afiliado: 23126682409" at bounding box center [78, 97] width 98 height 5
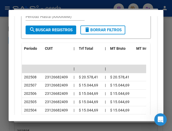
scroll to position [652, 0]
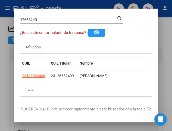
drag, startPoint x: 67, startPoint y: 22, endPoint x: -9, endPoint y: 5, distance: 77.3
click at [0, 5] on html "menu - oseda person Firma Express Inicio Calendario SSS Instructivos Contacto O…" at bounding box center [86, 65] width 172 height 131
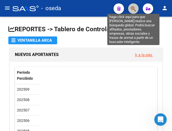
click at [134, 10] on icon "button" at bounding box center [133, 9] width 5 height 6
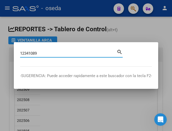
type input "12341089"
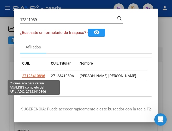
click at [36, 74] on span "27123410896" at bounding box center [33, 76] width 23 height 4
type textarea "27123410896"
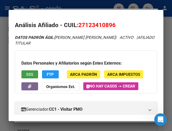
click at [29, 76] on span "SSS" at bounding box center [29, 74] width 7 height 5
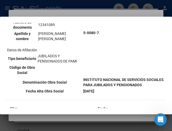
scroll to position [78, 0]
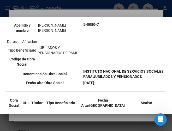
click at [90, 49] on td "5-0080-7" at bounding box center [124, 24] width 82 height 87
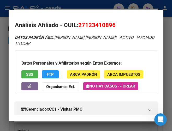
click at [145, 21] on mat-dialog-content "Análisis Afiliado - CUIL: 27123410896 DATOS PADRÓN ÁGIL: VALLEJOS ADELA NILDA |…" at bounding box center [86, 65] width 155 height 99
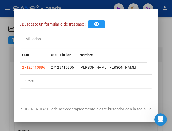
scroll to position [13, 0]
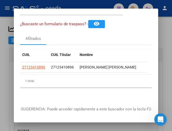
click at [30, 66] on app-link-go-to "27123410896" at bounding box center [33, 68] width 23 height 6
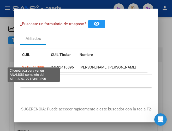
click at [34, 65] on span "27123410896" at bounding box center [33, 67] width 23 height 4
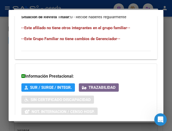
scroll to position [400, 0]
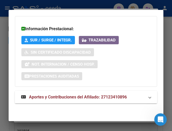
click at [71, 101] on mat-expansion-panel-header "Aportes y Contribuciones del Afiliado: 27123410896" at bounding box center [86, 97] width 142 height 13
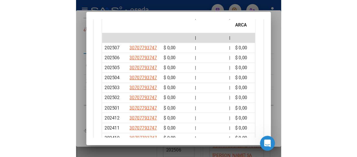
scroll to position [457, 0]
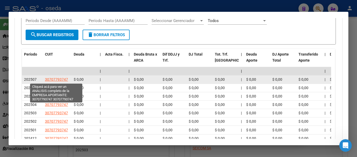
click at [54, 79] on span "30707793747" at bounding box center [56, 79] width 23 height 4
type textarea "30707793747"
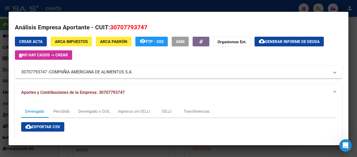
click at [162, 58] on div "Crear Acta ARCA Impuestos ARCA Padrón remove_red_eye FTP - SSS ABM Organismos E…" at bounding box center [178, 48] width 327 height 23
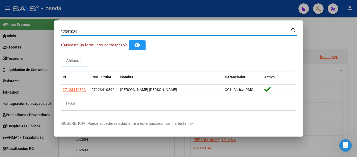
drag, startPoint x: 82, startPoint y: 32, endPoint x: 0, endPoint y: 15, distance: 84.2
click at [0, 15] on div "12341089 Buscar (apellido, dni, cuil, nro traspaso, cuit, obra social) search ¿…" at bounding box center [178, 78] width 357 height 157
paste input "3697985"
type input "13697985"
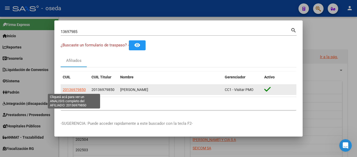
click at [79, 89] on span "20136979850" at bounding box center [74, 89] width 23 height 4
type textarea "20136979850"
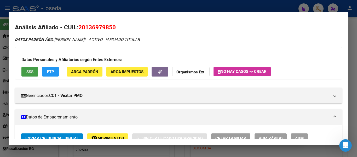
click at [27, 72] on span "SSS" at bounding box center [29, 71] width 7 height 5
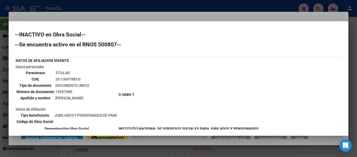
scroll to position [26, 0]
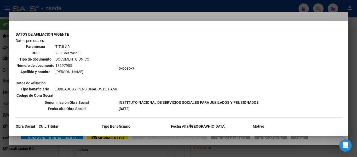
click at [91, 42] on td "Datos personales Parentesco TITULAR CUIL 20-13697985-0 Tipo de documento DOCUME…" at bounding box center [66, 68] width 102 height 61
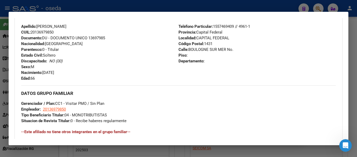
scroll to position [334, 0]
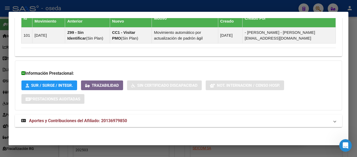
click at [119, 124] on strong "Aportes y Contribuciones del Afiliado: 20136979850" at bounding box center [74, 120] width 106 height 6
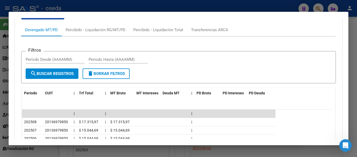
scroll to position [470, 0]
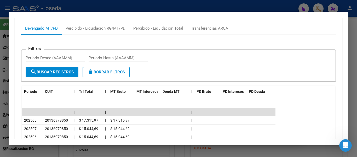
click at [103, 36] on div "Filtros Período Desde (AAAAMM) Período Hasta (AAAAMM) search Buscar Registros d…" at bounding box center [178, 126] width 315 height 183
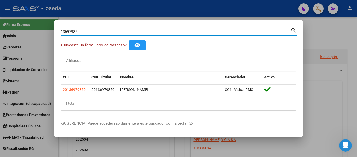
drag, startPoint x: 64, startPoint y: 31, endPoint x: 0, endPoint y: 12, distance: 66.7
click at [0, 12] on div "13697985 Buscar (apellido, dni, cuil, nro traspaso, cuit, obra social) search ¿…" at bounding box center [178, 78] width 357 height 157
paste input "1957030"
type input "11957030"
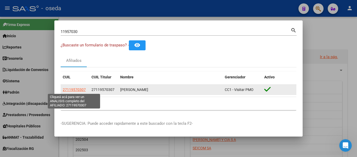
click at [75, 91] on span "27119570307" at bounding box center [74, 89] width 23 height 4
type textarea "27119570307"
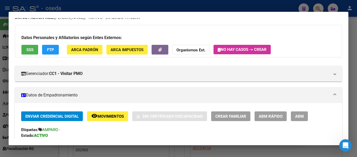
scroll to position [0, 0]
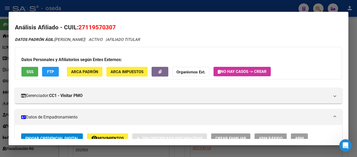
click at [31, 73] on span "SSS" at bounding box center [29, 71] width 7 height 5
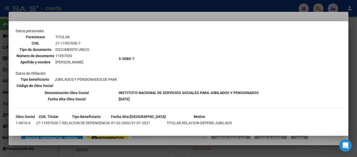
scroll to position [43, 0]
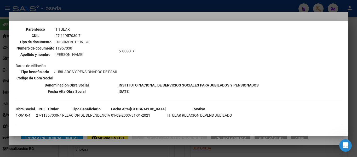
click at [118, 45] on td "Datos personales Parentesco TITULAR CUIL 27-11957030-7 Tipo de documento DOCUME…" at bounding box center [66, 50] width 102 height 61
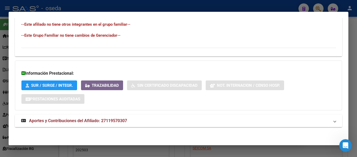
click at [115, 123] on strong "Aportes y Contribuciones del Afiliado: 27119570307" at bounding box center [74, 120] width 106 height 6
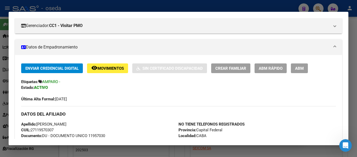
scroll to position [0, 0]
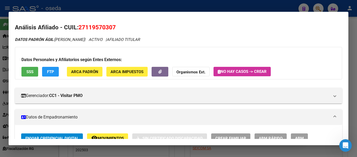
click at [77, 20] on mat-dialog-content "Análisis Afiliado - CUIL: 27119570307 DATOS PADRÓN ÁGIL: OANES LAURA ELENA | AC…" at bounding box center [179, 78] width 340 height 121
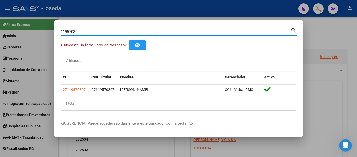
drag, startPoint x: 78, startPoint y: 31, endPoint x: 13, endPoint y: 22, distance: 66.0
click at [13, 22] on div "11957030 Buscar (apellido, dni, cuil, nro traspaso, cuit, obra social) search ¿…" at bounding box center [178, 78] width 357 height 157
paste input "7663878"
type input "17663878"
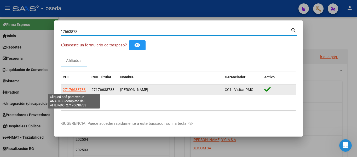
click at [72, 89] on span "27176638783" at bounding box center [74, 89] width 23 height 4
type textarea "27176638783"
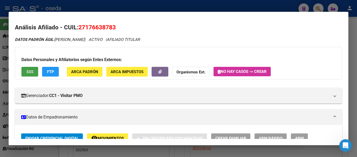
click at [31, 74] on button "SSS" at bounding box center [29, 72] width 17 height 10
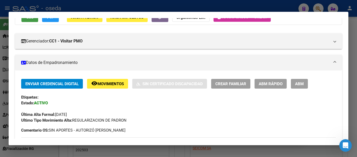
scroll to position [26, 0]
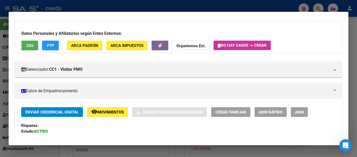
click at [93, 28] on div "Datos Personales y Afiliatorios según Entes Externos: SSS FTP ARCA Padrón ARCA …" at bounding box center [178, 37] width 327 height 32
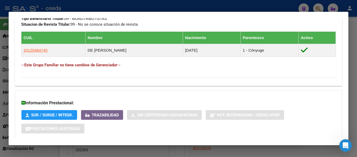
scroll to position [309, 0]
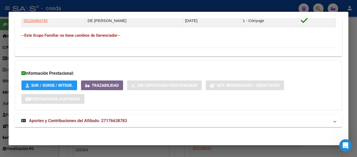
click at [109, 117] on strong "Aportes y Contribuciones del Afiliado: 27176638783" at bounding box center [74, 120] width 106 height 6
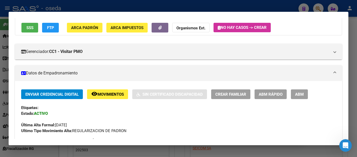
scroll to position [0, 0]
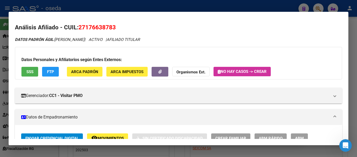
click at [32, 71] on span "SSS" at bounding box center [29, 71] width 7 height 5
click at [26, 70] on button "SSS" at bounding box center [29, 72] width 17 height 10
click at [136, 20] on mat-dialog-content "Análisis Afiliado - CUIL: 27176638783 DATOS PADRÓN ÁGIL: GONZALO MARCELA FABIAN…" at bounding box center [179, 78] width 340 height 121
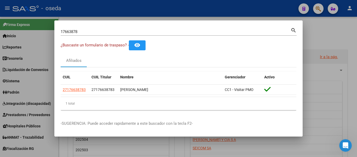
drag, startPoint x: 101, startPoint y: 35, endPoint x: 67, endPoint y: 33, distance: 33.8
click at [37, 33] on div "17663878 Buscar (apellido, dni, cuil, nro traspaso, cuit, obra social) search ¿…" at bounding box center [178, 78] width 357 height 157
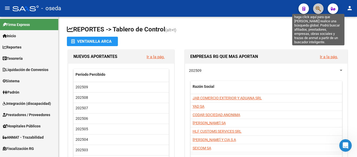
click at [172, 10] on icon "button" at bounding box center [318, 9] width 5 height 6
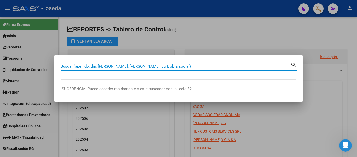
paste input "12046474"
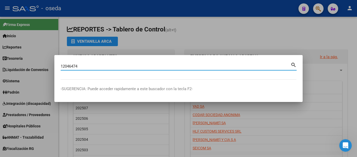
type input "12046474"
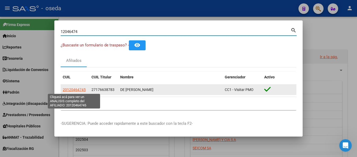
click at [71, 89] on span "20120464745" at bounding box center [74, 89] width 23 height 4
type textarea "20120464745"
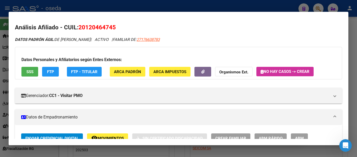
click at [34, 71] on button "SSS" at bounding box center [29, 72] width 17 height 10
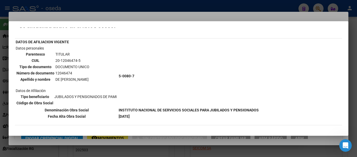
scroll to position [26, 0]
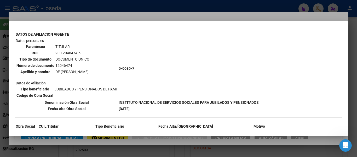
drag, startPoint x: 121, startPoint y: 38, endPoint x: 123, endPoint y: 47, distance: 9.2
click at [121, 38] on td "5-0080-7" at bounding box center [188, 68] width 141 height 61
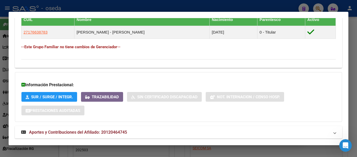
scroll to position [327, 0]
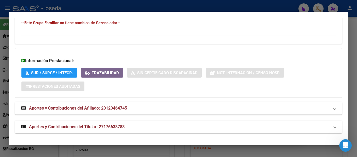
click at [116, 125] on span "Aportes y Contribuciones del Titular: 27176638783" at bounding box center [77, 126] width 96 height 5
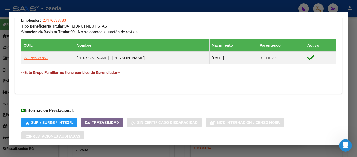
scroll to position [275, 0]
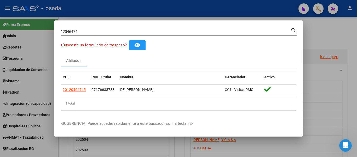
click at [87, 32] on div "12046474 Buscar (apellido, dni, cuil, nro traspaso, cuit, obra social)" at bounding box center [176, 32] width 230 height 8
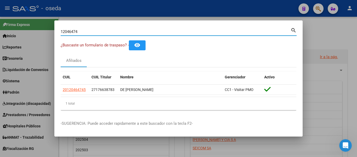
drag, startPoint x: 85, startPoint y: 33, endPoint x: 0, endPoint y: 18, distance: 86.6
click at [0, 18] on div "12046474 Buscar (apellido, dni, cuil, nro traspaso, cuit, obra social) search ¿…" at bounding box center [178, 78] width 357 height 157
paste input "7279897"
type input "17279897"
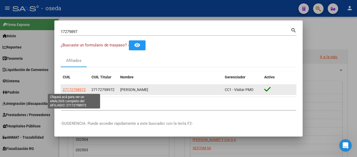
click at [79, 89] on span "27172798972" at bounding box center [74, 89] width 23 height 4
type textarea "27172798972"
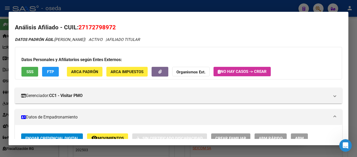
click at [31, 71] on span "SSS" at bounding box center [29, 71] width 7 height 5
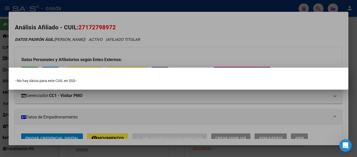
click at [149, 17] on div at bounding box center [178, 78] width 357 height 157
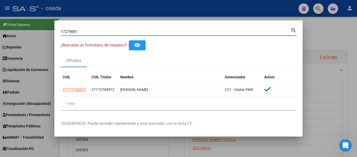
drag, startPoint x: 112, startPoint y: 31, endPoint x: 0, endPoint y: 20, distance: 112.9
click at [0, 21] on div "17279897 Buscar (apellido, dni, cuil, nro traspaso, cuit, obra social) search ¿…" at bounding box center [178, 78] width 357 height 157
paste input "26249361"
type input "26249361"
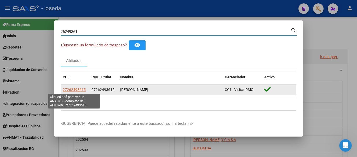
click at [76, 90] on span "27262493615" at bounding box center [74, 89] width 23 height 4
type textarea "27262493615"
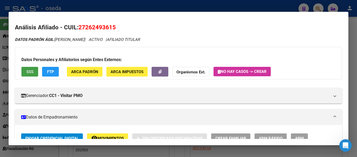
click at [27, 73] on span "SSS" at bounding box center [29, 71] width 7 height 5
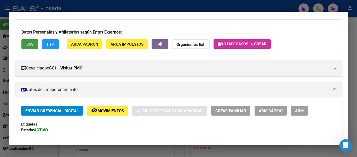
scroll to position [0, 0]
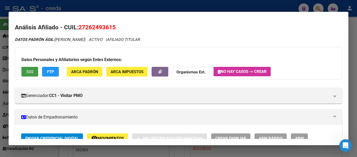
click at [32, 71] on span "SSS" at bounding box center [29, 71] width 7 height 5
click at [34, 73] on button "SSS" at bounding box center [29, 72] width 17 height 10
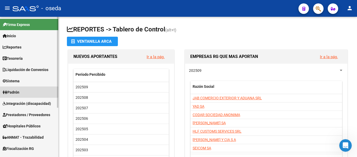
click at [15, 92] on span "Padrón" at bounding box center [11, 92] width 17 height 6
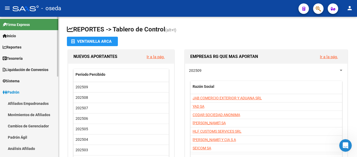
click at [18, 92] on span "Padrón" at bounding box center [11, 92] width 17 height 6
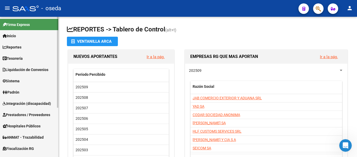
click at [18, 92] on span "Padrón" at bounding box center [11, 92] width 17 height 6
